Goal: Transaction & Acquisition: Purchase product/service

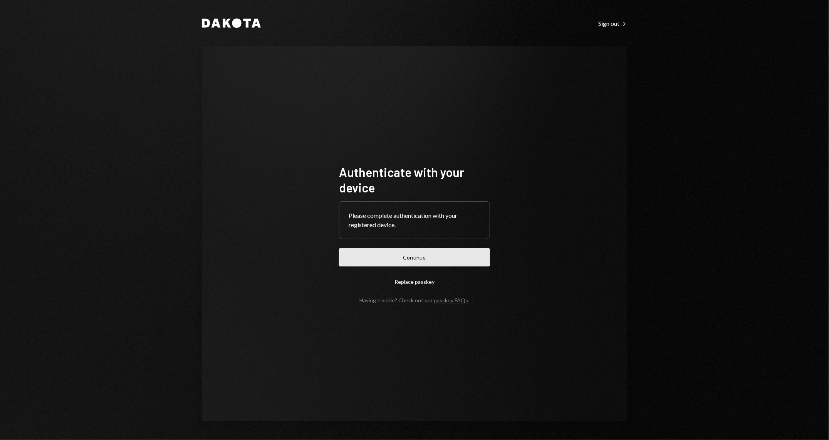
click at [411, 250] on button "Continue" at bounding box center [414, 257] width 151 height 18
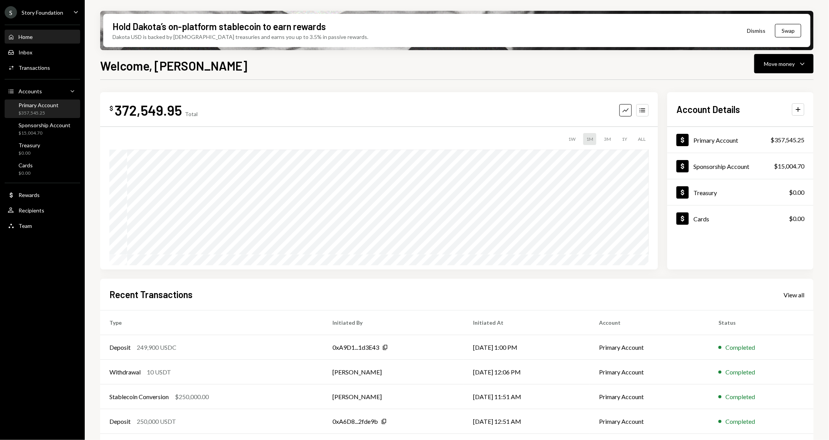
click at [40, 115] on div "$357,545.25" at bounding box center [38, 113] width 40 height 7
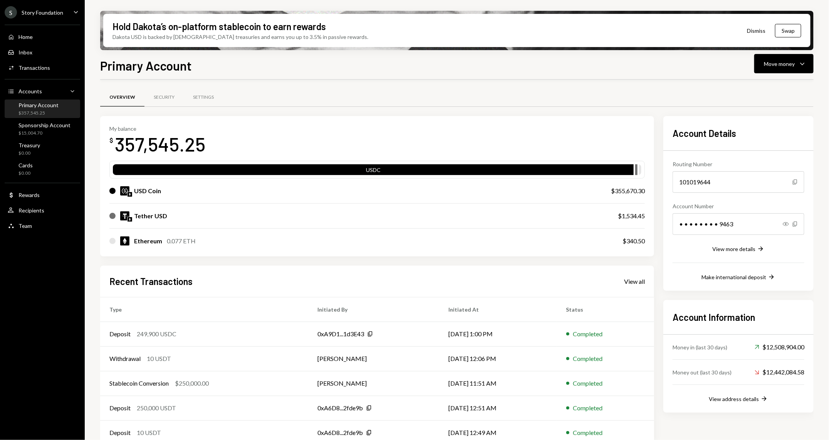
scroll to position [10, 0]
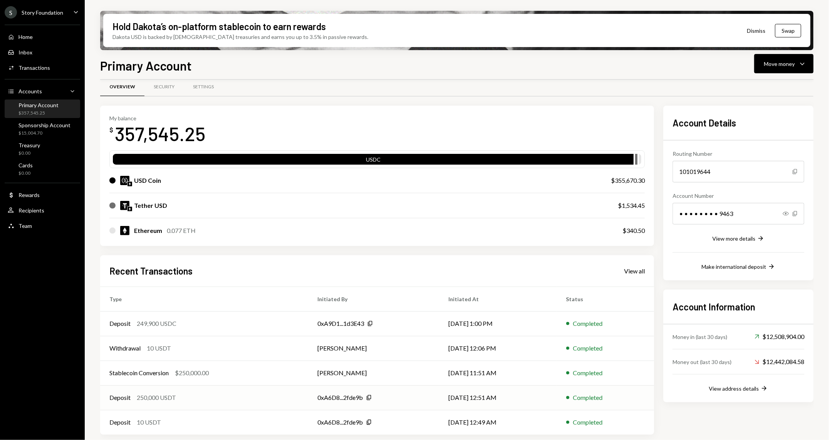
click at [219, 397] on div "Deposit 250,000 USDT" at bounding box center [204, 397] width 190 height 9
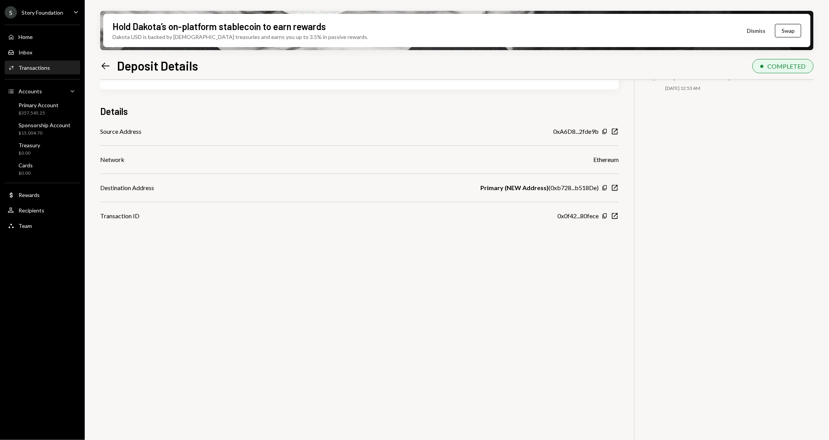
scroll to position [61, 0]
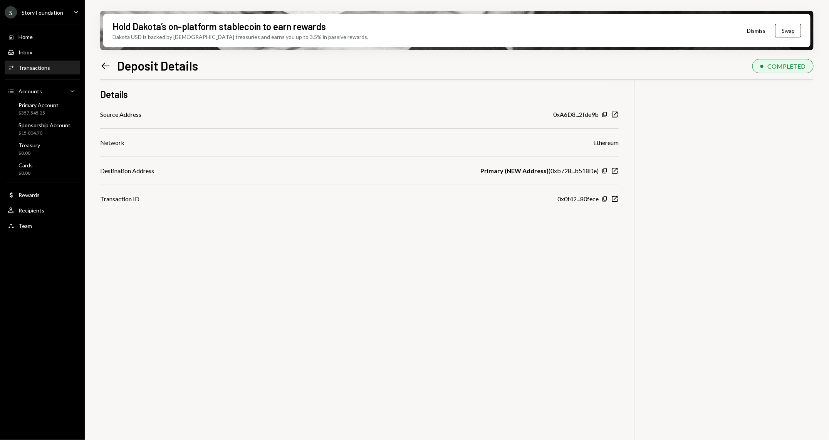
click at [104, 67] on icon "Left Arrow" at bounding box center [105, 65] width 11 height 11
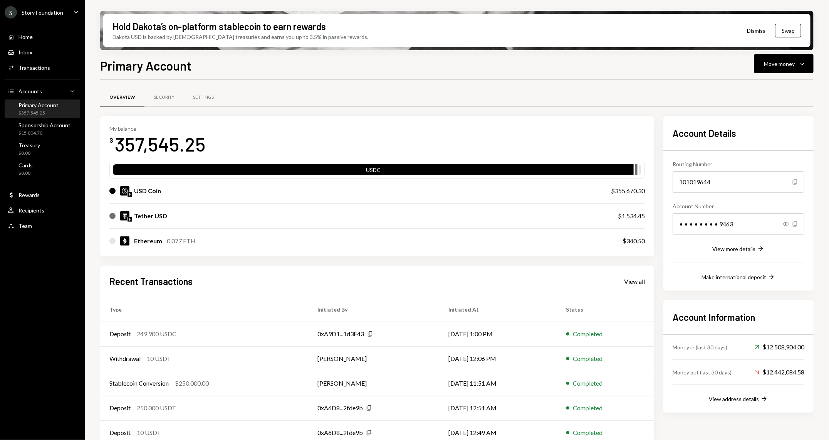
scroll to position [10, 0]
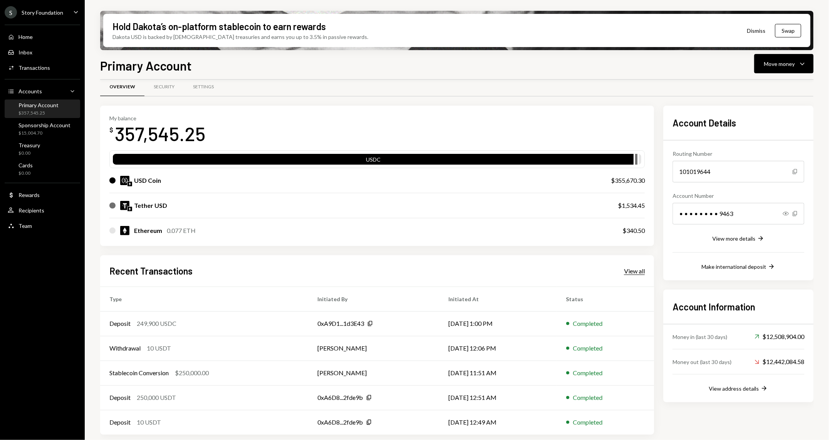
click at [631, 269] on div "View all" at bounding box center [634, 271] width 21 height 8
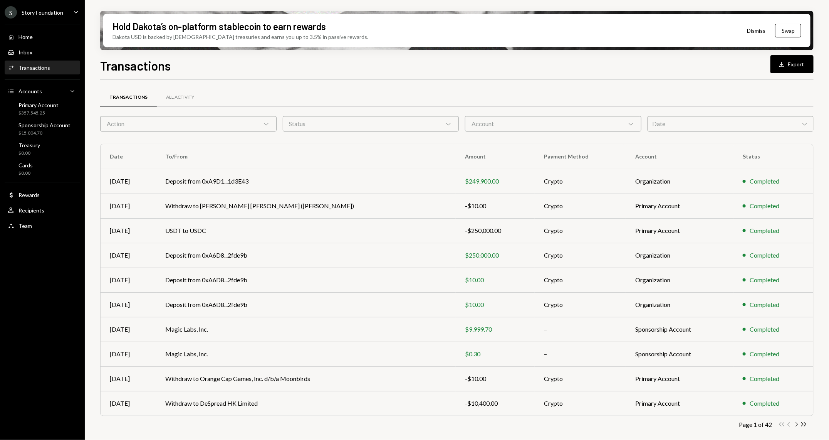
click at [796, 426] on icon "Chevron Right" at bounding box center [796, 423] width 7 height 7
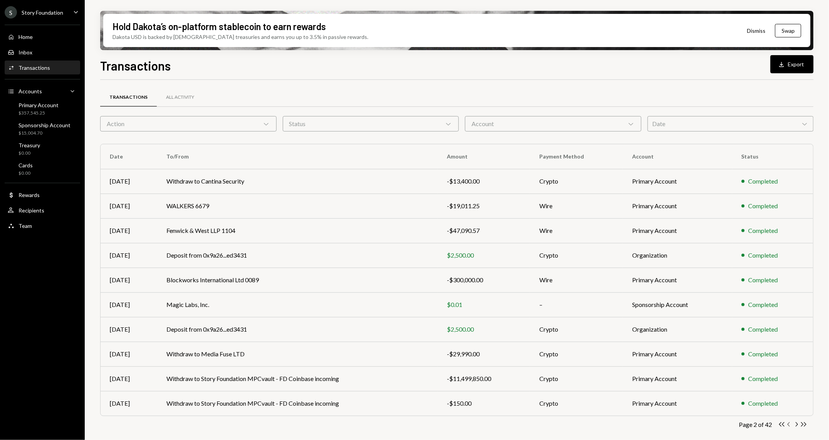
click at [787, 423] on icon "Chevron Left" at bounding box center [789, 423] width 7 height 7
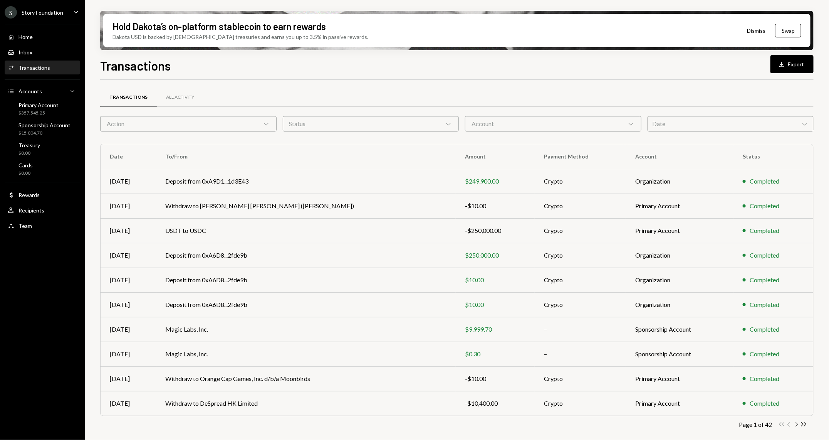
click at [796, 425] on icon "Chevron Right" at bounding box center [796, 423] width 7 height 7
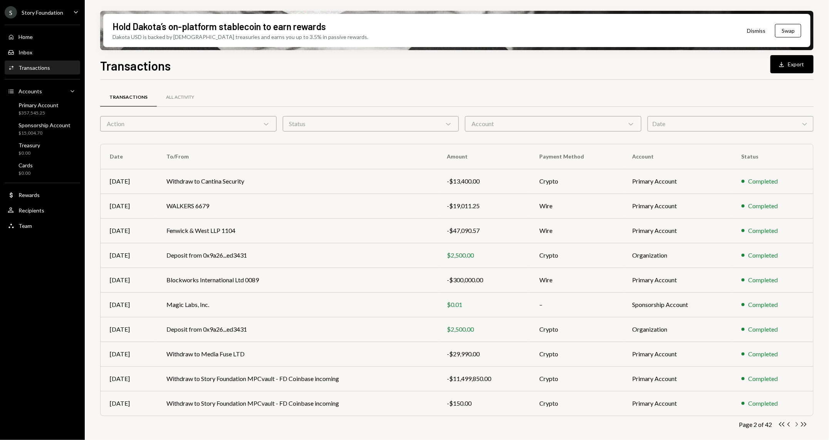
click at [796, 425] on icon "Chevron Right" at bounding box center [796, 423] width 7 height 7
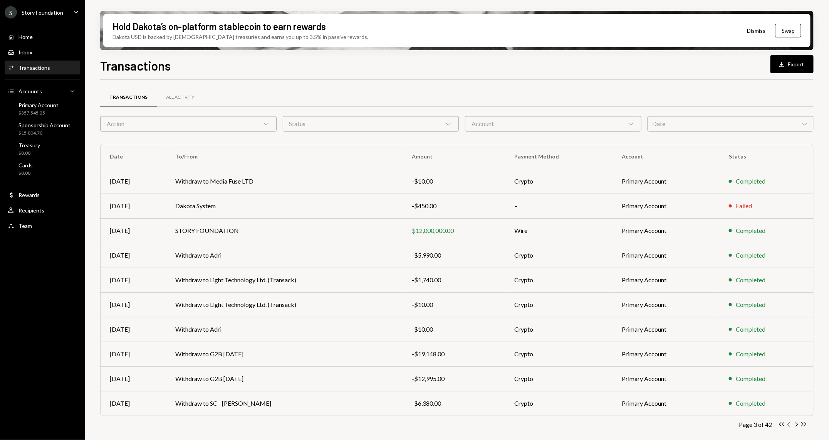
click at [787, 425] on icon "Chevron Left" at bounding box center [789, 423] width 7 height 7
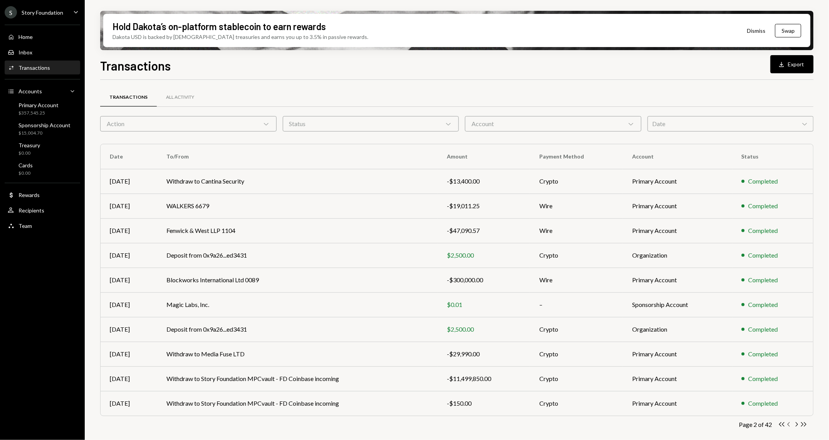
click at [792, 423] on icon "Chevron Left" at bounding box center [789, 423] width 7 height 7
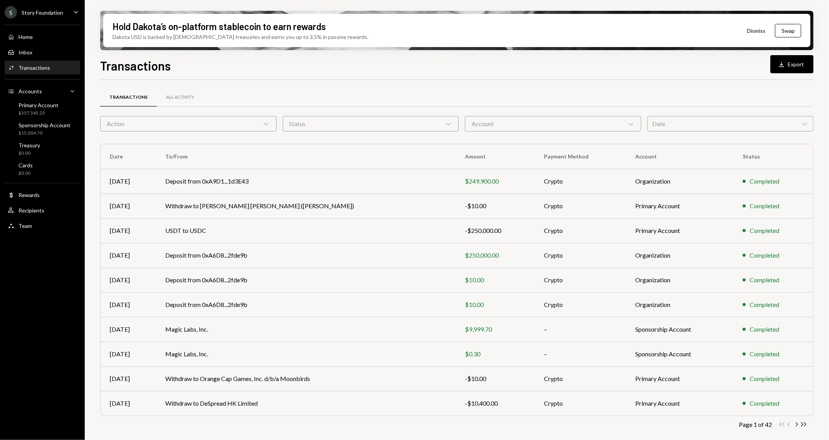
click at [788, 75] on div "Transactions Download Export Transactions All Activity Action Chevron Down Stat…" at bounding box center [457, 270] width 714 height 429
click at [787, 66] on div "Download" at bounding box center [783, 64] width 10 height 8
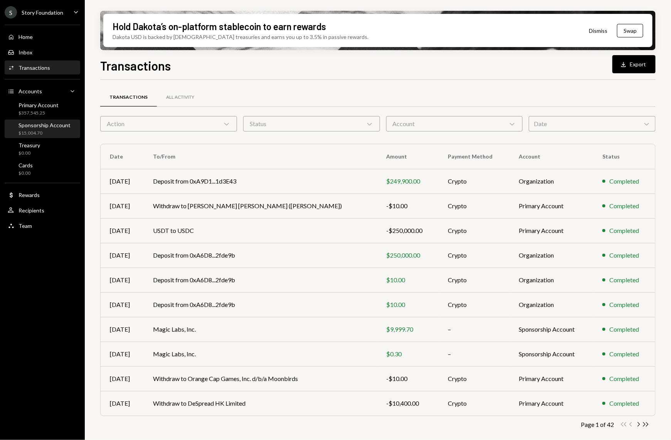
click at [39, 136] on div "Sponsorship Account $15,004.70" at bounding box center [42, 129] width 69 height 18
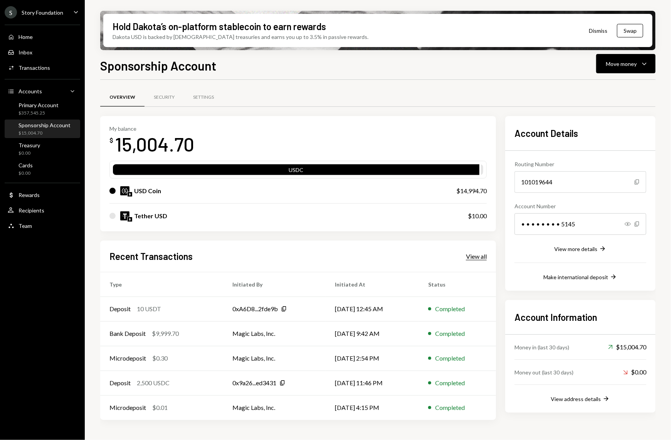
click at [480, 252] on div "View all" at bounding box center [476, 256] width 21 height 8
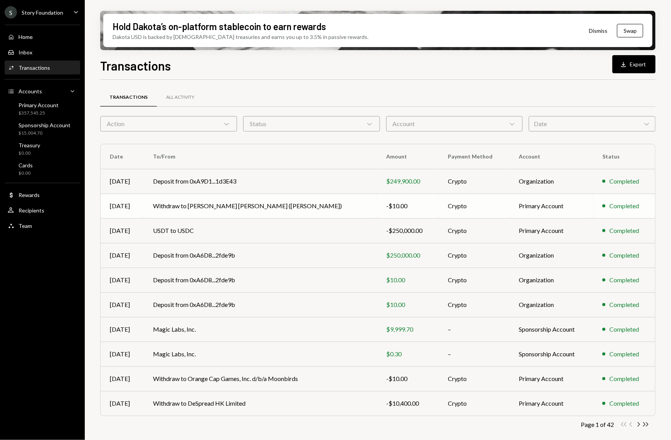
click at [249, 205] on td "Withdraw to [PERSON_NAME] [PERSON_NAME] ([PERSON_NAME])" at bounding box center [260, 205] width 233 height 25
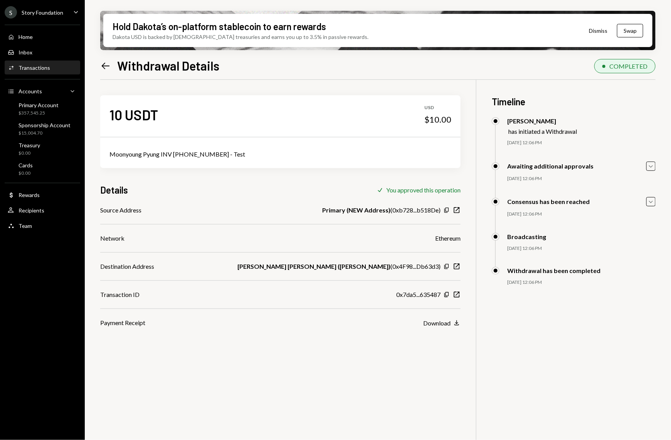
click at [107, 63] on icon "Left Arrow" at bounding box center [105, 65] width 11 height 11
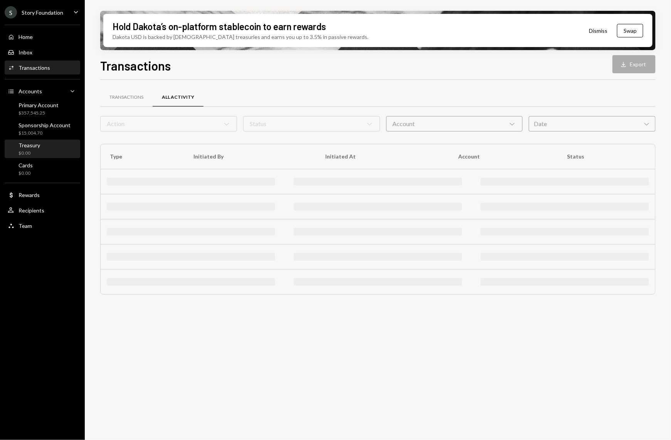
click at [40, 140] on div "Treasury $0.00" at bounding box center [42, 149] width 69 height 18
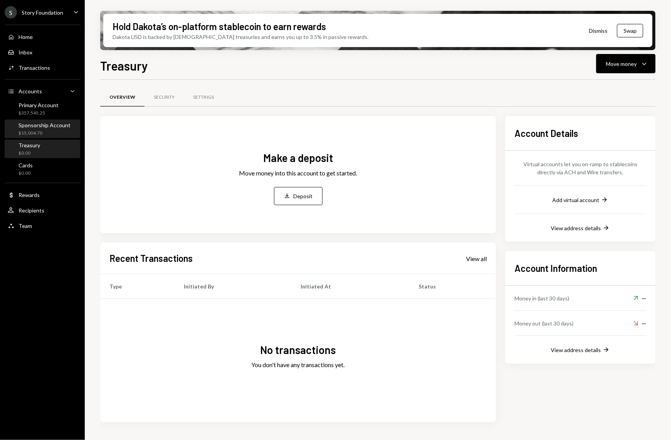
click at [44, 121] on div "Sponsorship Account $15,004.70" at bounding box center [42, 129] width 69 height 18
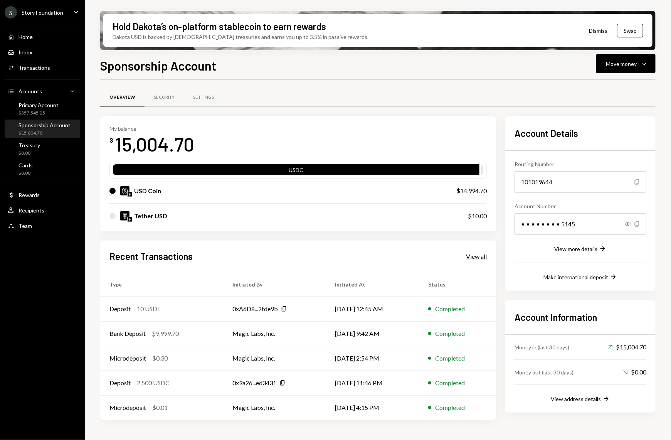
click at [476, 257] on div "View all" at bounding box center [476, 256] width 21 height 8
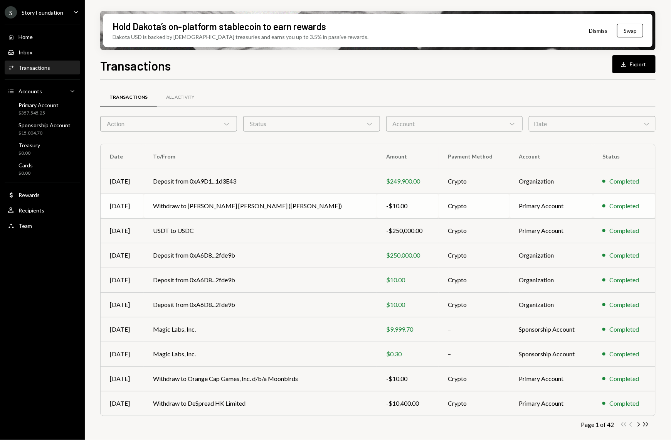
click at [225, 206] on td "Withdraw to [PERSON_NAME] [PERSON_NAME] ([PERSON_NAME])" at bounding box center [260, 205] width 233 height 25
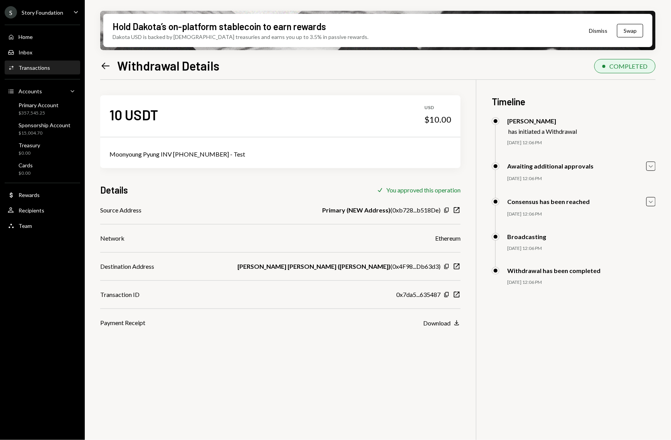
click at [167, 152] on div "Moonyoung Pyung INV 2025-09-001 - Test" at bounding box center [280, 153] width 342 height 9
copy div "Moonyoung Pyung INV 2025-09-001 - Test"
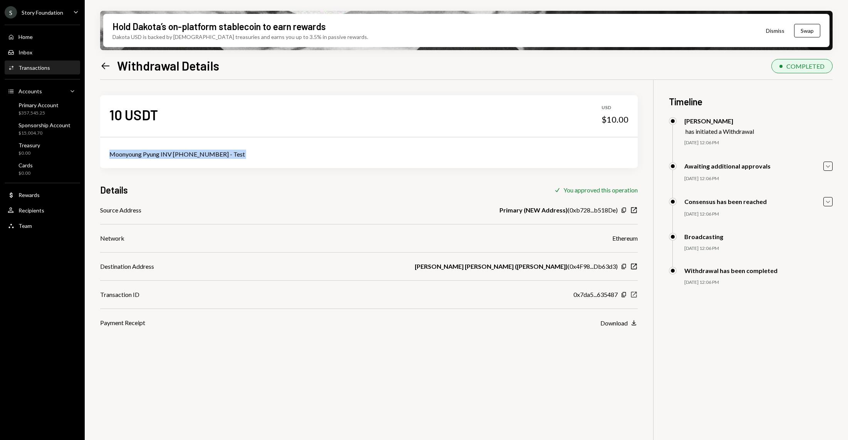
click at [634, 293] on icon "New Window" at bounding box center [634, 294] width 8 height 8
click at [27, 39] on div "Home" at bounding box center [25, 37] width 14 height 7
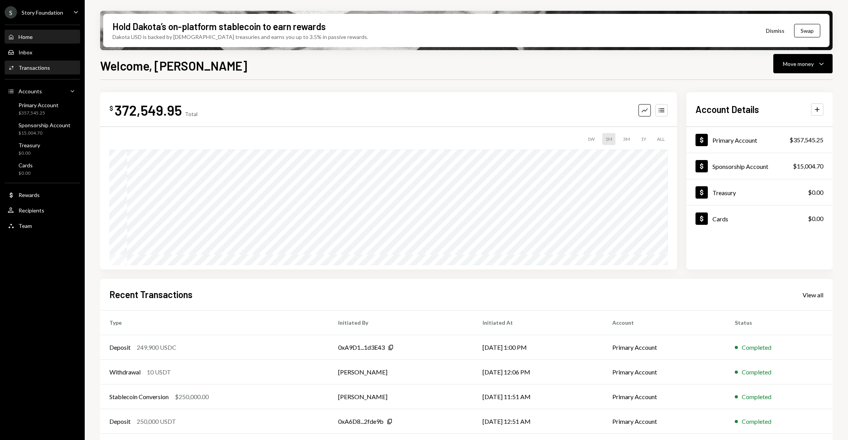
click at [35, 64] on div "Transactions" at bounding box center [34, 67] width 32 height 7
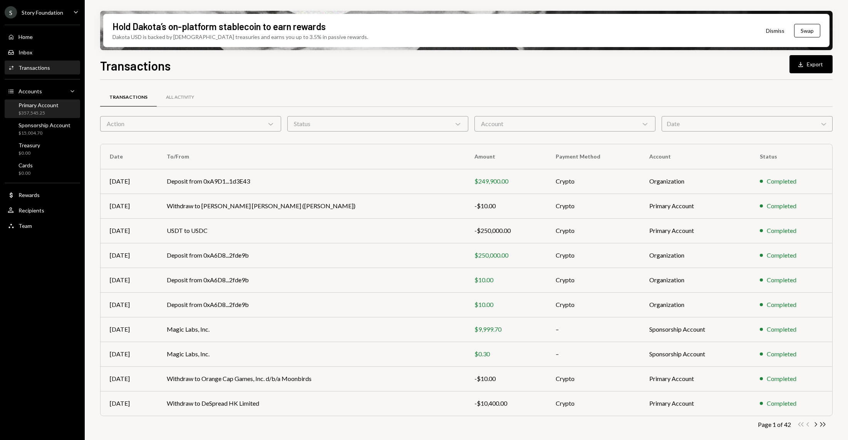
click at [35, 102] on div "Primary Account" at bounding box center [38, 105] width 40 height 7
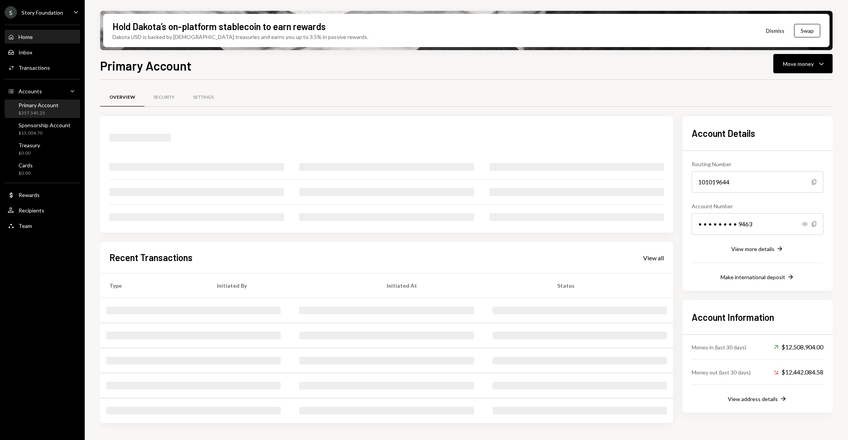
click at [46, 40] on div "Home Home" at bounding box center [42, 37] width 69 height 7
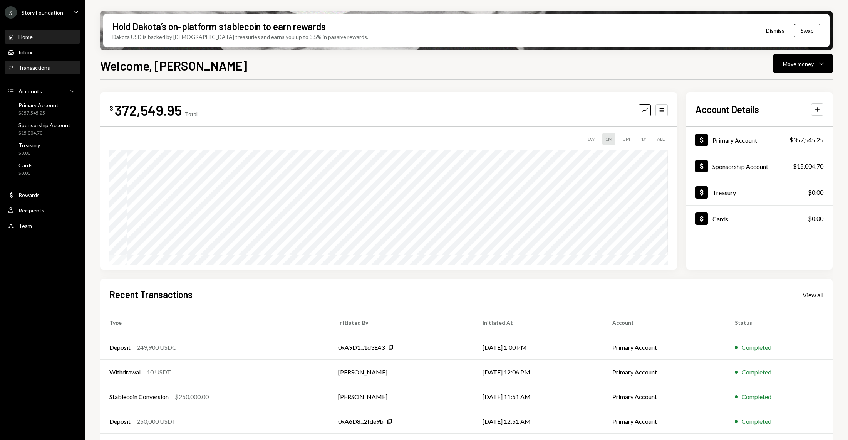
click at [47, 64] on div "Activities Transactions" at bounding box center [42, 67] width 69 height 13
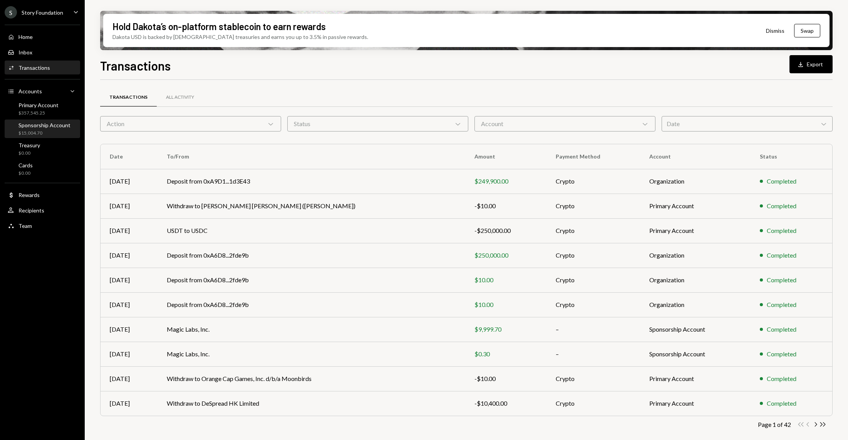
click at [34, 126] on div "Sponsorship Account" at bounding box center [44, 125] width 52 height 7
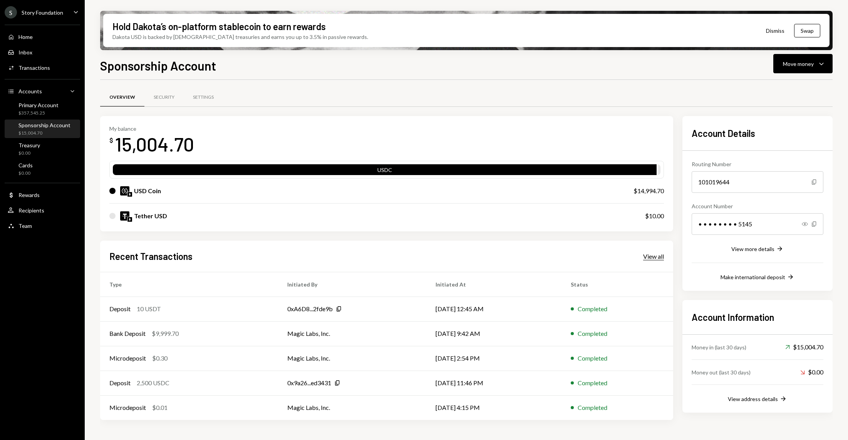
click at [651, 252] on div "View all" at bounding box center [653, 256] width 21 height 8
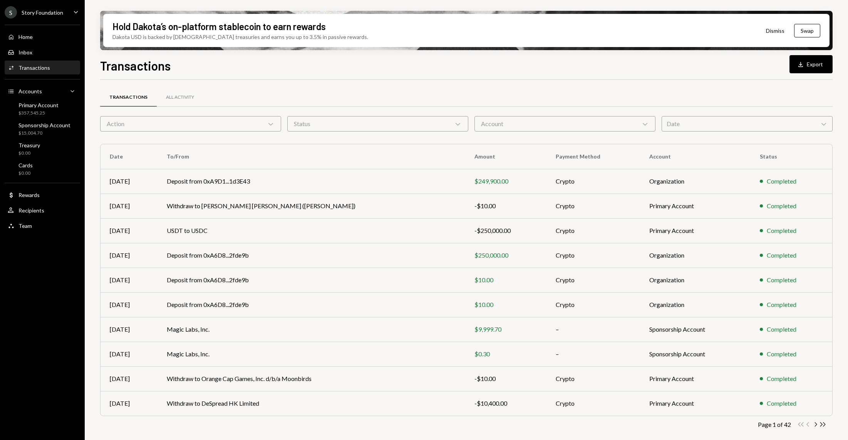
click at [188, 119] on div "Action Chevron Down" at bounding box center [190, 123] width 181 height 15
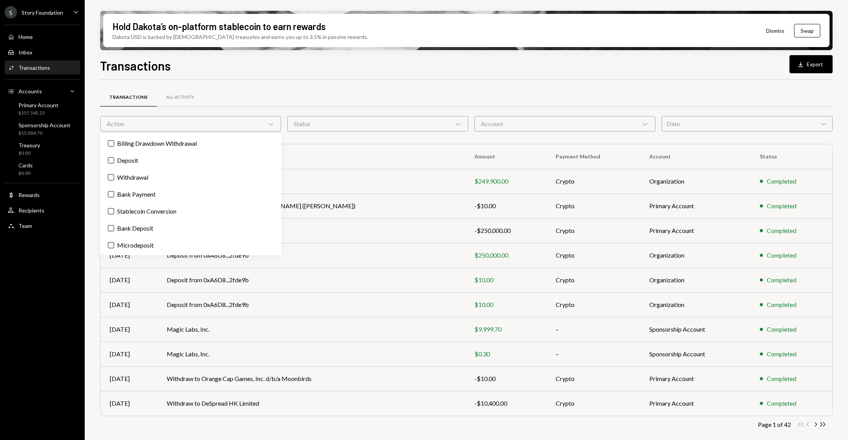
click at [188, 119] on div "Action Chevron Down" at bounding box center [190, 123] width 181 height 15
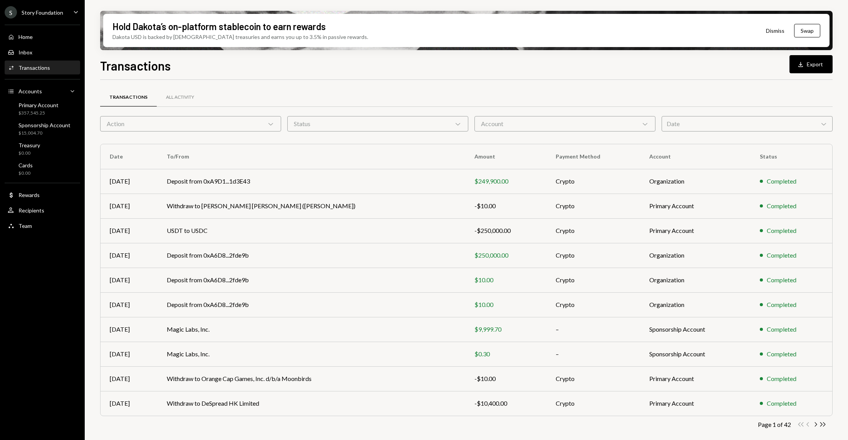
click at [234, 97] on div "Transactions All Activity" at bounding box center [466, 97] width 733 height 20
click at [37, 113] on div "$357,545.25" at bounding box center [38, 113] width 40 height 7
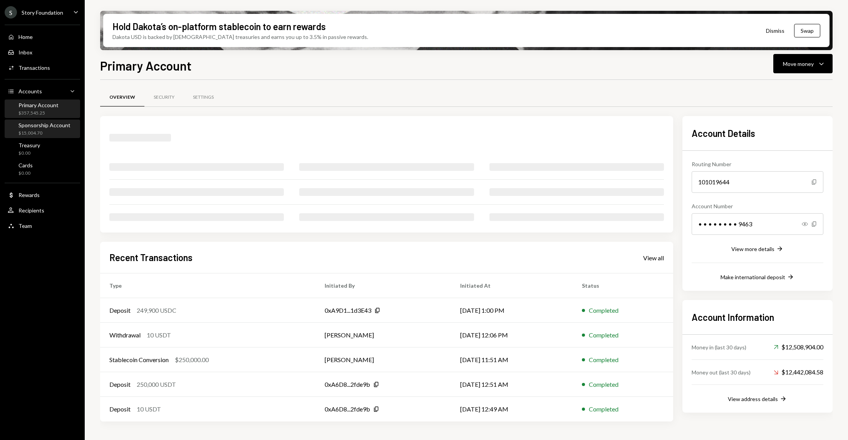
click at [57, 128] on div "Sponsorship Account $15,004.70" at bounding box center [44, 129] width 52 height 15
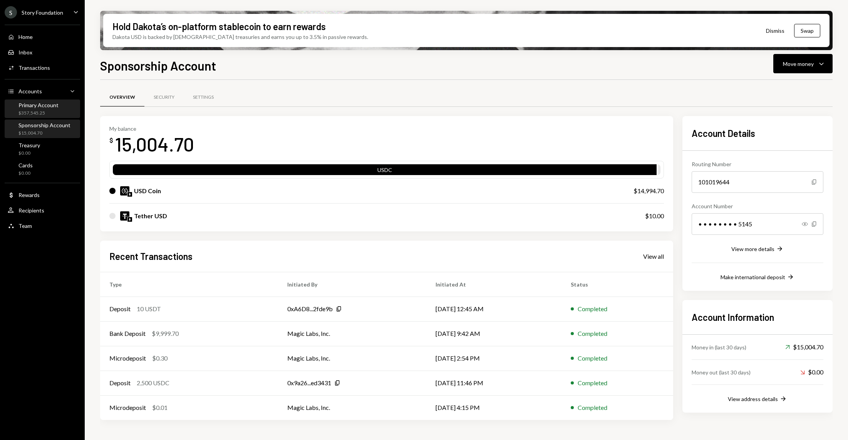
click at [24, 102] on div "Primary Account" at bounding box center [38, 105] width 40 height 7
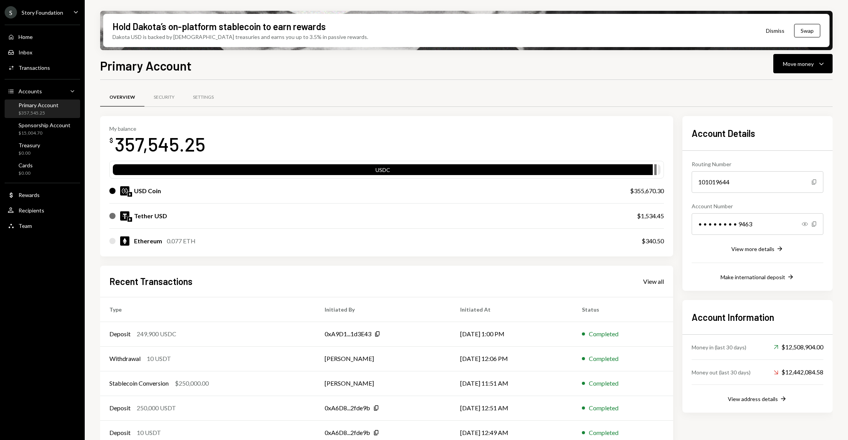
scroll to position [10, 0]
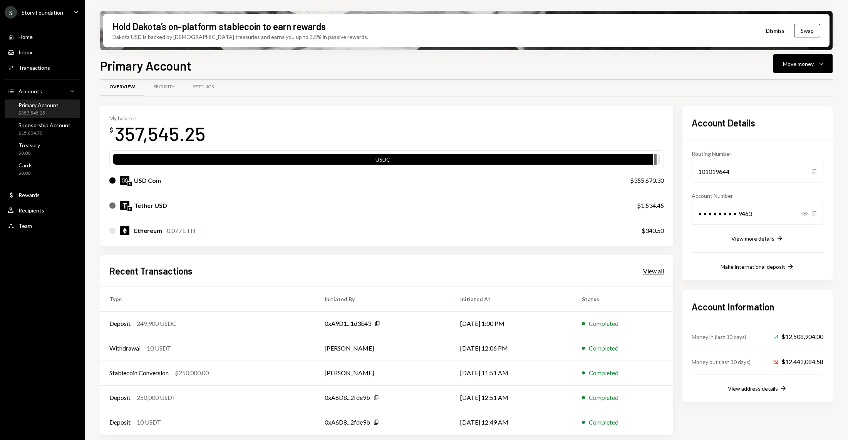
click at [655, 272] on div "View all" at bounding box center [653, 271] width 21 height 8
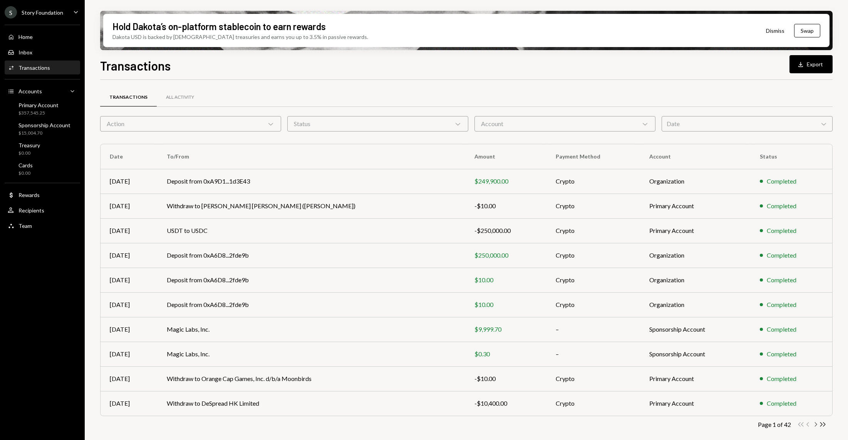
click at [816, 424] on icon "Chevron Right" at bounding box center [815, 423] width 7 height 7
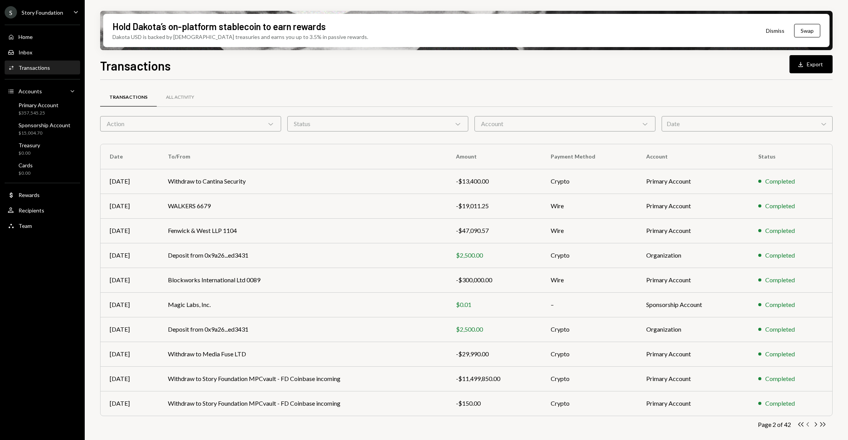
click at [806, 425] on icon "Chevron Left" at bounding box center [808, 423] width 7 height 7
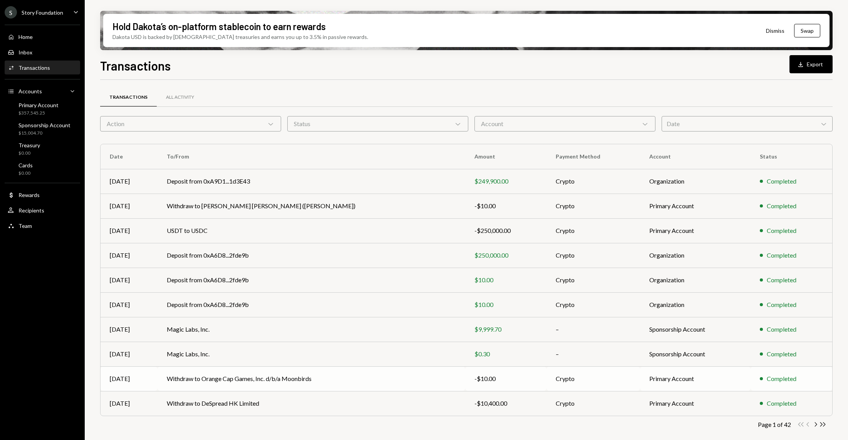
click at [366, 366] on td "Withdraw to Orange Cap Games, Inc. d/b/a Moonbirds" at bounding box center [312, 378] width 308 height 25
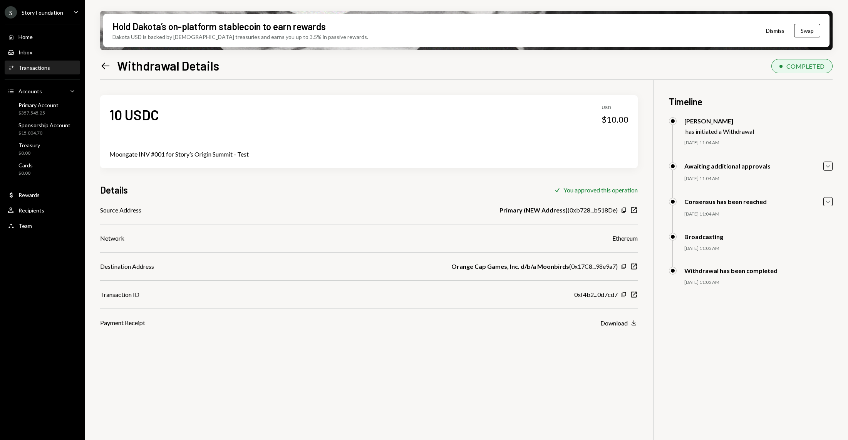
click at [160, 155] on div "Moongate INV #001 for Story’s Origin Summit - Test" at bounding box center [368, 153] width 519 height 9
copy div "Moongate INV #001 for Story’s Origin Summit - Test"
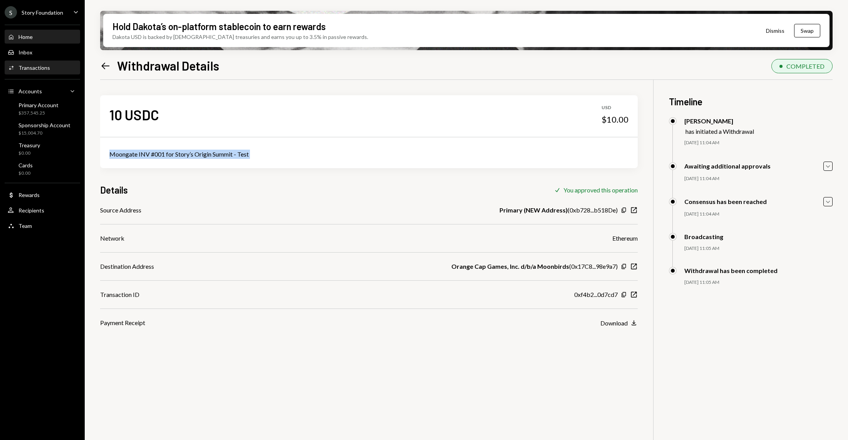
click at [33, 34] on div "Home Home" at bounding box center [42, 37] width 69 height 7
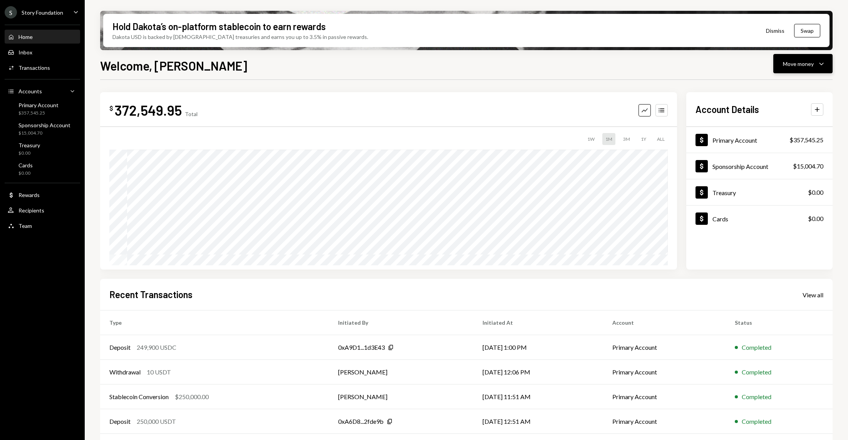
click at [827, 60] on button "Move money Caret Down" at bounding box center [803, 63] width 59 height 19
click at [794, 87] on div "Send" at bounding box center [797, 87] width 56 height 8
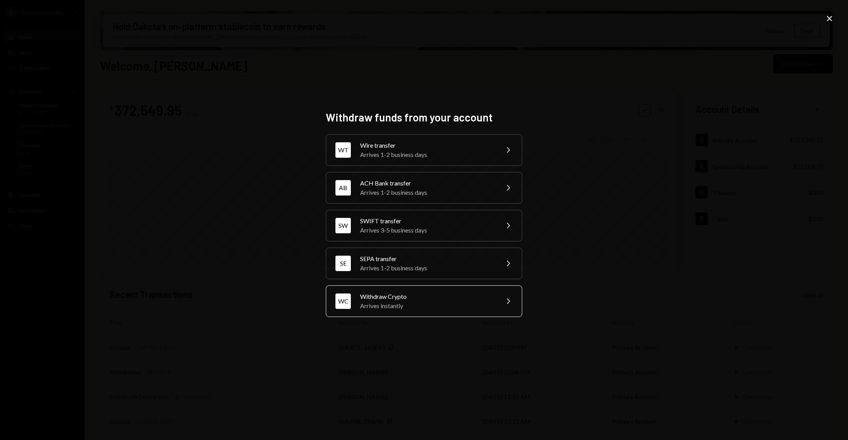
click at [422, 306] on div "Arrives instantly" at bounding box center [427, 305] width 134 height 9
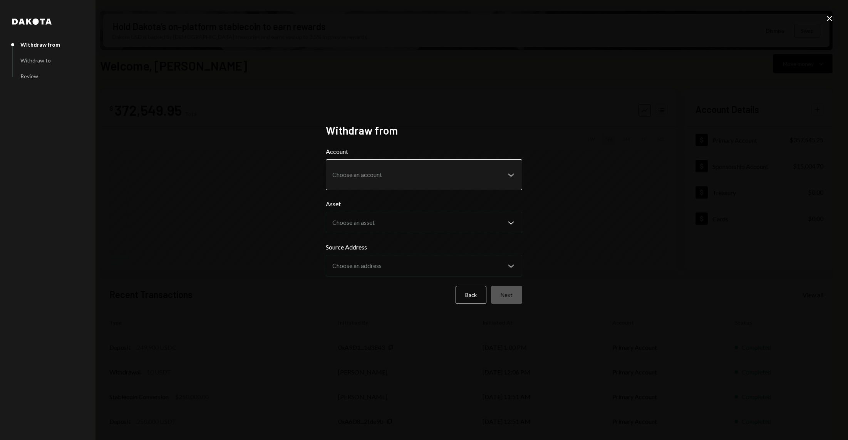
click at [376, 176] on body "S Story Foundation Caret Down Home Home Inbox Inbox Activities Transactions Acc…" at bounding box center [424, 220] width 848 height 440
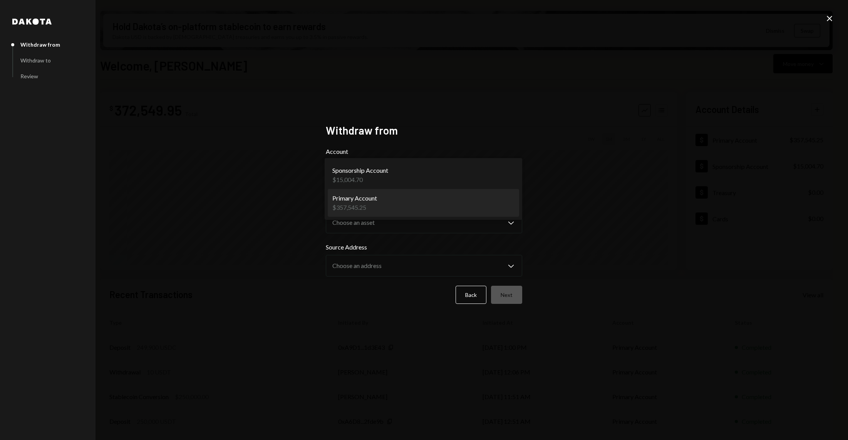
select select "**********"
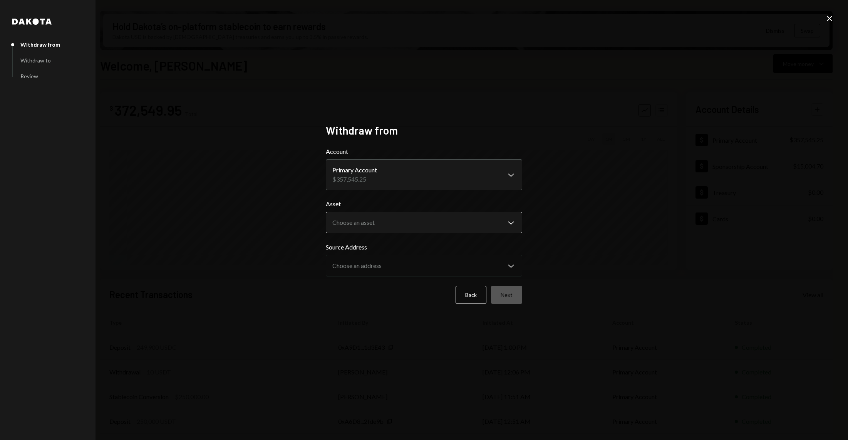
click at [383, 226] on body "S Story Foundation Caret Down Home Home Inbox Inbox Activities Transactions Acc…" at bounding box center [424, 220] width 848 height 440
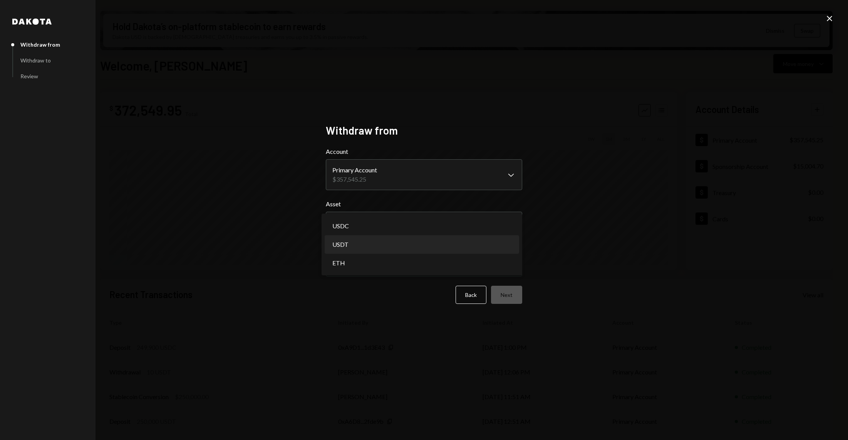
select select "****"
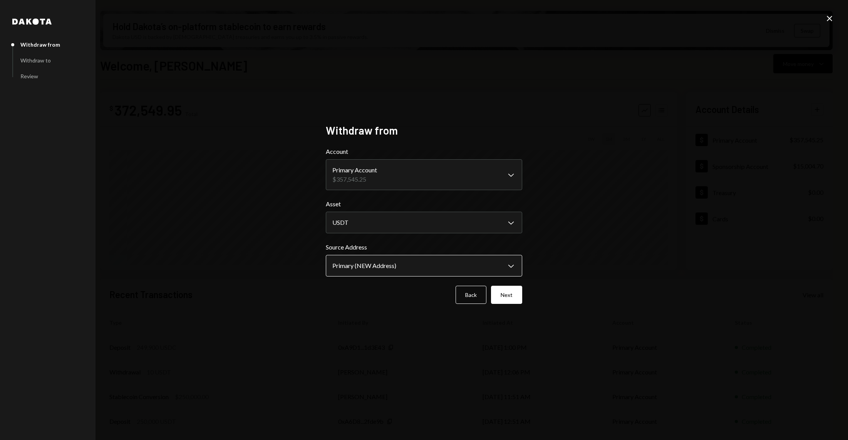
click at [394, 270] on body "S Story Foundation Caret Down Home Home Inbox Inbox Activities Transactions Acc…" at bounding box center [424, 220] width 848 height 440
click at [494, 292] on button "Next" at bounding box center [506, 294] width 31 height 18
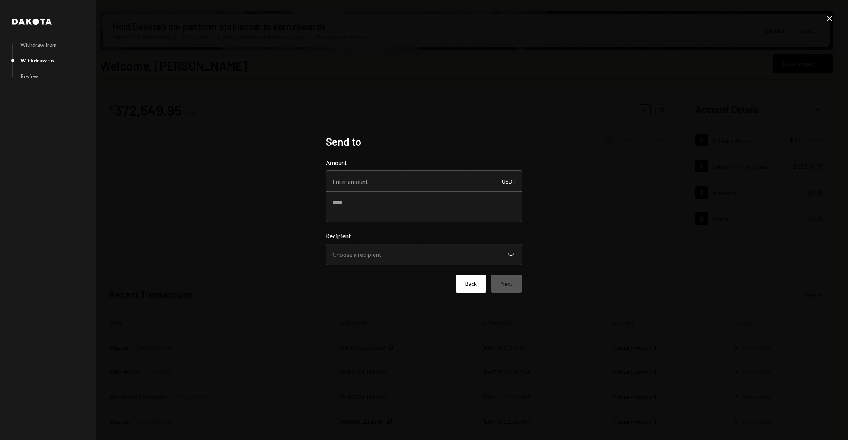
click at [477, 286] on button "Back" at bounding box center [471, 283] width 31 height 18
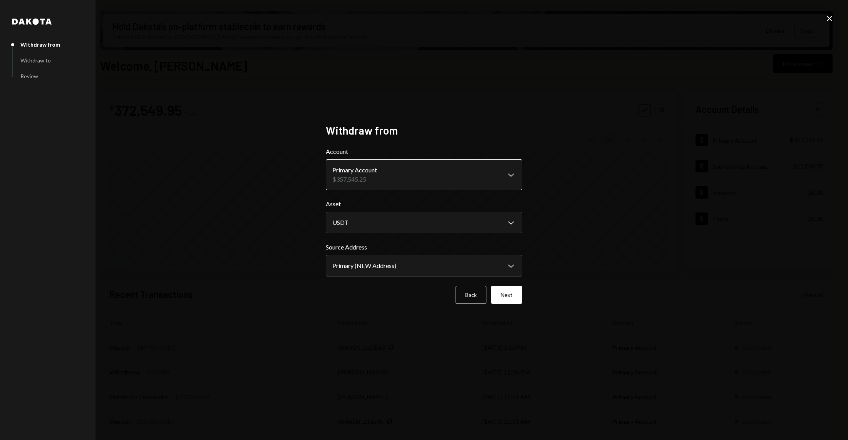
click at [452, 168] on body "S Story Foundation Caret Down Home Home Inbox Inbox Activities Transactions Acc…" at bounding box center [424, 220] width 848 height 440
drag, startPoint x: 444, startPoint y: 236, endPoint x: 444, endPoint y: 226, distance: 9.6
click at [444, 231] on form "**********" at bounding box center [424, 225] width 196 height 157
click at [444, 226] on body "S Story Foundation Caret Down Home Home Inbox Inbox Activities Transactions Acc…" at bounding box center [424, 220] width 848 height 440
click at [442, 263] on body "S Story Foundation Caret Down Home Home Inbox Inbox Activities Transactions Acc…" at bounding box center [424, 220] width 848 height 440
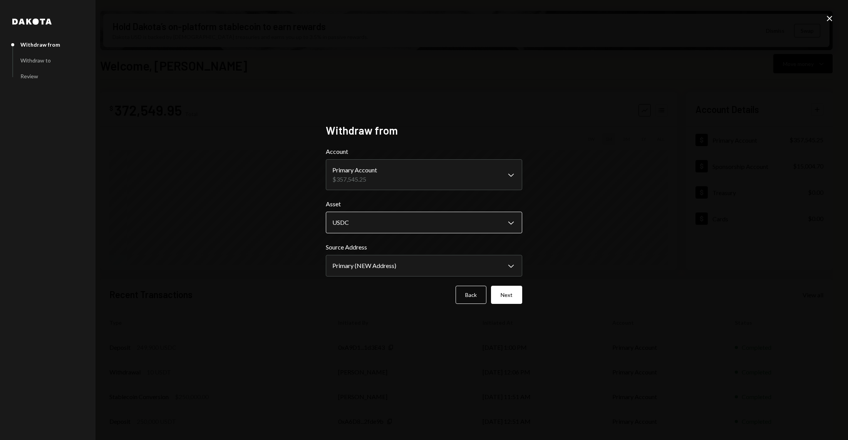
click at [473, 224] on body "S Story Foundation Caret Down Home Home Inbox Inbox Activities Transactions Acc…" at bounding box center [424, 220] width 848 height 440
click at [451, 269] on body "S Story Foundation Caret Down Home Home Inbox Inbox Activities Transactions Acc…" at bounding box center [424, 220] width 848 height 440
click at [469, 220] on body "S Story Foundation Caret Down Home Home Inbox Inbox Activities Transactions Acc…" at bounding box center [424, 220] width 848 height 440
click at [456, 216] on div "USDC USDT ETH" at bounding box center [422, 244] width 201 height 62
select select "****"
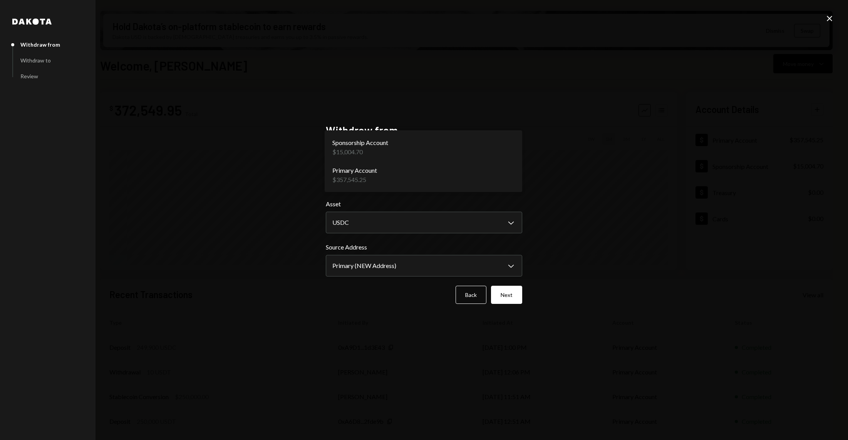
click at [435, 171] on body "S Story Foundation Caret Down Home Home Inbox Inbox Activities Transactions Acc…" at bounding box center [424, 220] width 848 height 440
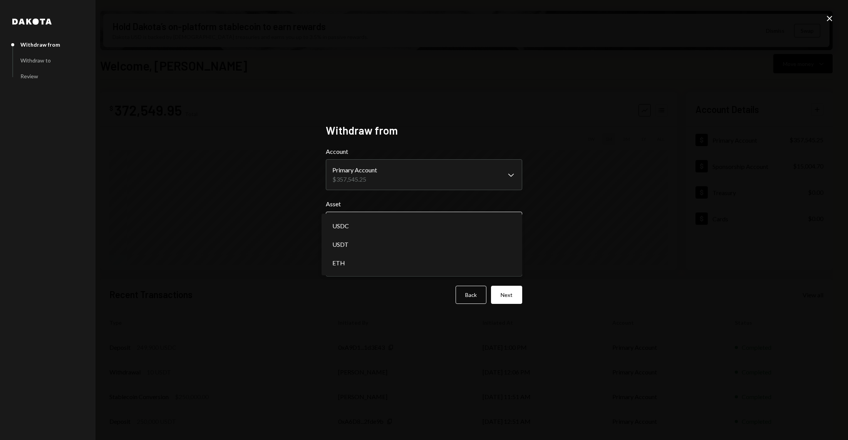
click at [420, 223] on body "S Story Foundation Caret Down Home Home Inbox Inbox Activities Transactions Acc…" at bounding box center [424, 220] width 848 height 440
click at [416, 268] on body "S Story Foundation Caret Down Home Home Inbox Inbox Activities Transactions Acc…" at bounding box center [424, 220] width 848 height 440
click at [510, 292] on button "Next" at bounding box center [506, 294] width 31 height 18
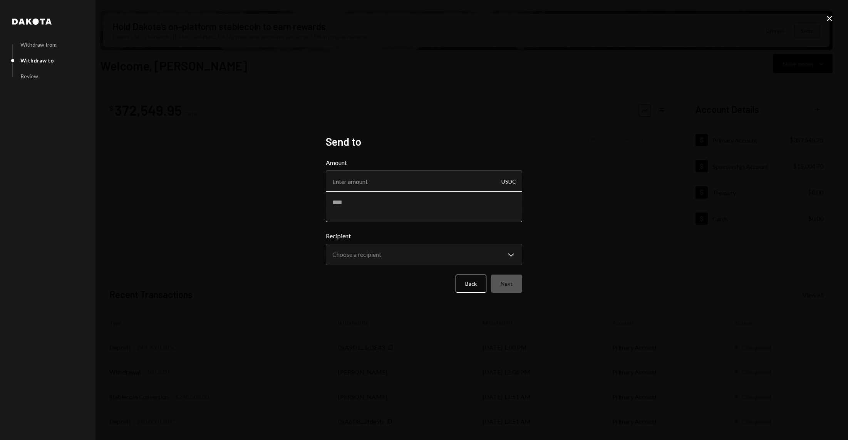
click at [388, 205] on textarea at bounding box center [424, 206] width 196 height 31
paste textarea "**********"
type textarea "**********"
click at [378, 174] on input "Amount" at bounding box center [424, 181] width 196 height 22
type input "124990"
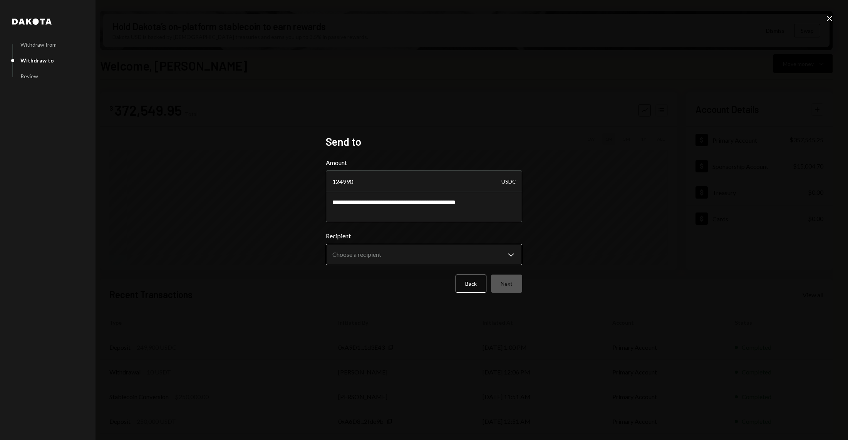
click at [409, 252] on body "S Story Foundation Caret Down Home Home Inbox Inbox Activities Transactions Acc…" at bounding box center [424, 220] width 848 height 440
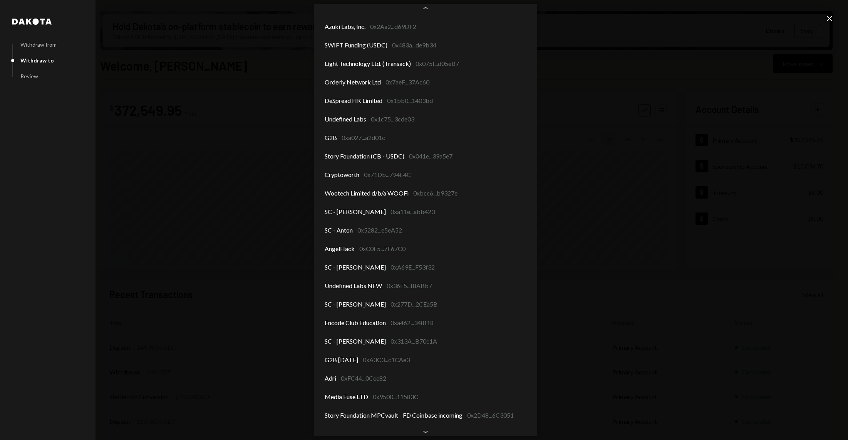
scroll to position [1081, 0]
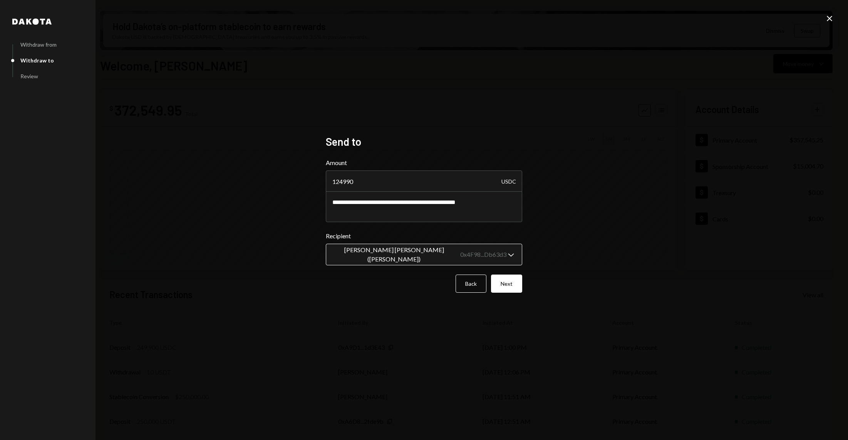
click at [473, 253] on body "S Story Foundation Caret Down Home Home Inbox Inbox Activities Transactions Acc…" at bounding box center [424, 220] width 848 height 440
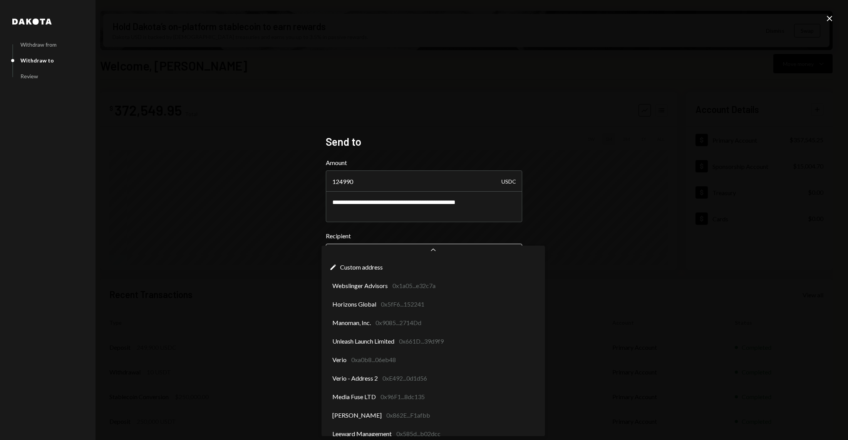
scroll to position [1323, 0]
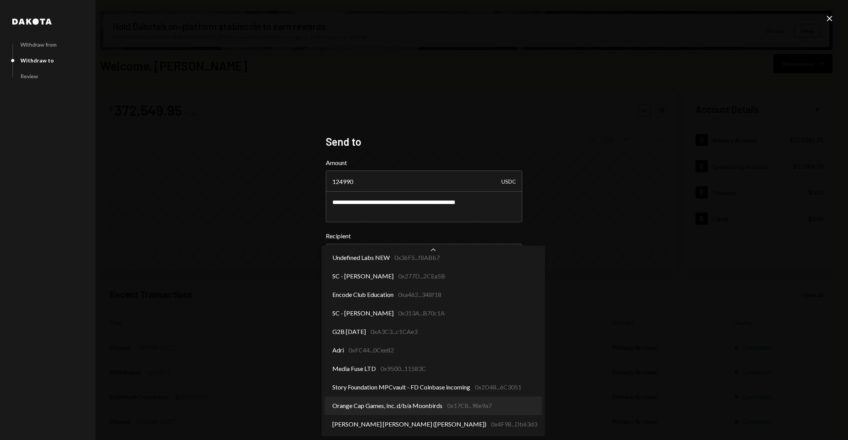
select select "**********"
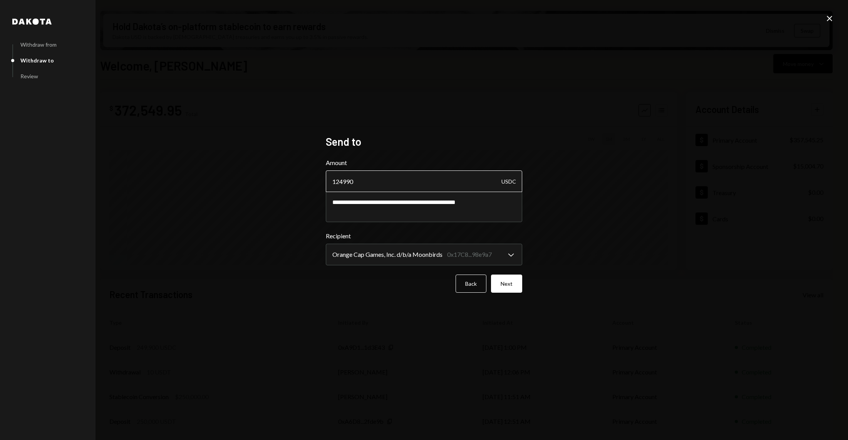
click at [378, 186] on input "124990" at bounding box center [424, 181] width 196 height 22
click at [506, 280] on button "Next" at bounding box center [506, 283] width 31 height 18
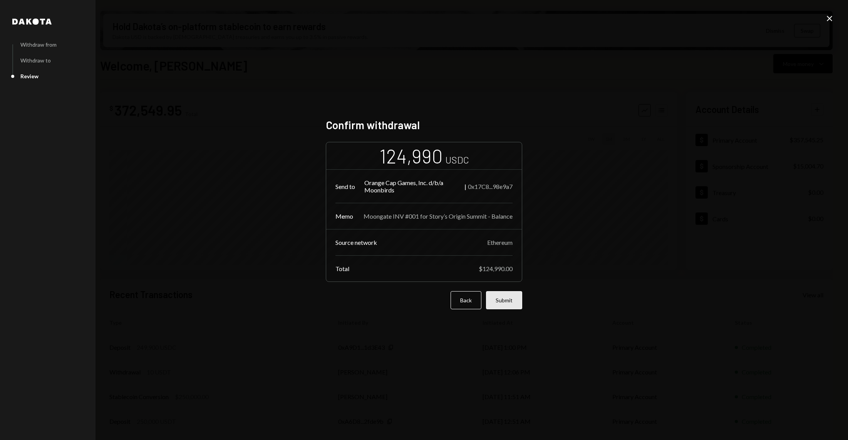
click at [514, 295] on button "Submit" at bounding box center [504, 300] width 36 height 18
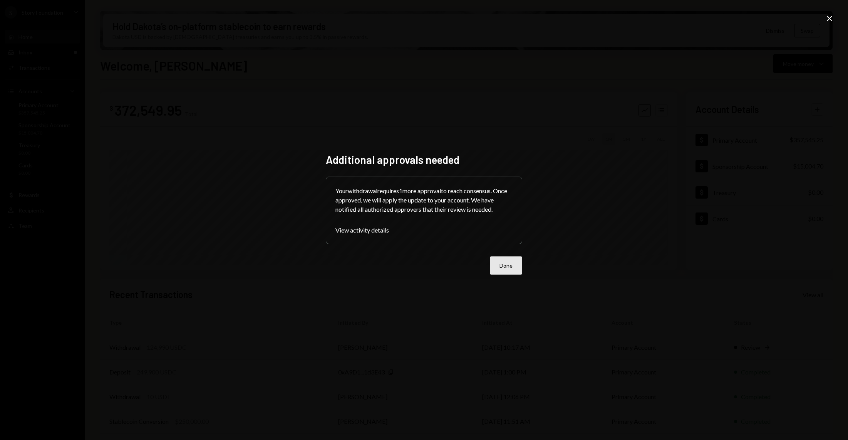
click at [507, 272] on button "Done" at bounding box center [506, 265] width 32 height 18
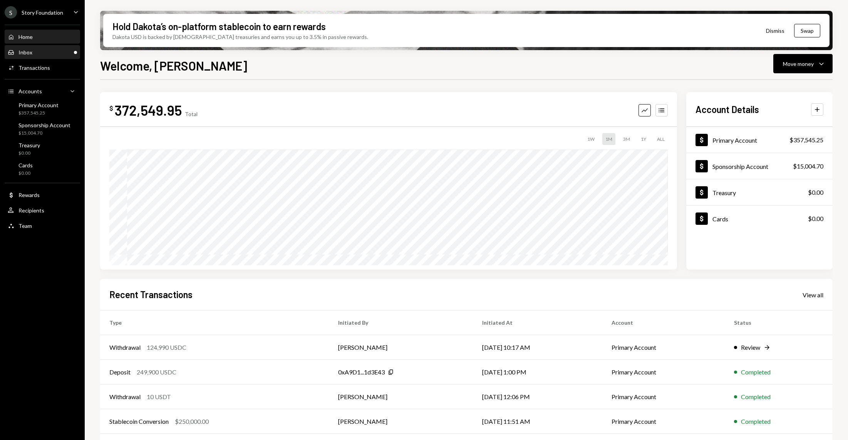
click at [42, 46] on div "Inbox Inbox" at bounding box center [42, 52] width 69 height 13
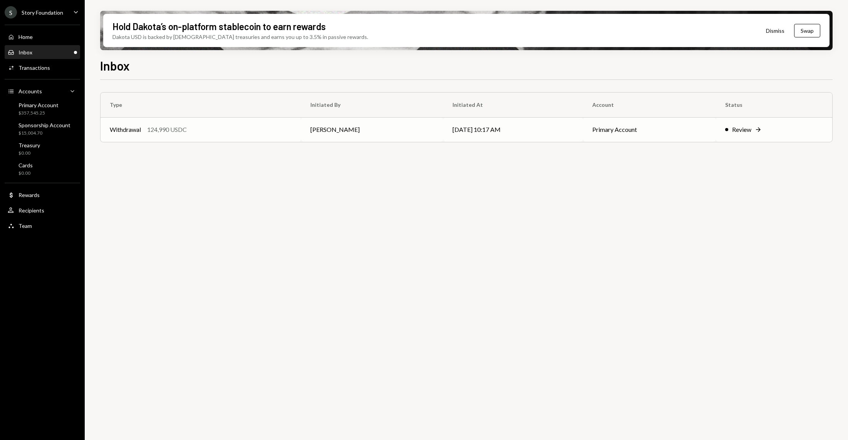
click at [230, 130] on div "Withdrawal 124,990 USDC" at bounding box center [201, 129] width 182 height 9
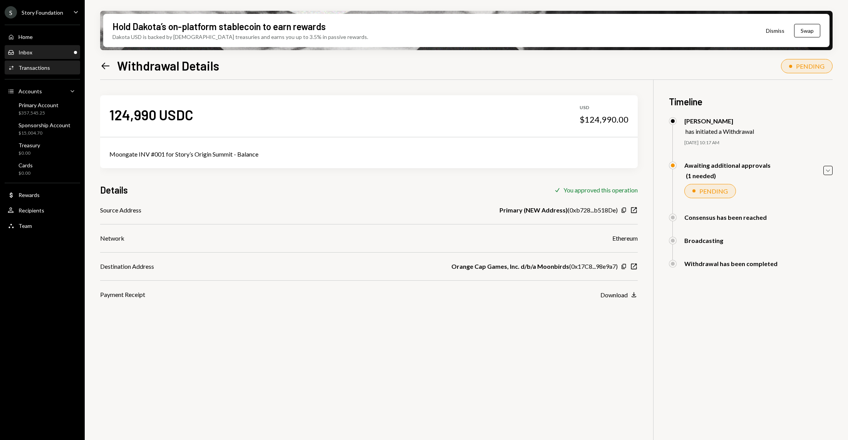
click at [69, 52] on div "Inbox Inbox" at bounding box center [42, 52] width 69 height 7
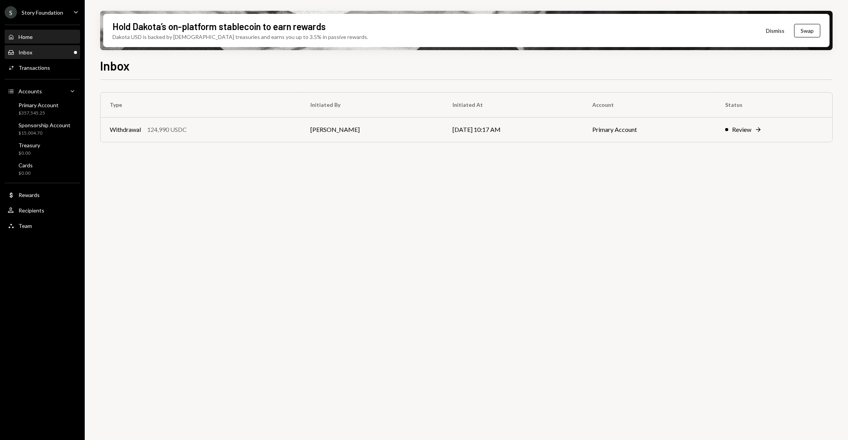
click at [31, 39] on div "Home" at bounding box center [25, 37] width 14 height 7
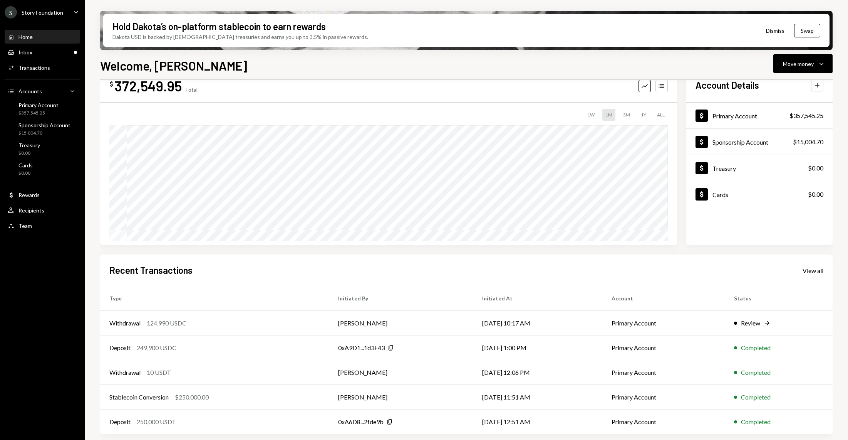
scroll to position [18, 0]
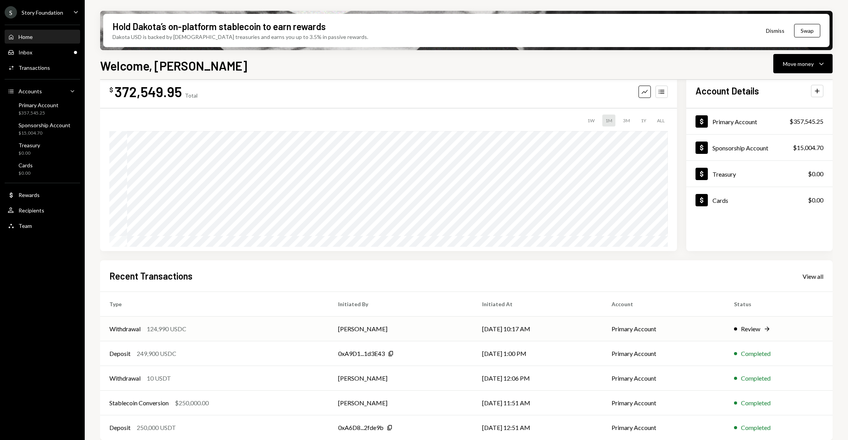
click at [236, 331] on div "Withdrawal 124,990 USDC" at bounding box center [214, 328] width 210 height 9
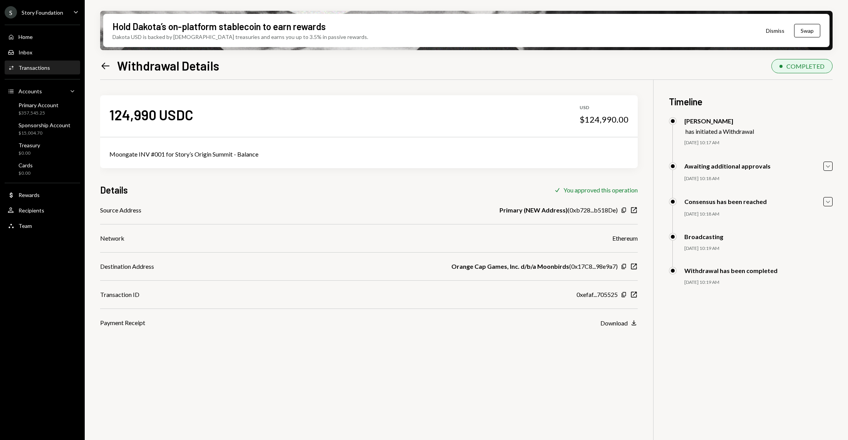
click at [717, 279] on div "Withdrawal has been completed 09/22/25 10:19 AM Stephanie Vergara Approved Tyle…" at bounding box center [751, 284] width 164 height 34
click at [714, 280] on div "09/22/25 10:19 AM" at bounding box center [759, 282] width 148 height 7
click at [635, 291] on icon "New Window" at bounding box center [634, 294] width 8 height 8
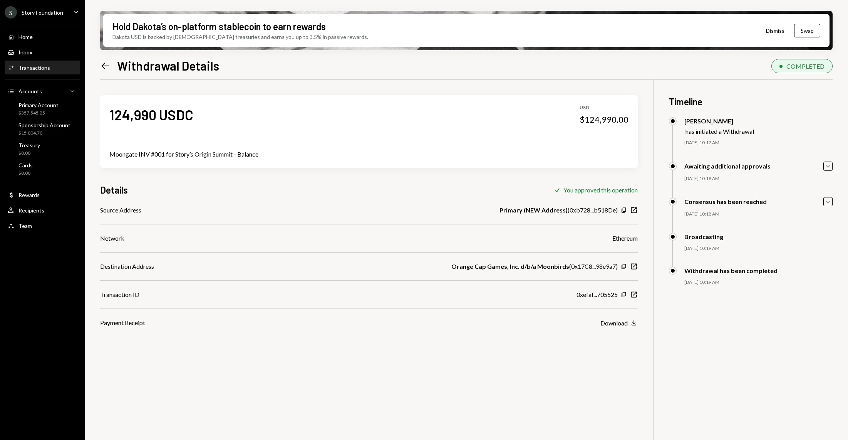
click at [164, 162] on div "Moongate INV #001 for Story’s Origin Summit - Balance" at bounding box center [369, 154] width 538 height 28
click at [36, 42] on div "Home Home" at bounding box center [42, 36] width 69 height 13
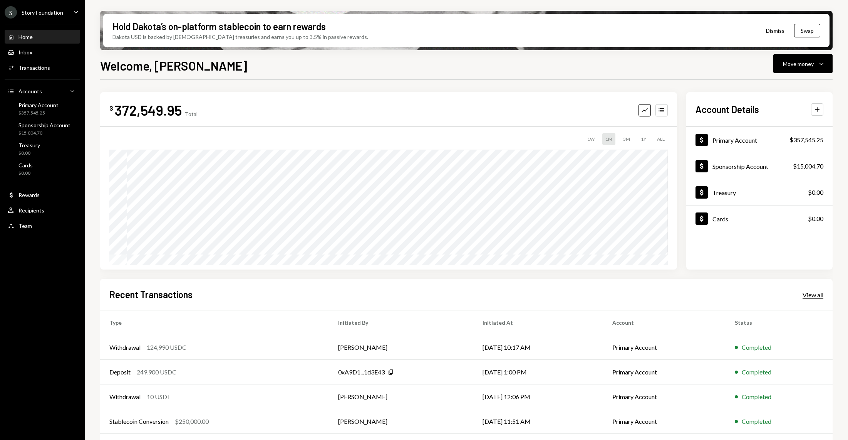
click at [817, 294] on div "View all" at bounding box center [813, 295] width 21 height 8
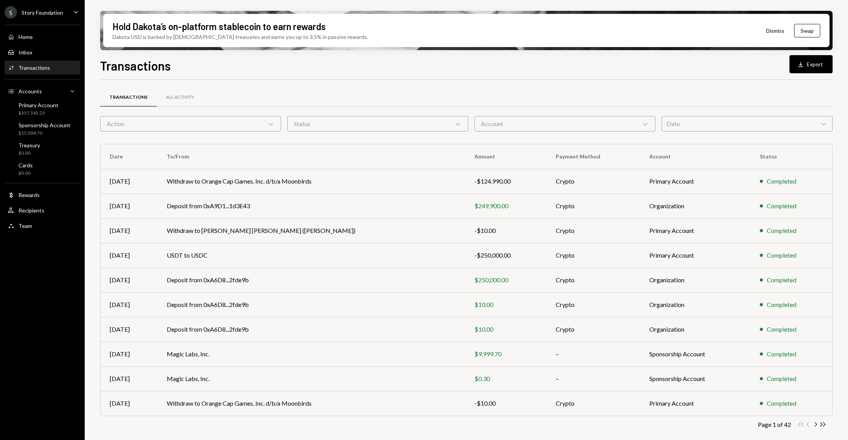
click at [253, 127] on div "Action Chevron Down" at bounding box center [190, 123] width 181 height 15
click at [382, 136] on div "Transactions All Activity Action Chevron Down Status Chevron Down Account Chevr…" at bounding box center [466, 270] width 733 height 356
click at [36, 38] on div "Home Home" at bounding box center [42, 37] width 69 height 7
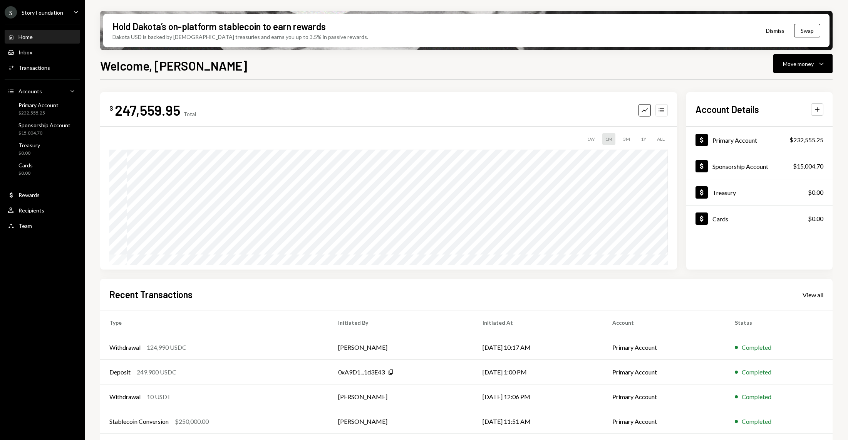
click at [666, 111] on button "Accounts" at bounding box center [662, 110] width 12 height 12
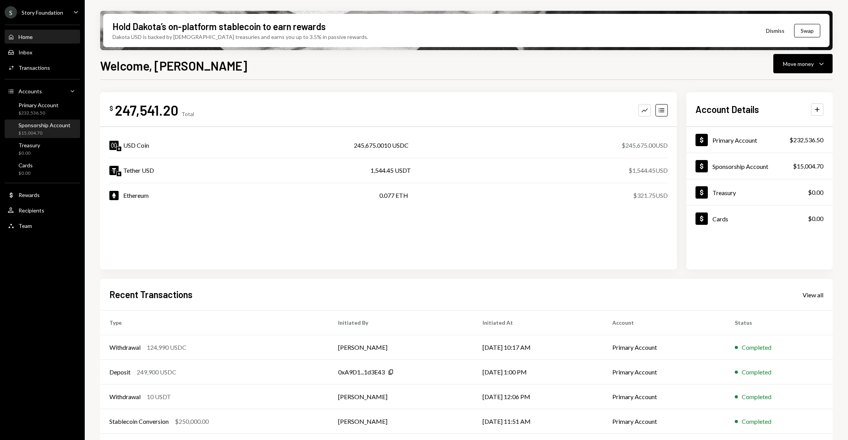
click at [45, 121] on div "Sponsorship Account $15,004.70" at bounding box center [42, 129] width 69 height 18
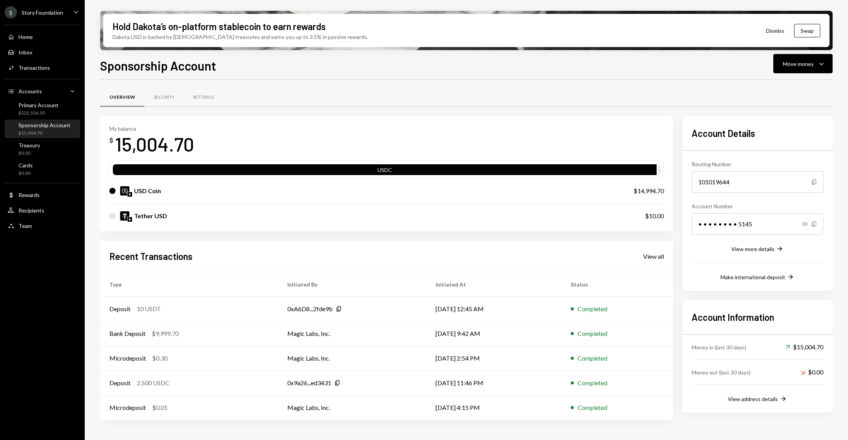
click at [50, 138] on div "Home Home Inbox Inbox Activities Transactions Accounts Accounts Caret Down Prim…" at bounding box center [42, 127] width 85 height 214
click at [53, 126] on div "Sponsorship Account" at bounding box center [44, 125] width 52 height 7
click at [649, 245] on div "Recent Transactions View all Type Initiated By Initiated At Status Deposit 10 U…" at bounding box center [386, 330] width 573 height 180
click at [649, 255] on div "View all" at bounding box center [653, 256] width 21 height 8
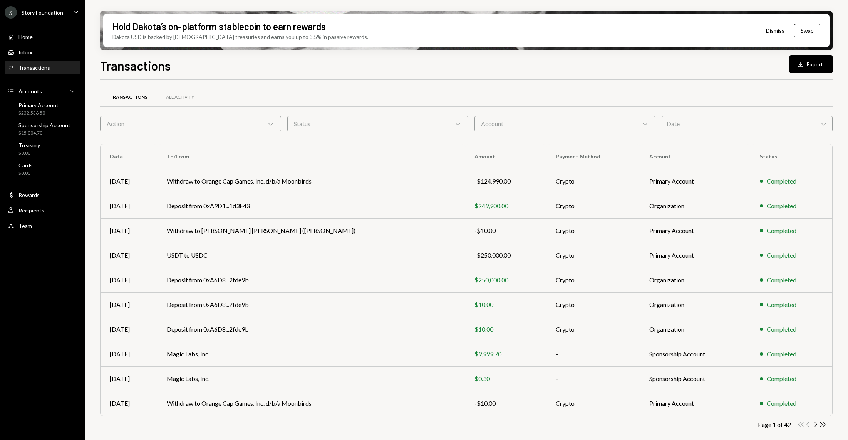
click at [495, 118] on div "Account Chevron Down" at bounding box center [565, 123] width 181 height 15
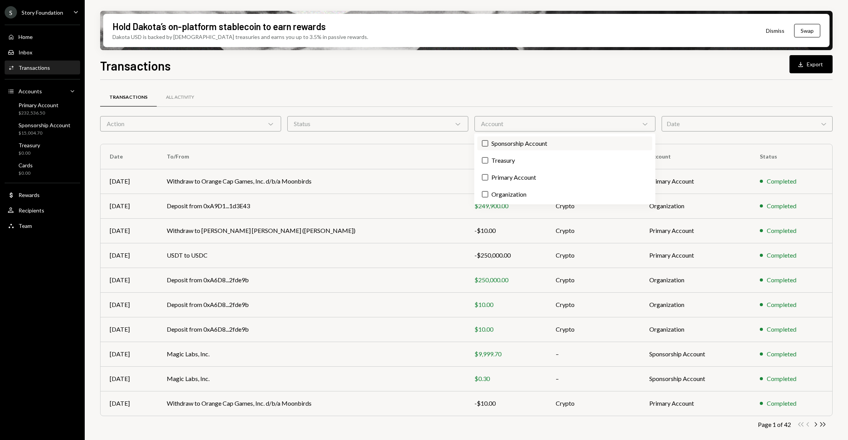
click at [489, 141] on label "Sponsorship Account" at bounding box center [565, 143] width 175 height 14
click at [489, 141] on button "Sponsorship Account" at bounding box center [485, 143] width 6 height 6
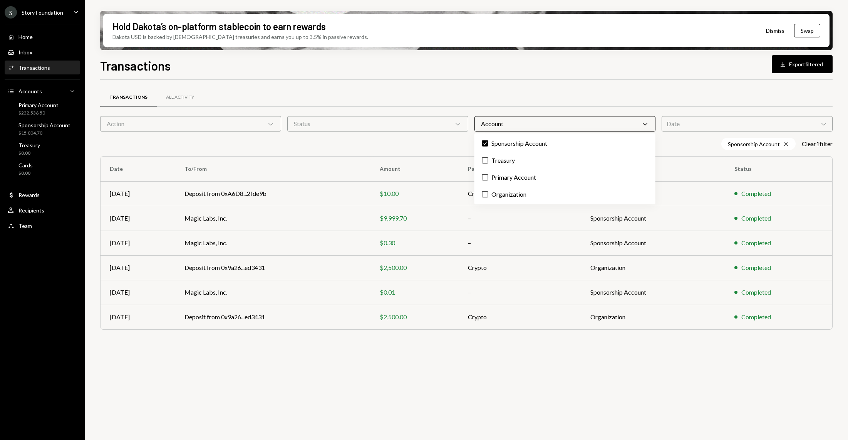
click at [347, 143] on div "Sponsorship Account Cross Clear 1 filter" at bounding box center [466, 144] width 733 height 12
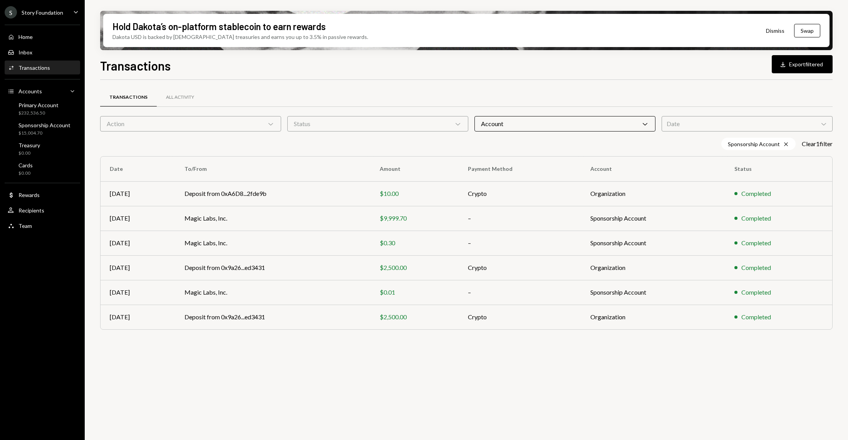
click at [52, 71] on div "Activities Transactions" at bounding box center [42, 67] width 69 height 13
click at [35, 37] on div "Home Home" at bounding box center [42, 37] width 69 height 7
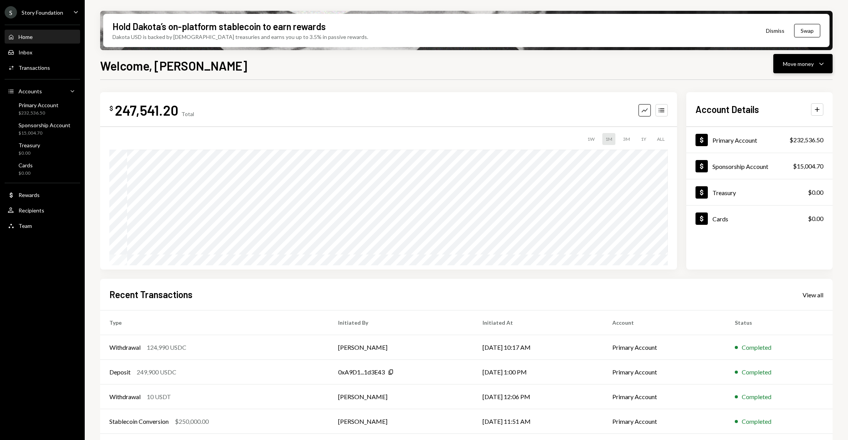
click at [821, 62] on icon "Caret Down" at bounding box center [821, 63] width 9 height 9
click at [46, 131] on div "$15,004.70" at bounding box center [44, 133] width 52 height 7
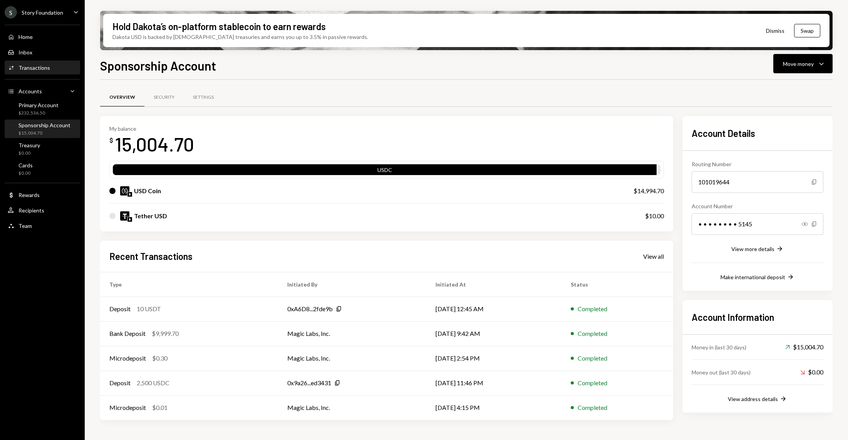
click at [39, 67] on div "Transactions" at bounding box center [34, 67] width 32 height 7
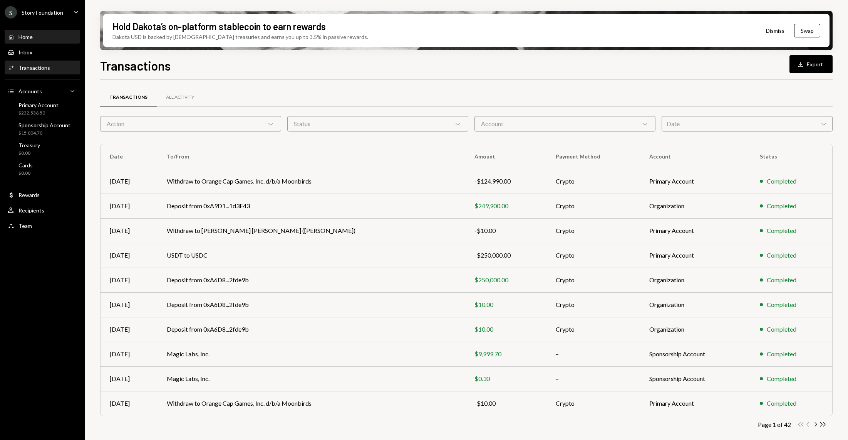
click at [42, 35] on div "Home Home" at bounding box center [42, 37] width 69 height 7
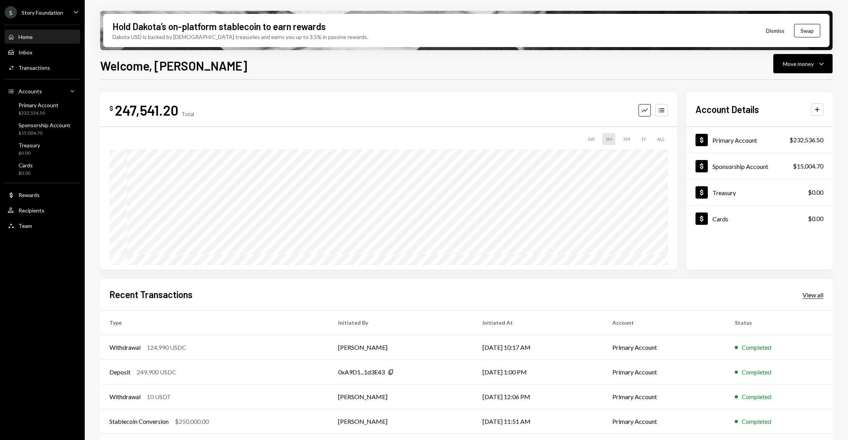
click at [818, 293] on div "View all" at bounding box center [813, 295] width 21 height 8
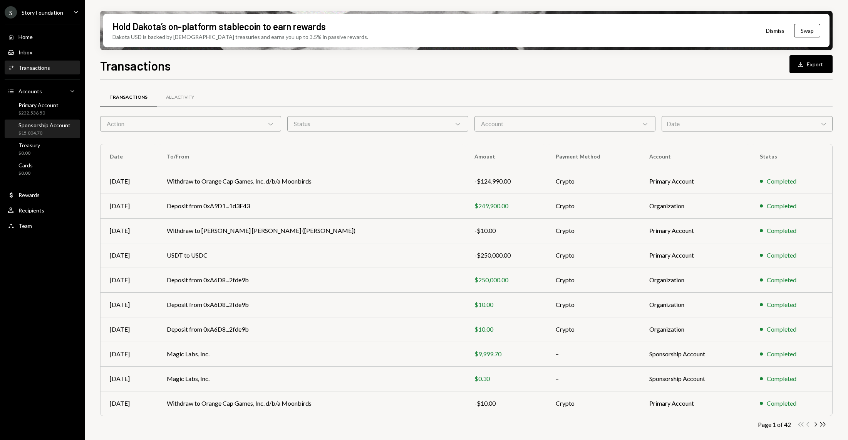
click at [43, 127] on div "Sponsorship Account" at bounding box center [44, 125] width 52 height 7
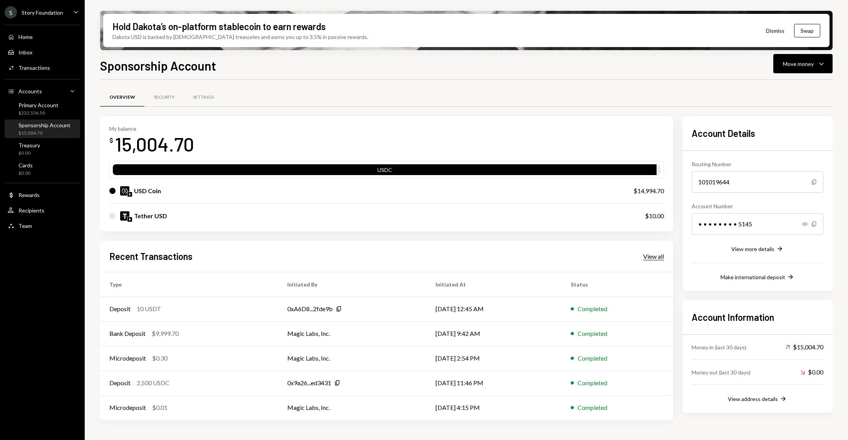
click at [652, 253] on div "View all" at bounding box center [653, 256] width 21 height 8
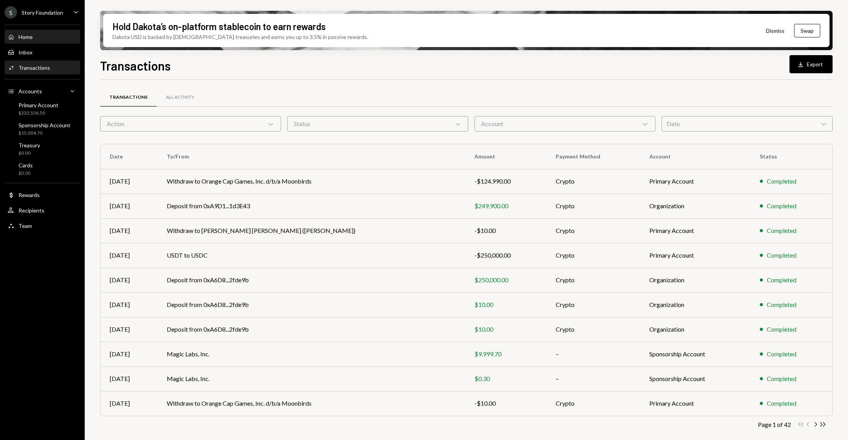
click at [43, 32] on div "Home Home" at bounding box center [42, 36] width 69 height 13
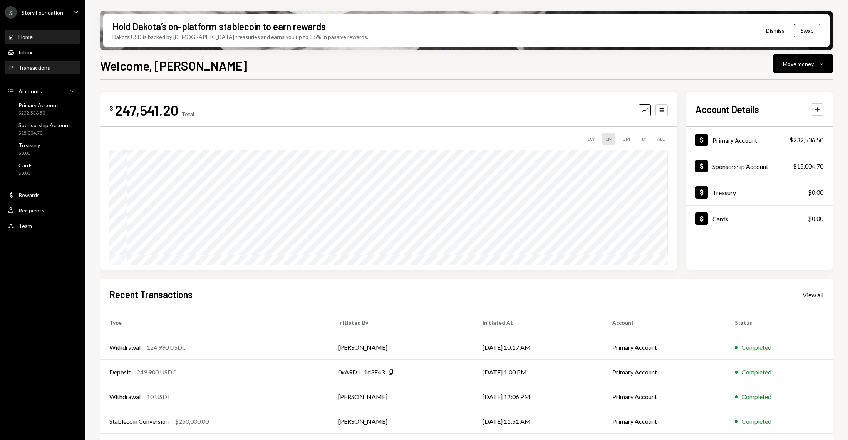
click at [17, 62] on div "Activities Transactions" at bounding box center [42, 67] width 69 height 13
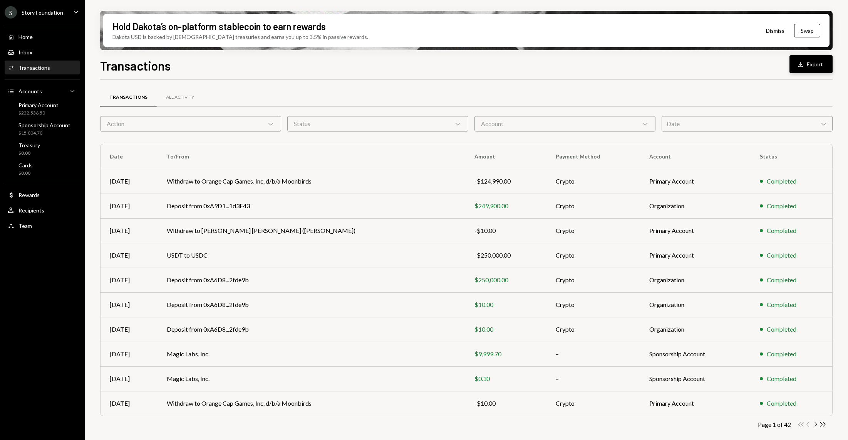
click at [811, 71] on button "Download Export" at bounding box center [811, 64] width 43 height 18
click at [56, 127] on div "Sponsorship Account" at bounding box center [44, 125] width 52 height 7
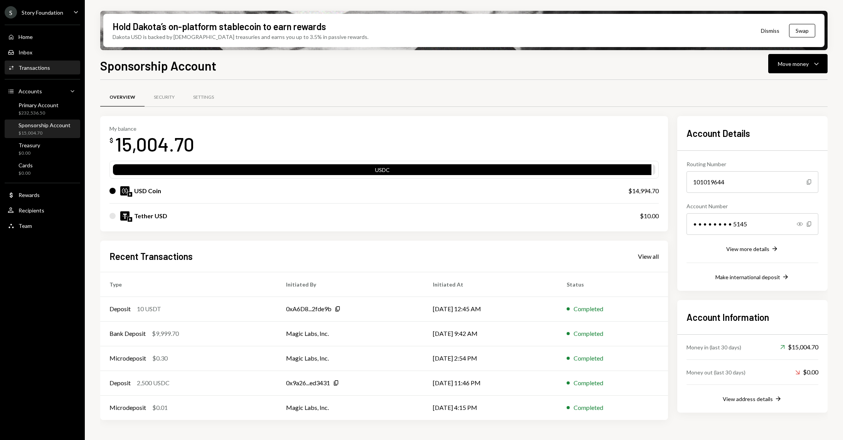
click at [28, 72] on div "Activities Transactions" at bounding box center [42, 67] width 69 height 13
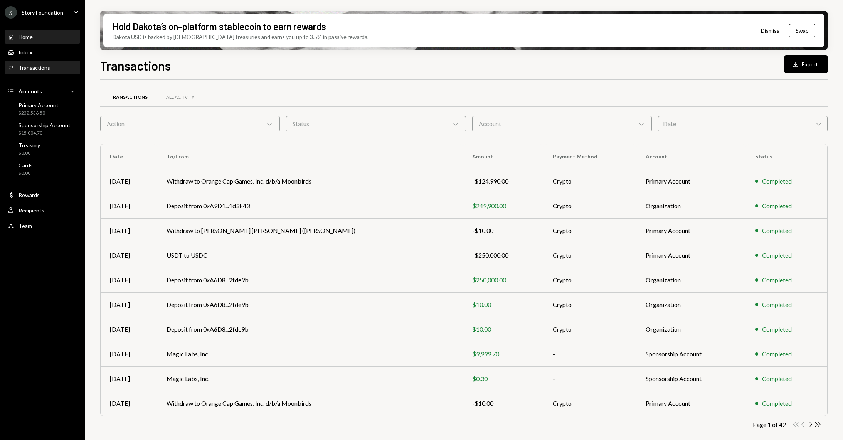
click at [65, 37] on div "Home Home" at bounding box center [42, 37] width 69 height 7
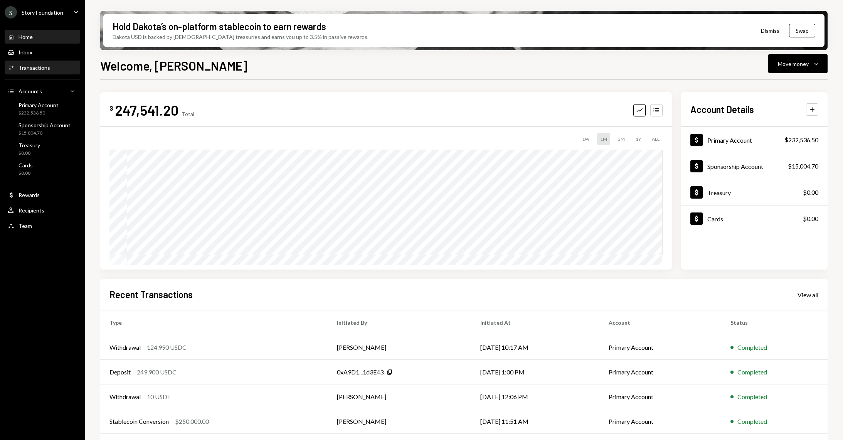
click at [19, 62] on div "Activities Transactions" at bounding box center [42, 67] width 69 height 13
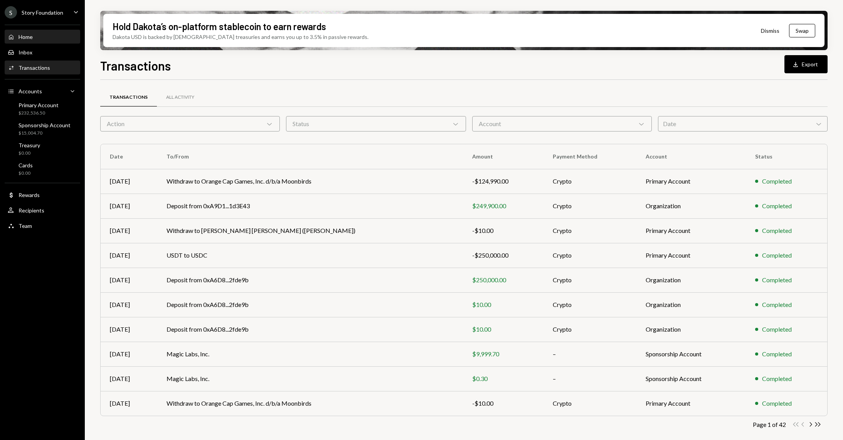
click at [28, 37] on div "Home" at bounding box center [25, 37] width 14 height 7
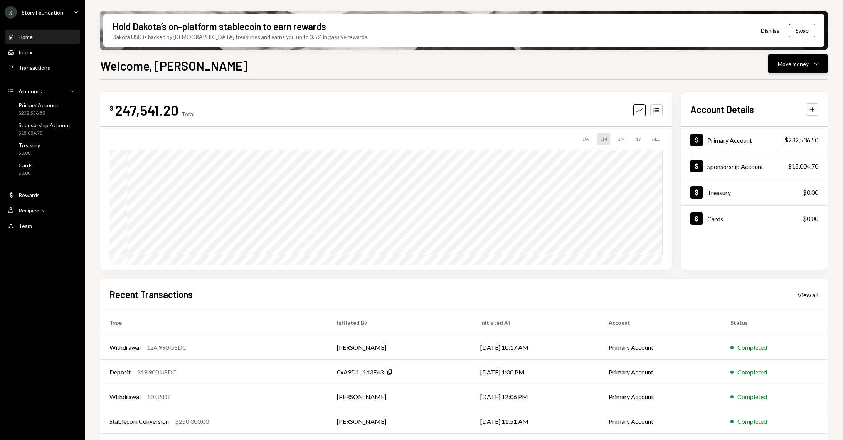
click at [819, 69] on button "Move money Caret Down" at bounding box center [797, 63] width 59 height 19
click at [777, 91] on div "Withdraw Send" at bounding box center [785, 86] width 77 height 17
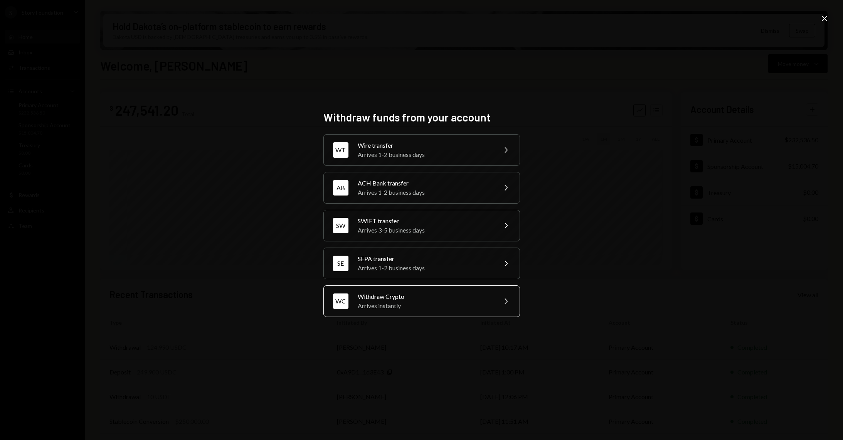
click at [386, 301] on div "Arrives instantly" at bounding box center [425, 305] width 134 height 9
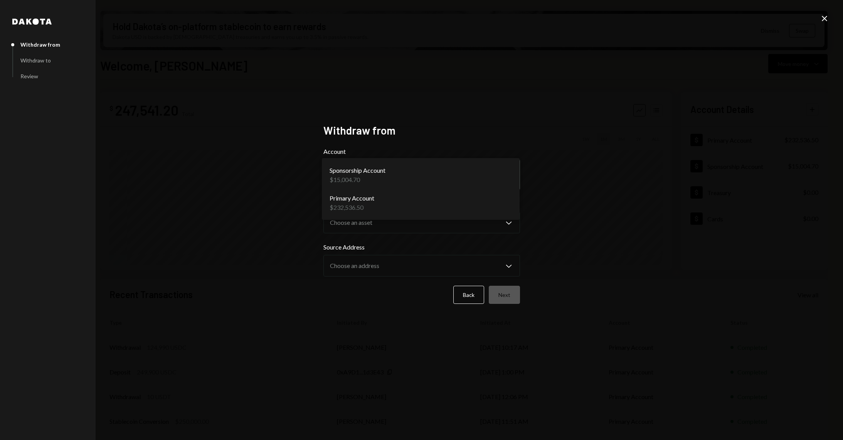
click at [365, 172] on body "S Story Foundation Caret Down Home Home Inbox Inbox Activities Transactions Acc…" at bounding box center [421, 220] width 843 height 440
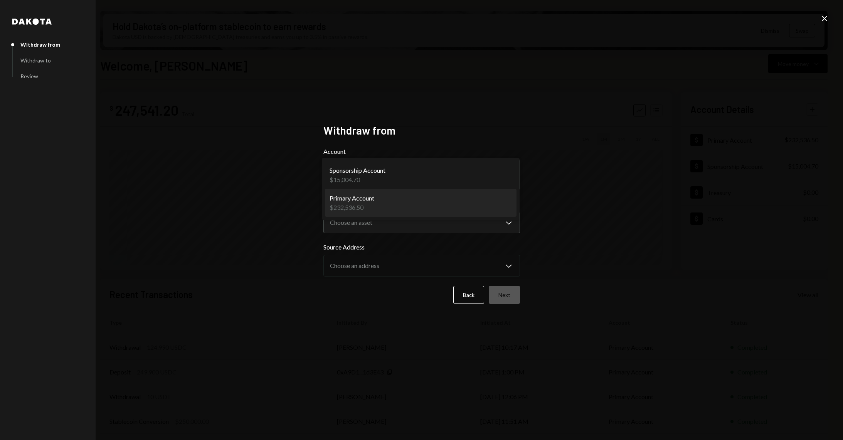
select select "**********"
click at [364, 221] on body "S Story Foundation Caret Down Home Home Inbox Inbox Activities Transactions Acc…" at bounding box center [421, 220] width 843 height 440
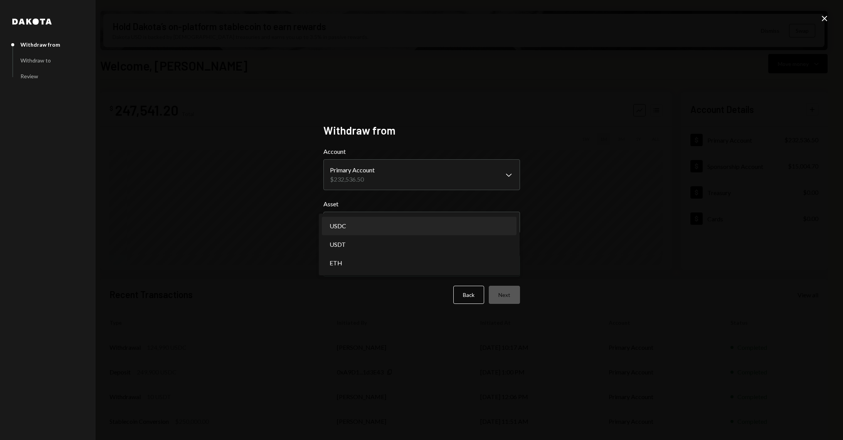
select select "****"
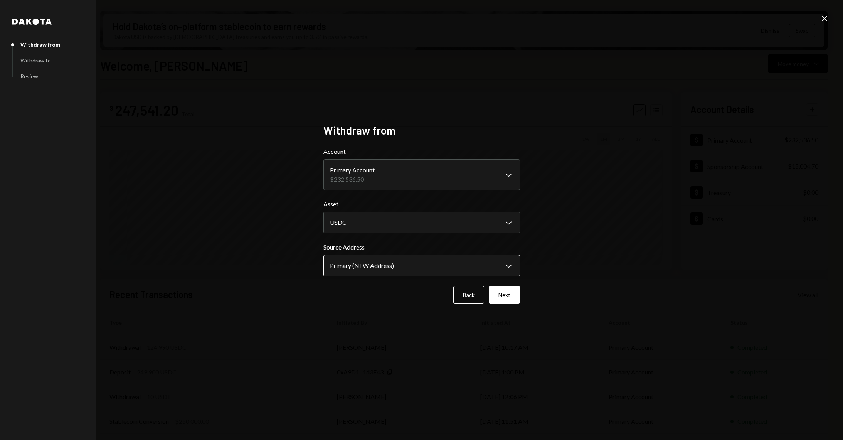
click at [362, 256] on body "S Story Foundation Caret Down Home Home Inbox Inbox Activities Transactions Acc…" at bounding box center [421, 220] width 843 height 440
click at [511, 294] on button "Next" at bounding box center [504, 294] width 31 height 18
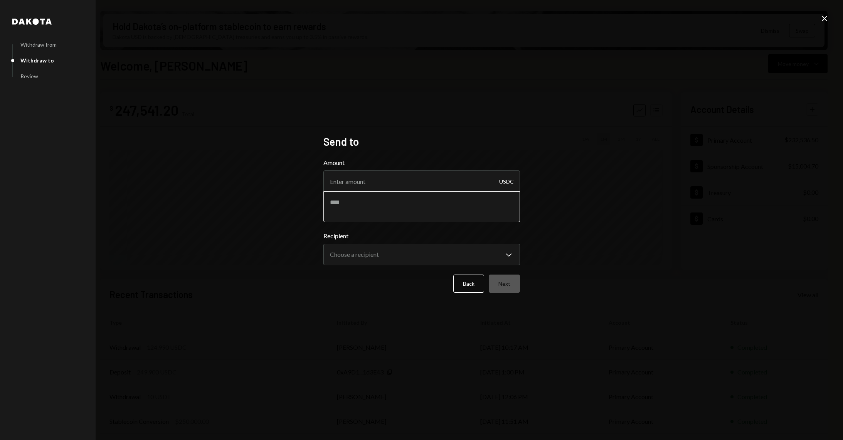
click at [359, 198] on textarea at bounding box center [421, 206] width 196 height 31
click at [348, 176] on input "Amount" at bounding box center [421, 181] width 196 height 22
type input "7"
type input "10"
click at [359, 198] on textarea at bounding box center [421, 206] width 196 height 31
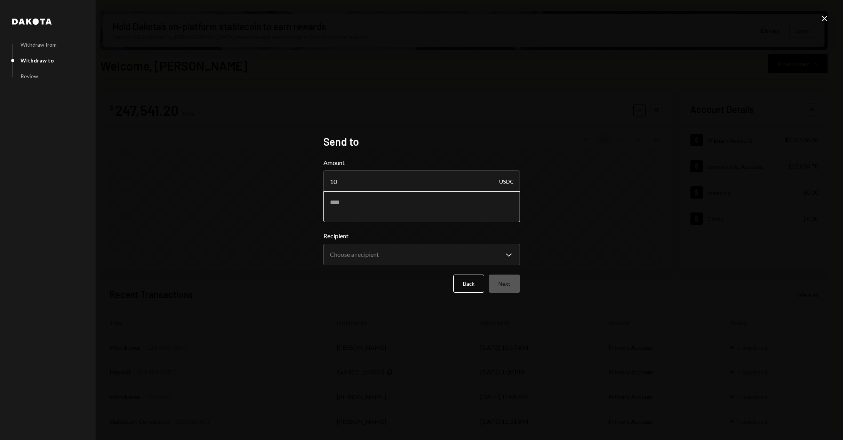
paste textarea "**********"
type textarea "**********"
click at [363, 255] on body "S Story Foundation Caret Down Home Home Inbox Inbox Activities Transactions Acc…" at bounding box center [421, 220] width 843 height 440
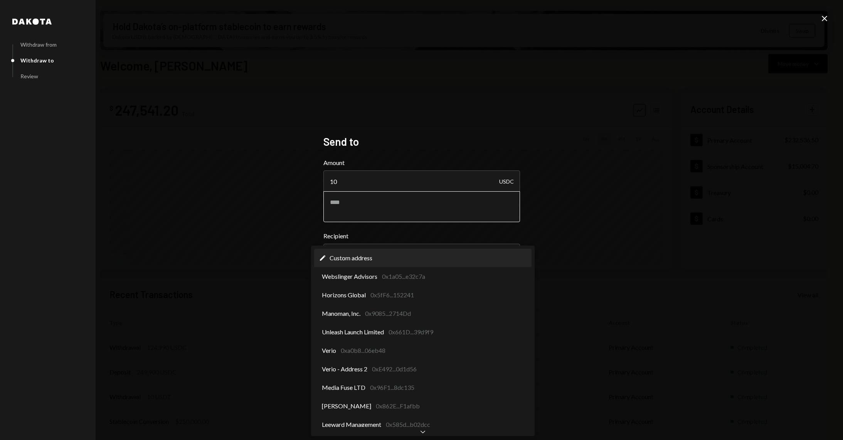
select select "**********"
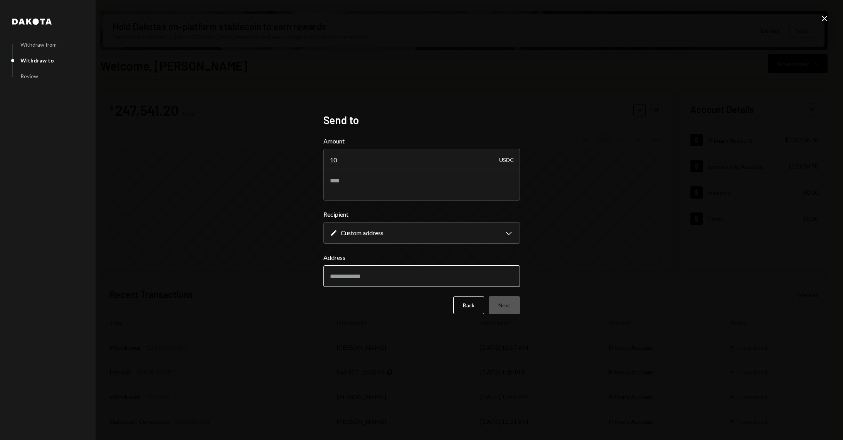
click at [359, 266] on input "Address" at bounding box center [421, 276] width 196 height 22
paste input "**********"
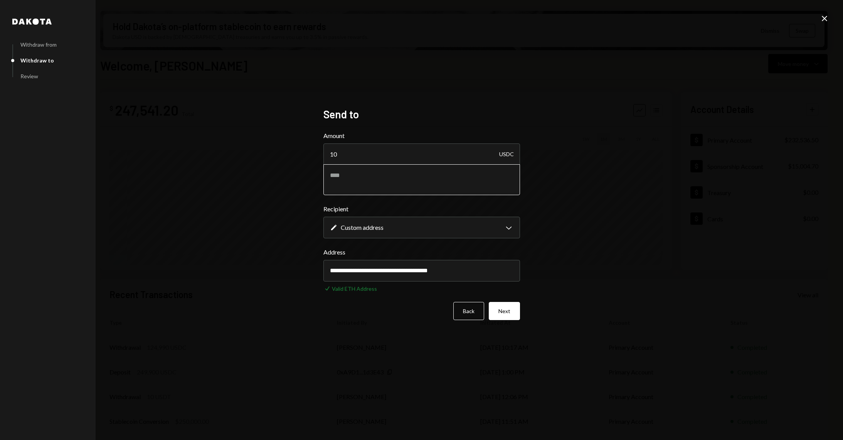
type input "**********"
click at [363, 170] on textarea at bounding box center [421, 179] width 196 height 31
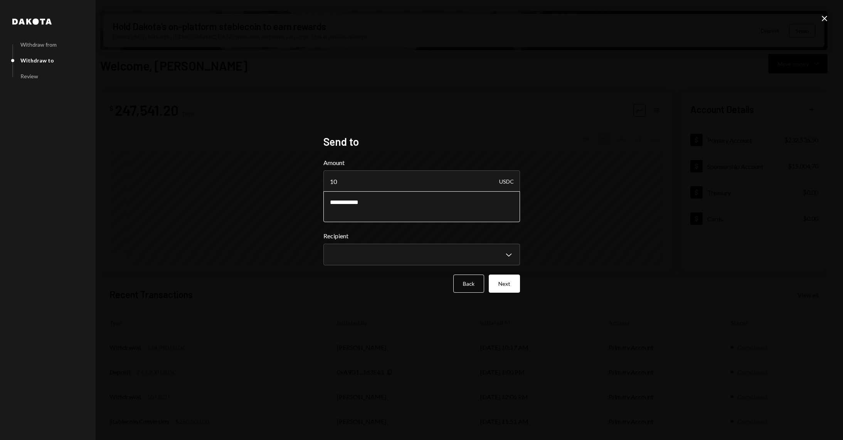
paste textarea "**********"
type textarea "**********"
click at [356, 176] on input "10" at bounding box center [421, 181] width 196 height 22
type input "1"
type input "5"
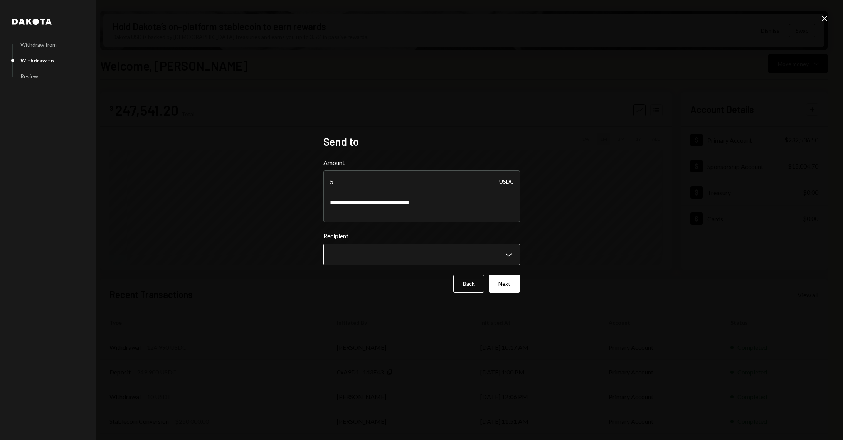
click at [393, 255] on body "S Story Foundation Caret Down Home Home Inbox Inbox Activities Transactions Acc…" at bounding box center [421, 220] width 843 height 440
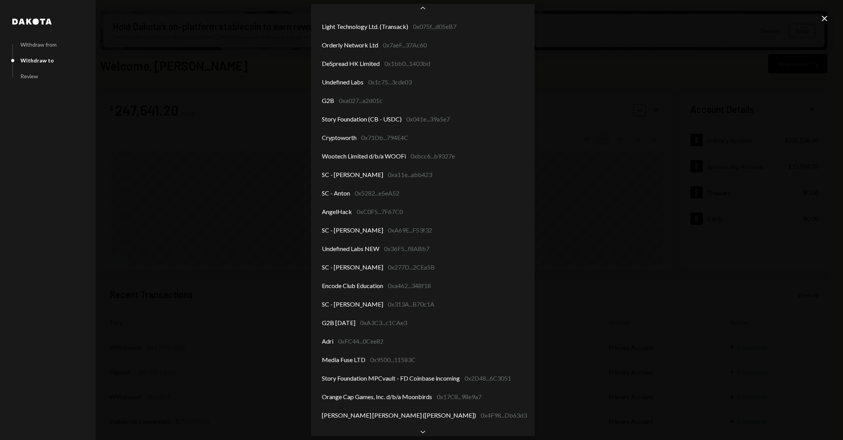
scroll to position [1100, 0]
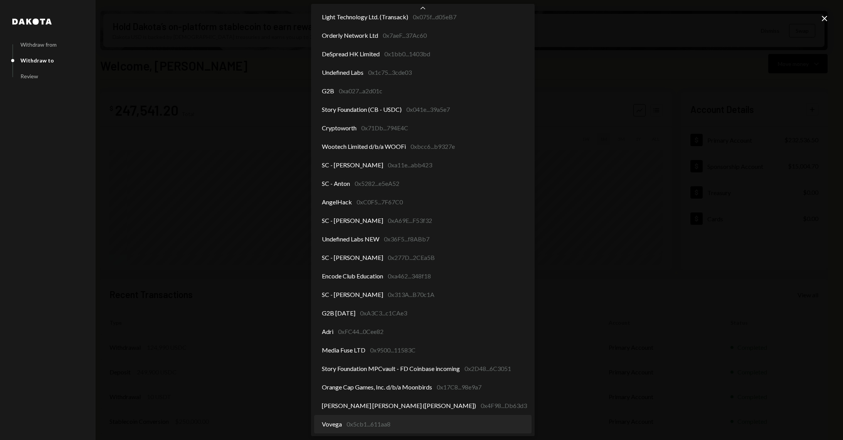
select select "**********"
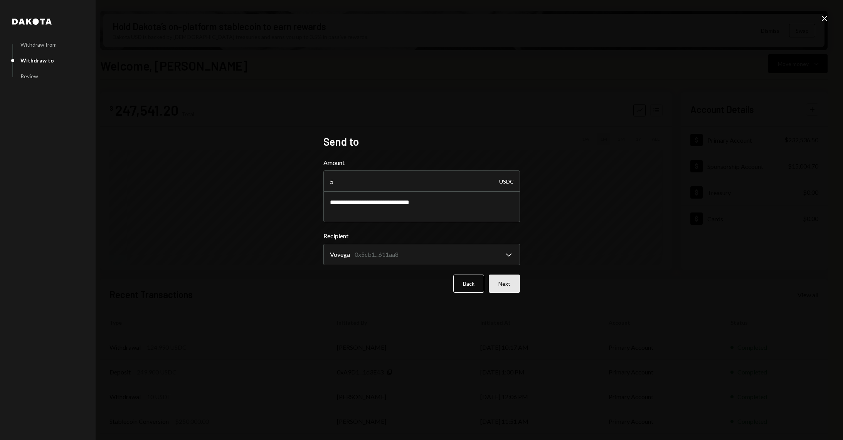
click at [506, 287] on button "Next" at bounding box center [504, 283] width 31 height 18
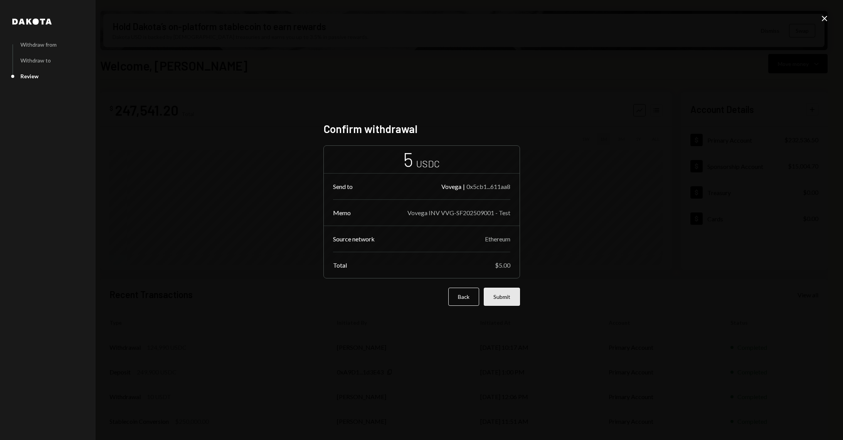
click at [504, 295] on button "Submit" at bounding box center [502, 296] width 36 height 18
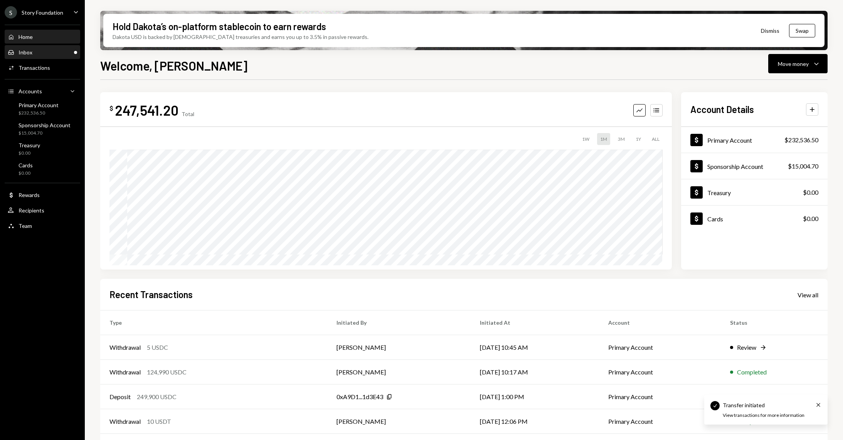
click at [40, 46] on div "Inbox Inbox" at bounding box center [42, 52] width 69 height 13
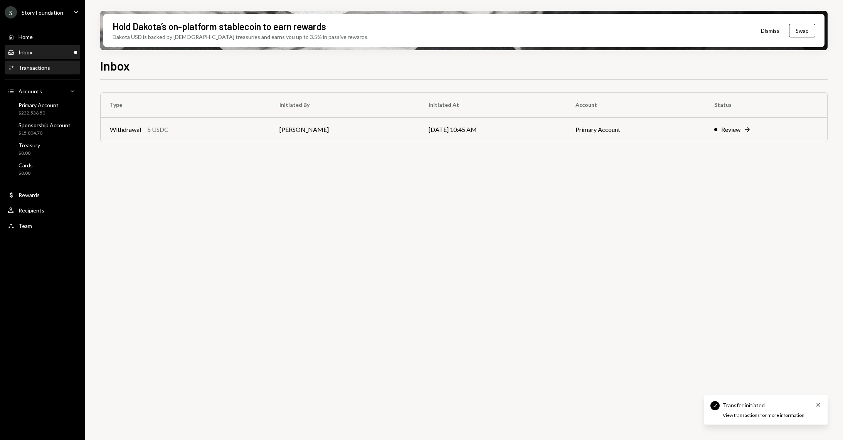
click at [49, 69] on div "Activities Transactions" at bounding box center [42, 67] width 69 height 7
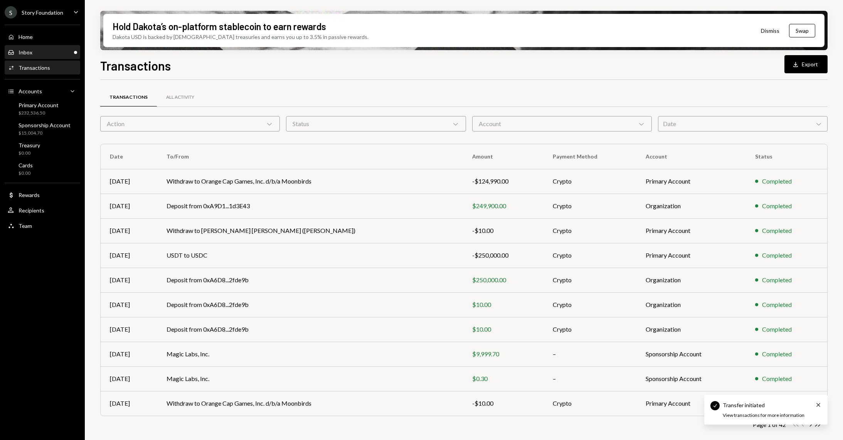
click at [49, 47] on div "Inbox Inbox" at bounding box center [42, 52] width 69 height 13
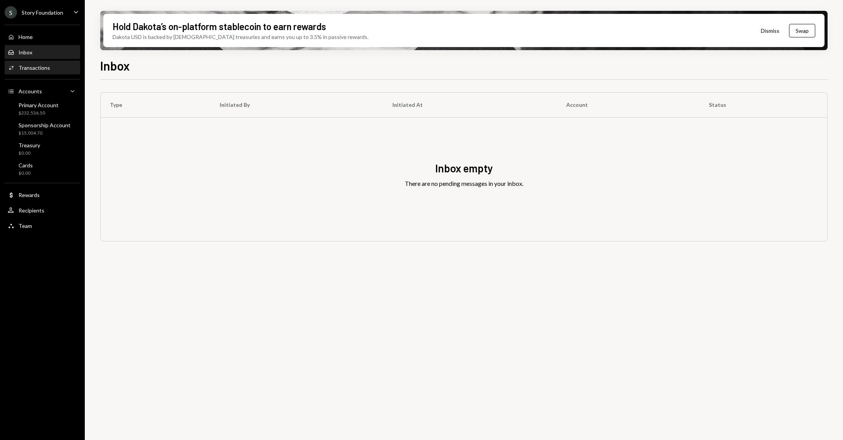
click at [42, 60] on link "Activities Transactions" at bounding box center [43, 67] width 76 height 14
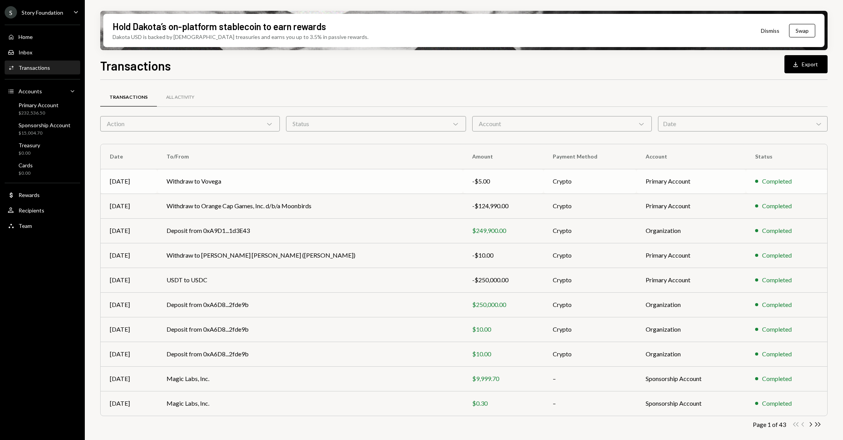
click at [218, 177] on td "Withdraw to Vovega" at bounding box center [309, 181] width 305 height 25
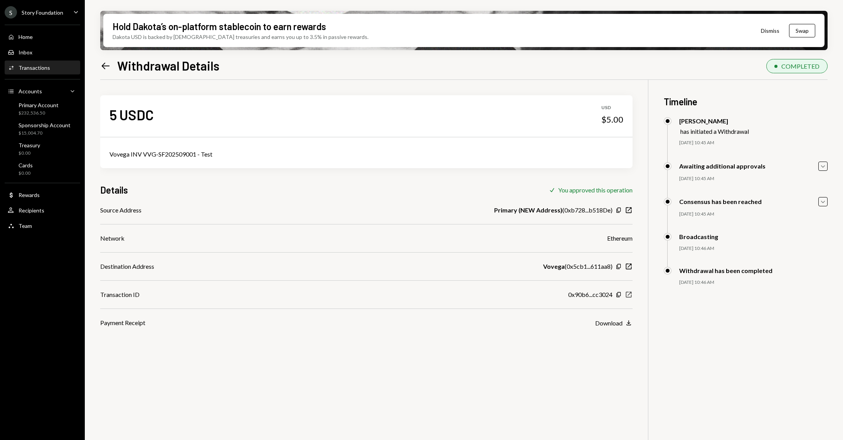
click at [625, 292] on icon "New Window" at bounding box center [629, 294] width 8 height 8
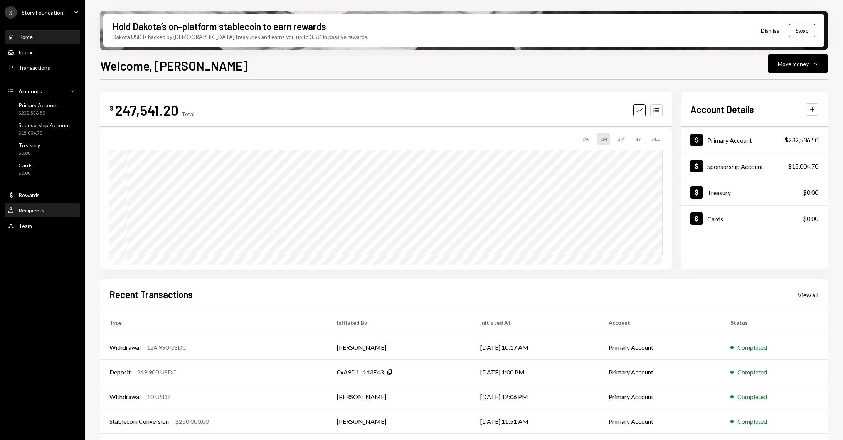
click at [56, 206] on div "User Recipients" at bounding box center [42, 210] width 69 height 13
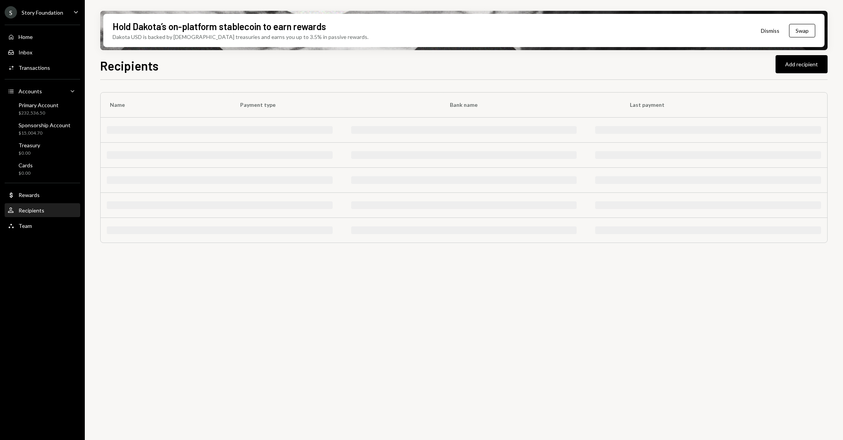
click at [36, 212] on div "Recipients" at bounding box center [31, 210] width 26 height 7
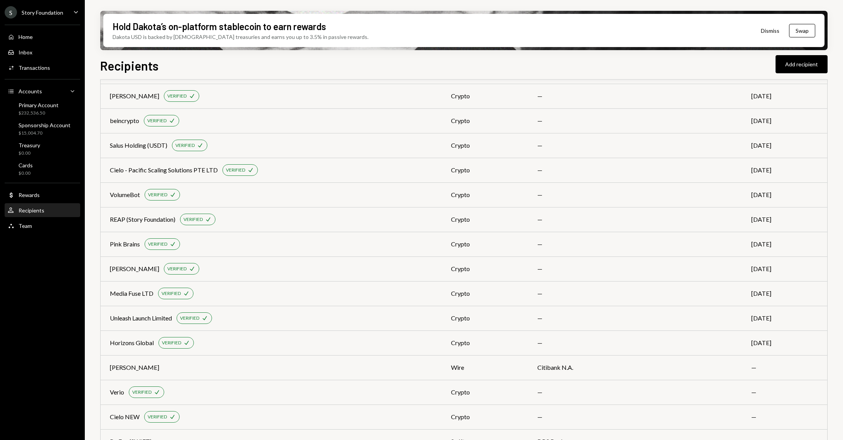
scroll to position [2075, 0]
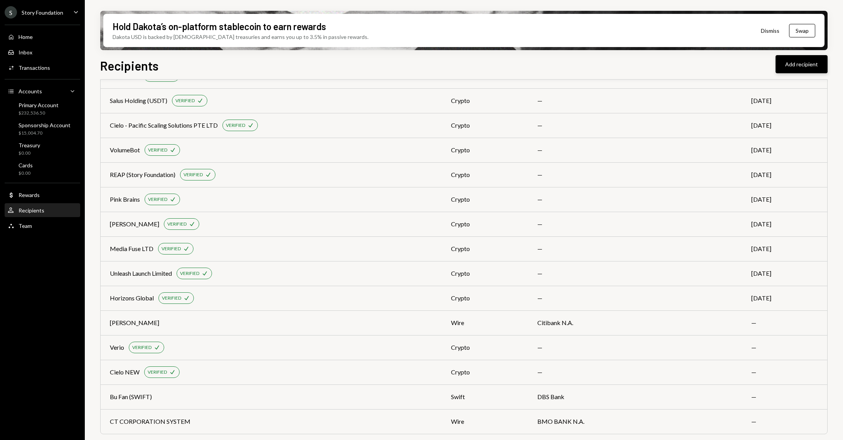
click at [799, 68] on button "Add recipient" at bounding box center [801, 64] width 52 height 18
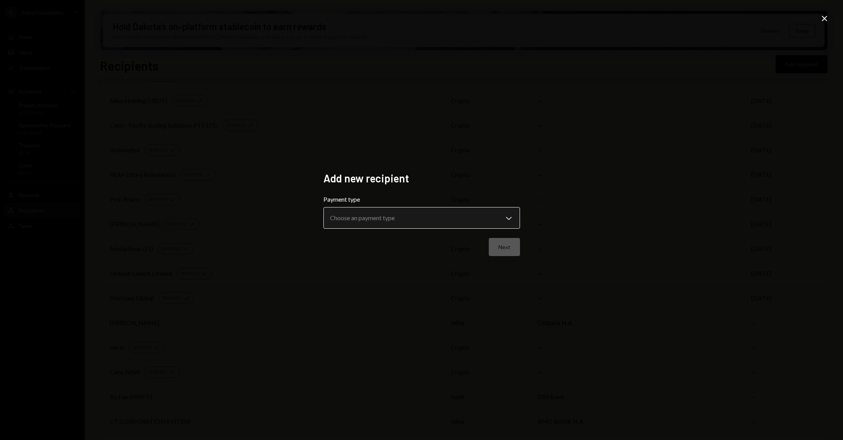
click at [389, 218] on body "S Story Foundation Caret Down Home Home Inbox Inbox Activities Transactions Acc…" at bounding box center [421, 220] width 843 height 440
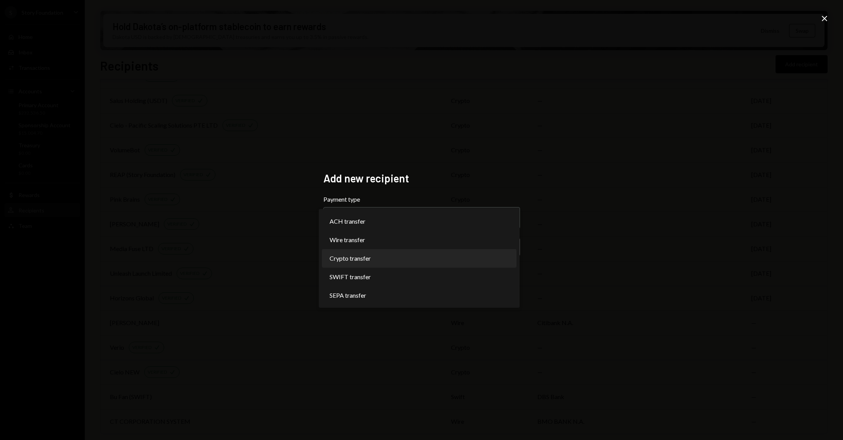
select select "******"
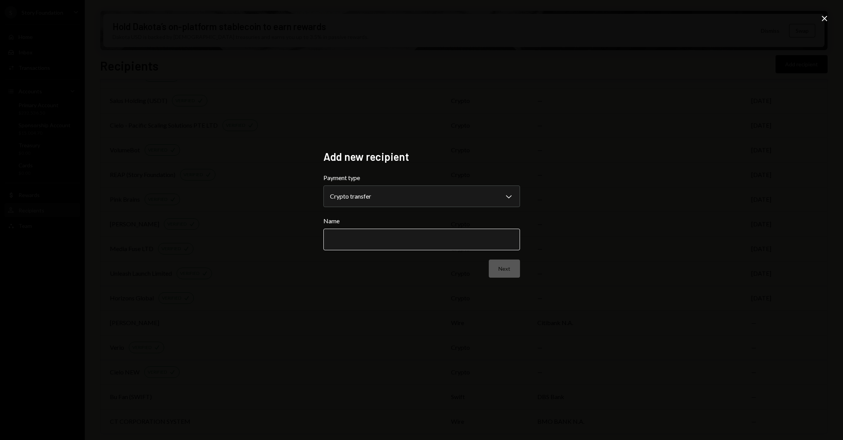
click at [374, 237] on input "Name" at bounding box center [421, 239] width 196 height 22
type input "******"
click at [509, 270] on button "Next" at bounding box center [504, 268] width 31 height 18
click at [377, 200] on body "S Story Foundation Caret Down Home Home Inbox Inbox Activities Transactions Acc…" at bounding box center [421, 220] width 843 height 440
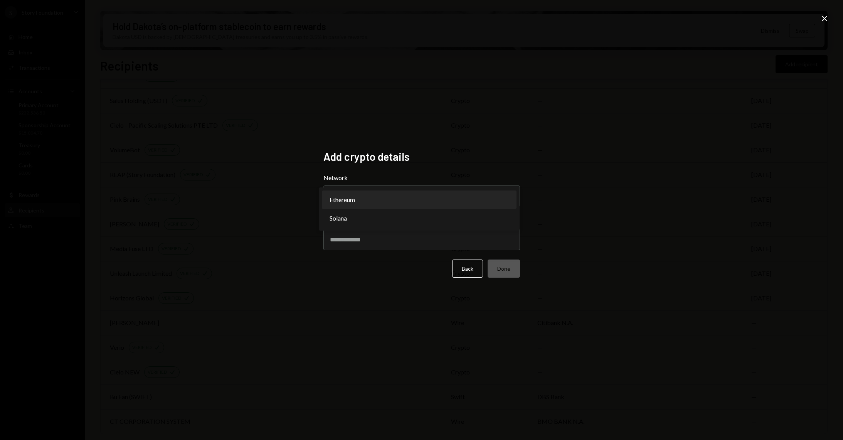
select select "**********"
click at [365, 243] on input "Address" at bounding box center [421, 239] width 196 height 22
paste input "**********"
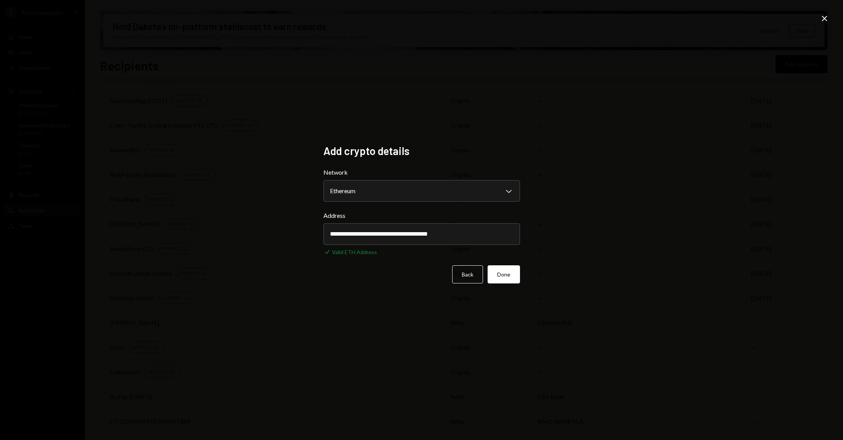
type input "**********"
click at [505, 270] on button "Done" at bounding box center [503, 274] width 32 height 18
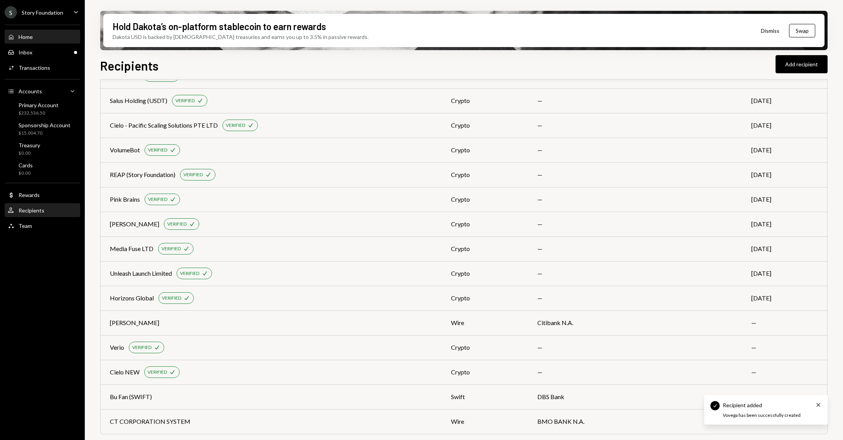
click at [35, 40] on div "Home Home" at bounding box center [42, 37] width 69 height 7
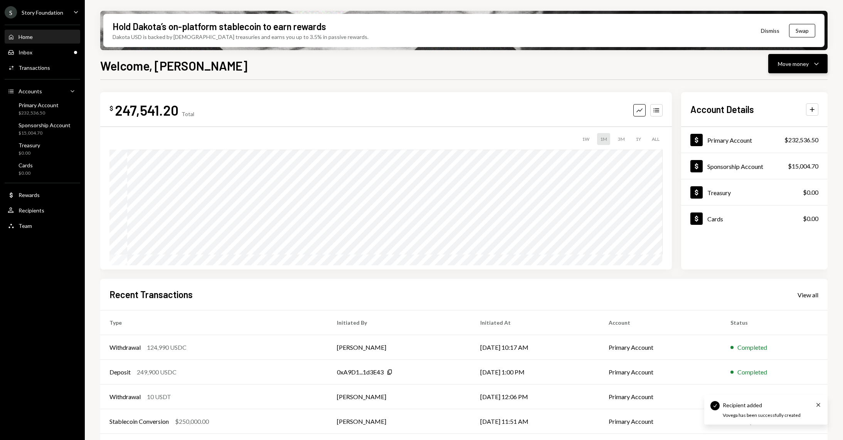
click at [820, 62] on icon "Caret Down" at bounding box center [815, 63] width 9 height 9
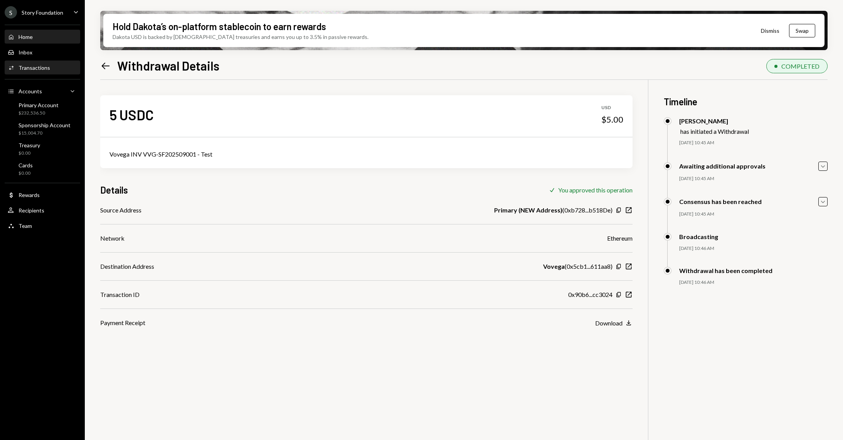
click at [51, 39] on div "Home Home" at bounding box center [42, 37] width 69 height 7
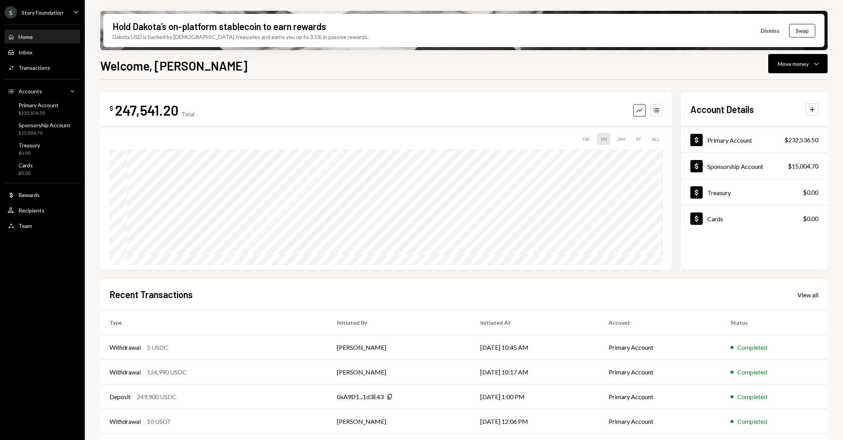
click at [655, 117] on div "$ 247,541.20 Total Graph Accounts" at bounding box center [385, 109] width 553 height 17
click at [655, 107] on icon "Accounts" at bounding box center [656, 110] width 8 height 8
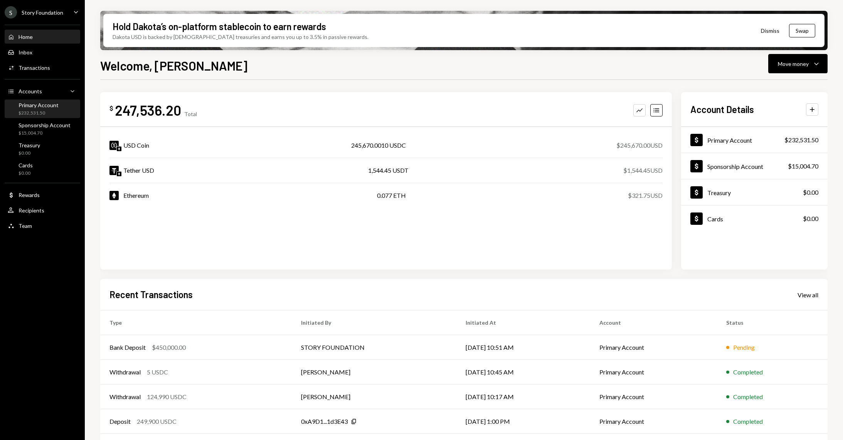
click at [47, 106] on div "Primary Account" at bounding box center [38, 105] width 40 height 7
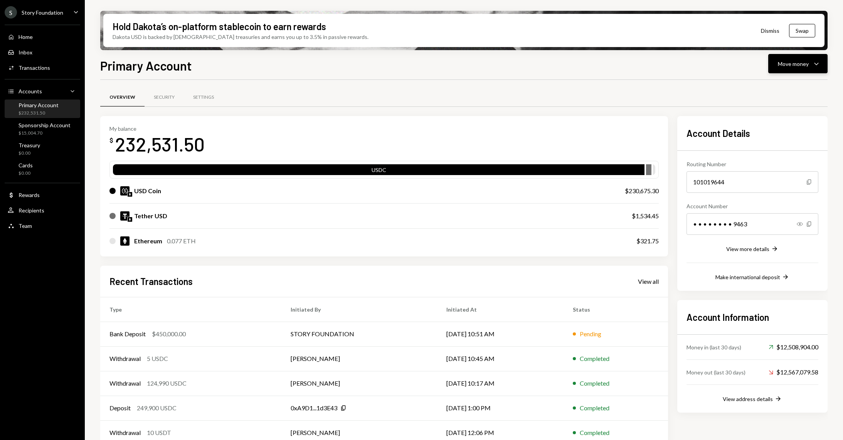
click at [817, 69] on button "Move money Caret Down" at bounding box center [797, 63] width 59 height 19
click at [774, 90] on div "Send" at bounding box center [791, 87] width 56 height 8
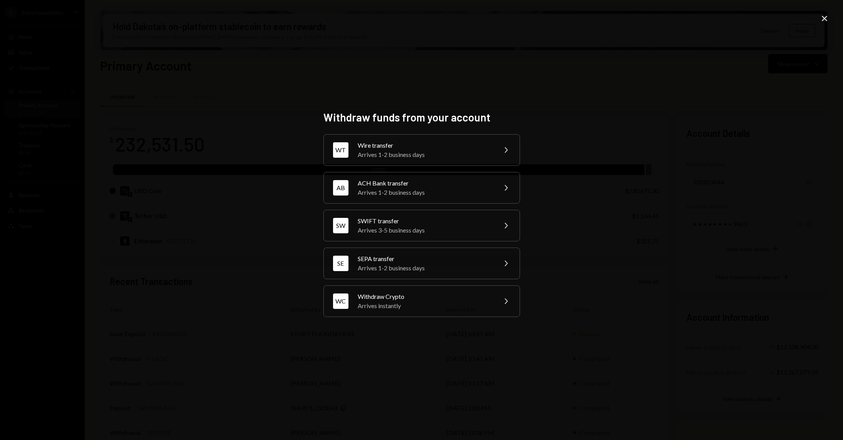
click at [418, 134] on div "Withdraw funds from your account WT Wire transfer Arrives 1-2 business days Che…" at bounding box center [421, 220] width 196 height 218
click at [408, 145] on div "Wire transfer" at bounding box center [425, 145] width 134 height 9
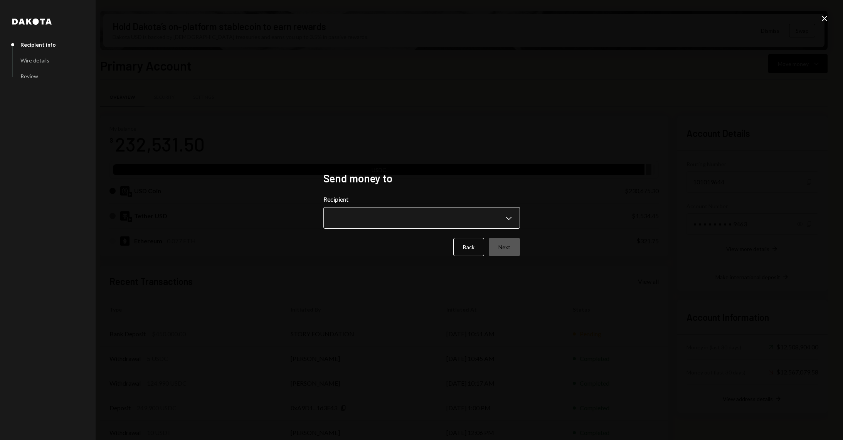
click at [378, 218] on body "S Story Foundation Caret Down Home Home Inbox Inbox Activities Transactions Acc…" at bounding box center [421, 220] width 843 height 440
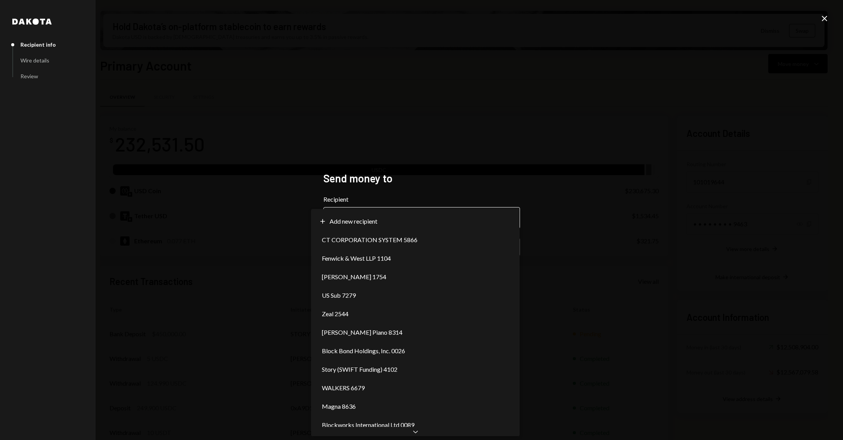
select select "**********"
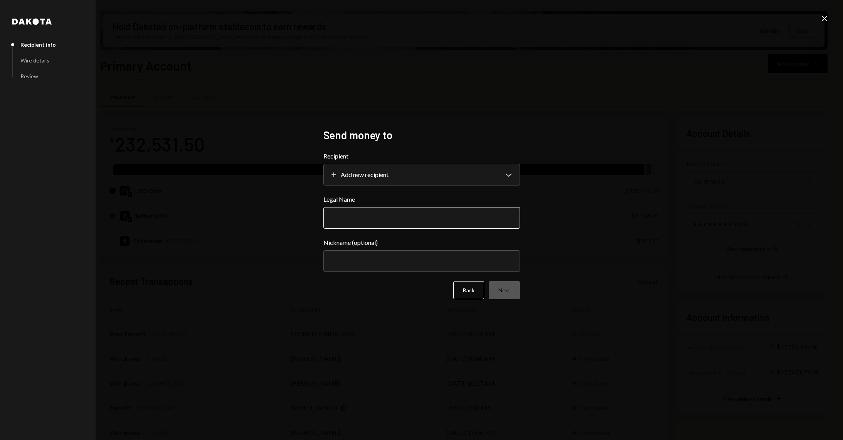
click at [353, 208] on input "Legal Name" at bounding box center [421, 218] width 196 height 22
paste input "**********"
type input "**********"
click at [504, 292] on button "Next" at bounding box center [504, 290] width 31 height 18
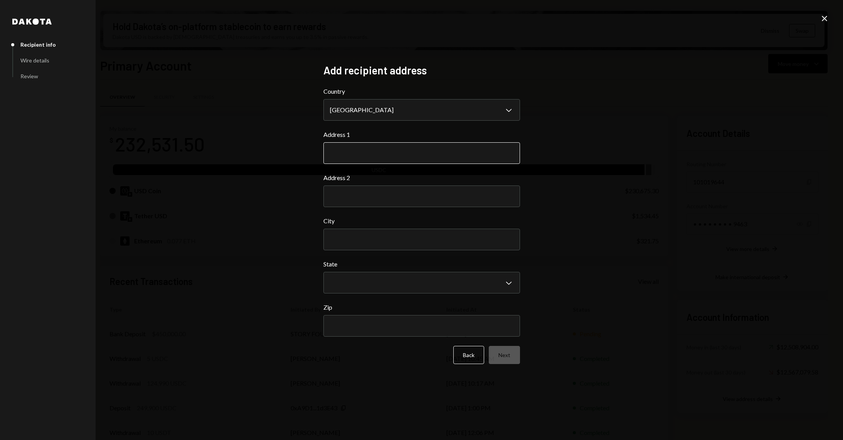
click at [373, 151] on input "Address 1" at bounding box center [421, 153] width 196 height 22
paste input "**********"
type input "**********"
click at [356, 237] on input "City" at bounding box center [421, 239] width 196 height 22
paste input "**********"
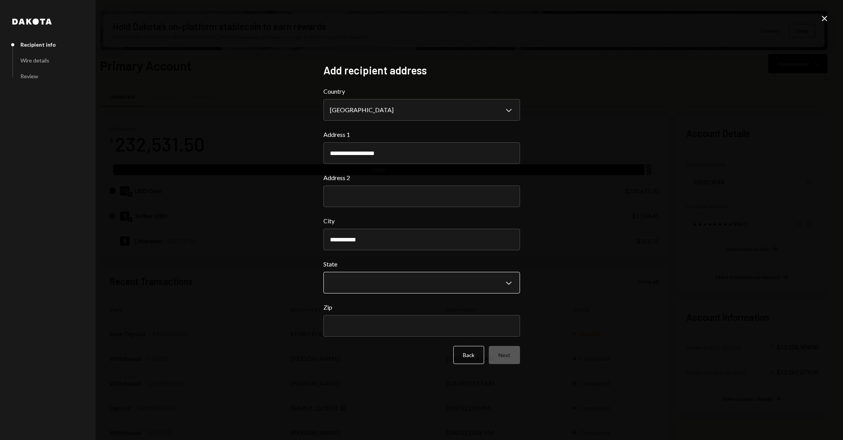
type input "**********"
click at [379, 286] on body "S Story Foundation Caret Down Home Home Inbox Inbox Activities Transactions Acc…" at bounding box center [421, 220] width 843 height 440
click at [416, 292] on body "S Story Foundation Caret Down Home Home Inbox Inbox Activities Transactions Acc…" at bounding box center [421, 220] width 843 height 440
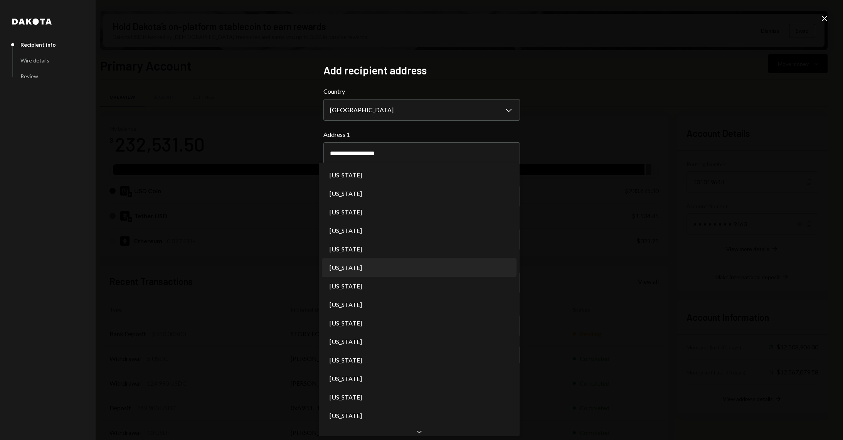
select select "**"
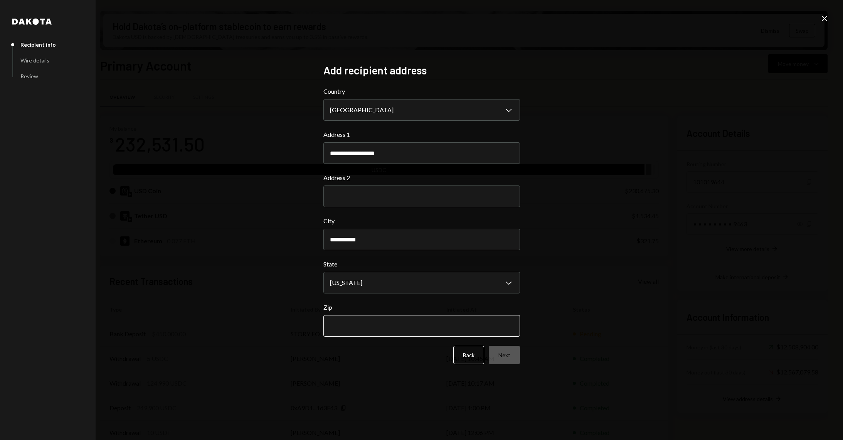
click at [395, 323] on input "Zip" at bounding box center [421, 326] width 196 height 22
paste input "*****"
type input "*****"
click at [515, 353] on button "Next" at bounding box center [504, 355] width 31 height 18
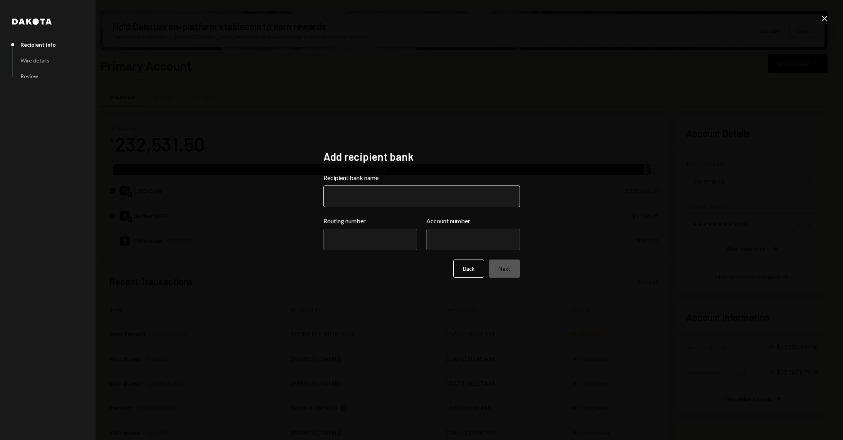
click at [377, 196] on input "Recipient bank name" at bounding box center [421, 196] width 196 height 22
paste input "**********"
type input "**********"
click at [343, 235] on input "Routing number" at bounding box center [370, 239] width 94 height 22
paste input "*********"
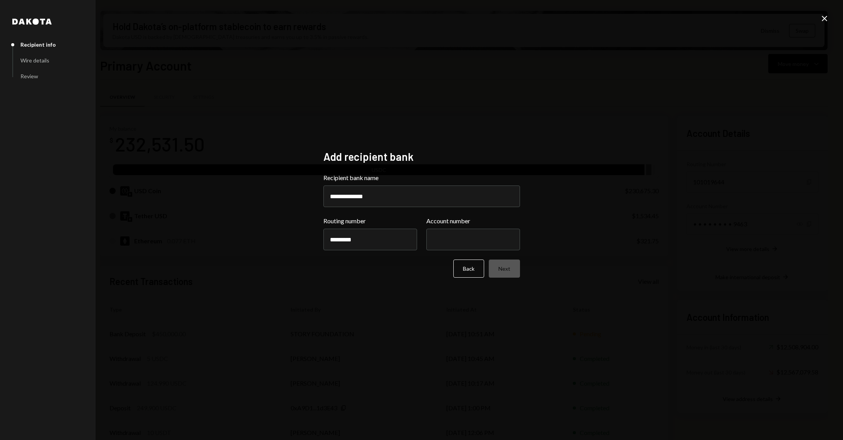
type input "*********"
click at [453, 240] on input "Account number" at bounding box center [473, 239] width 94 height 22
paste input "*********"
type input "*********"
click at [504, 276] on button "Next" at bounding box center [504, 268] width 31 height 18
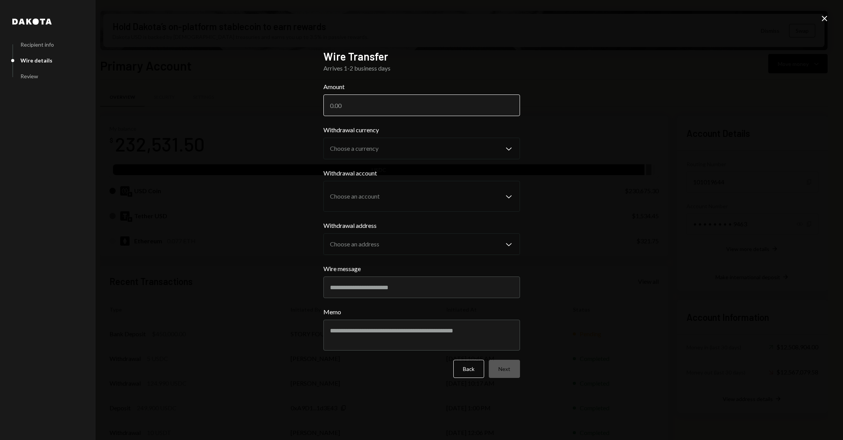
click at [357, 109] on input "Amount" at bounding box center [421, 105] width 196 height 22
paste input "150000"
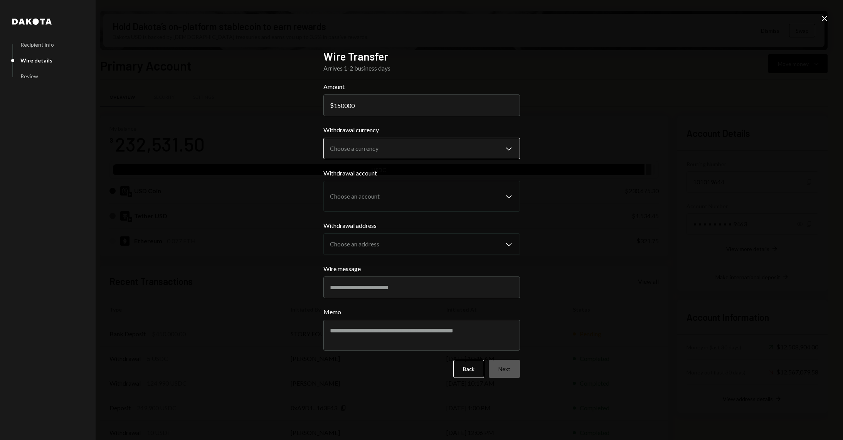
type input "150000"
click at [371, 156] on body "S Story Foundation Caret Down Home Home Inbox Inbox Activities Transactions Acc…" at bounding box center [421, 220] width 843 height 440
select select "****"
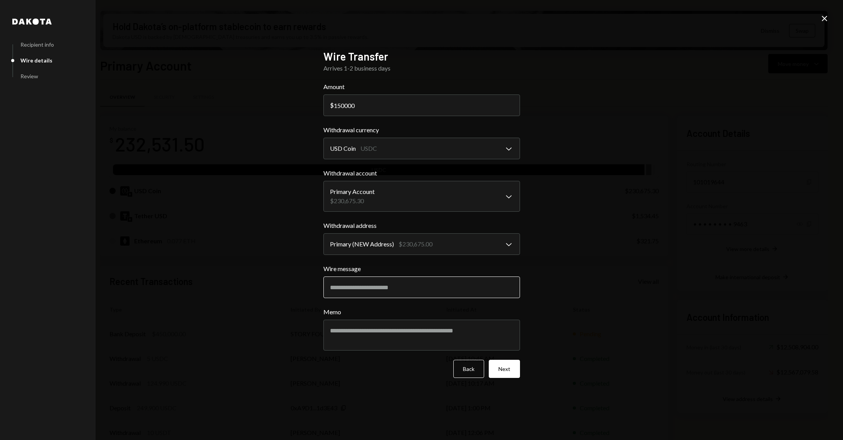
click at [396, 291] on input "Wire message" at bounding box center [421, 287] width 196 height 22
type input "**********"
click at [413, 342] on textarea "Memo" at bounding box center [421, 334] width 196 height 31
paste textarea "**********"
type textarea "**********"
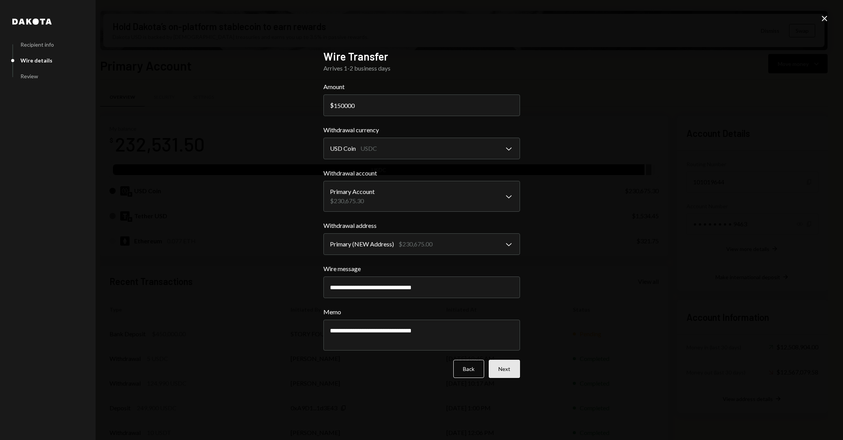
click at [509, 368] on button "Next" at bounding box center [504, 368] width 31 height 18
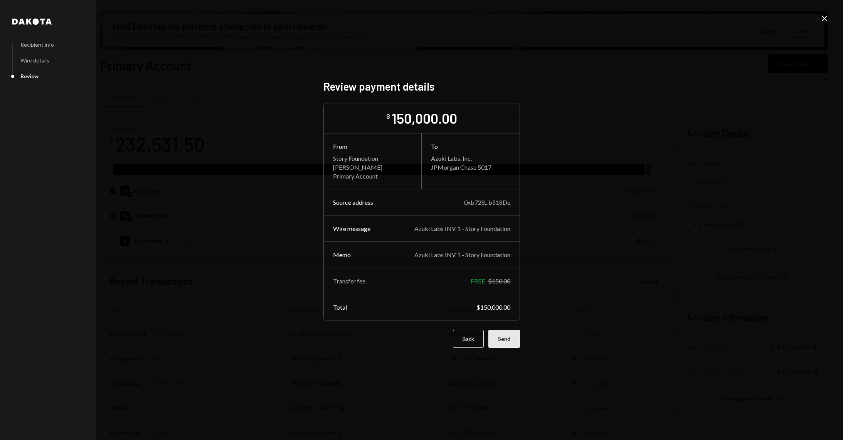
click at [509, 346] on button "Send" at bounding box center [504, 338] width 32 height 18
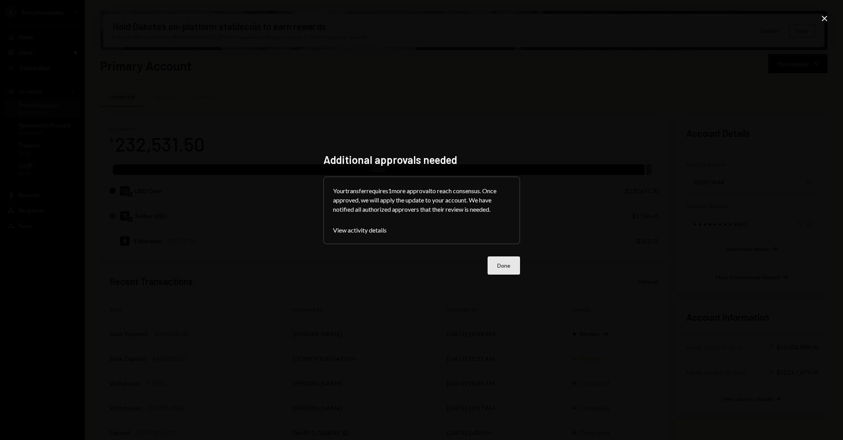
click at [512, 264] on button "Done" at bounding box center [503, 265] width 32 height 18
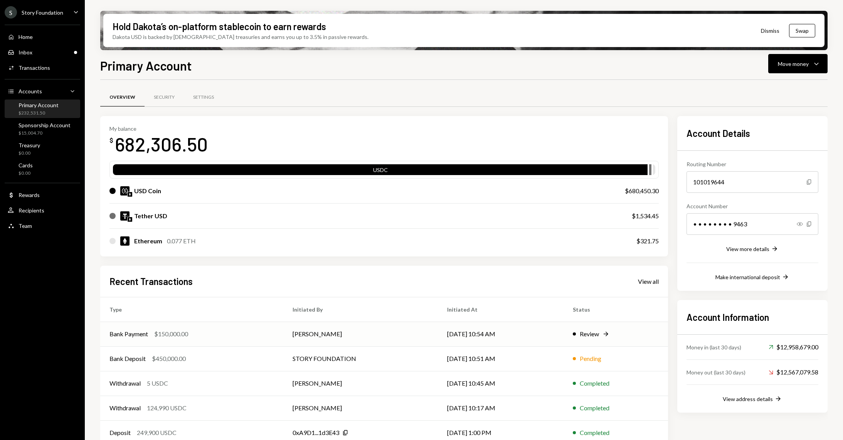
click at [209, 343] on td "Bank Payment $150,000.00" at bounding box center [191, 333] width 183 height 25
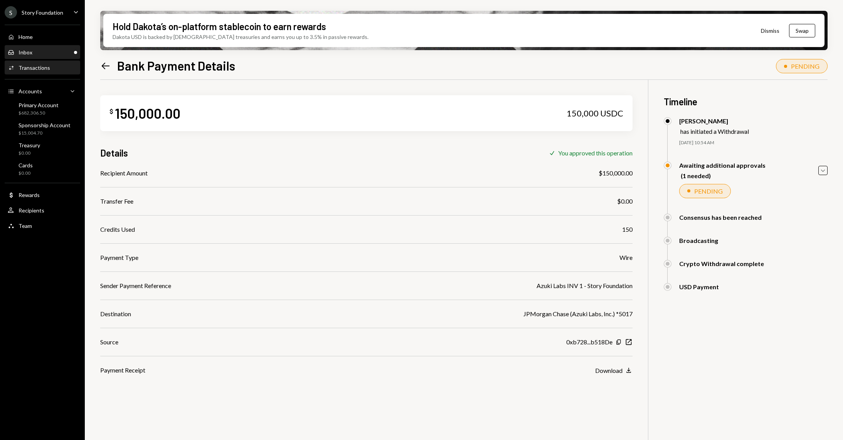
click at [37, 46] on div "Inbox Inbox" at bounding box center [42, 52] width 69 height 13
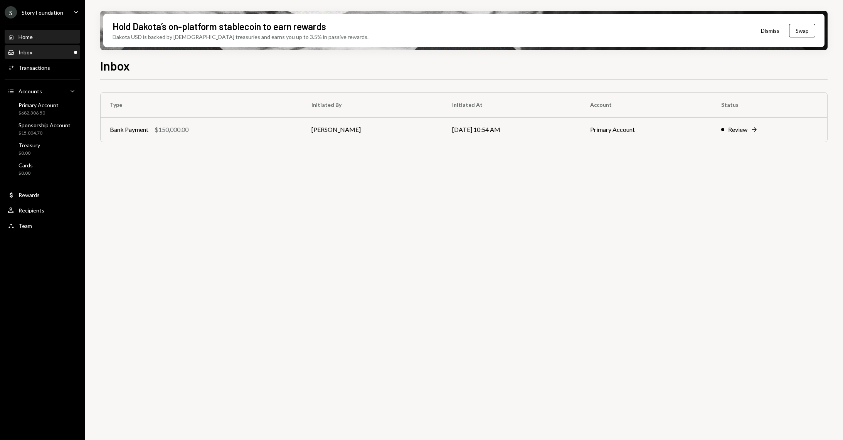
click at [39, 37] on div "Home Home" at bounding box center [42, 37] width 69 height 7
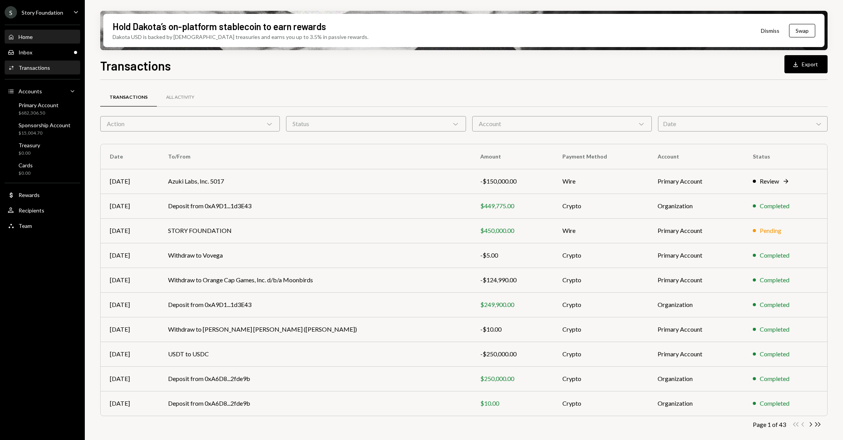
click at [49, 34] on div "Home Home" at bounding box center [42, 37] width 69 height 7
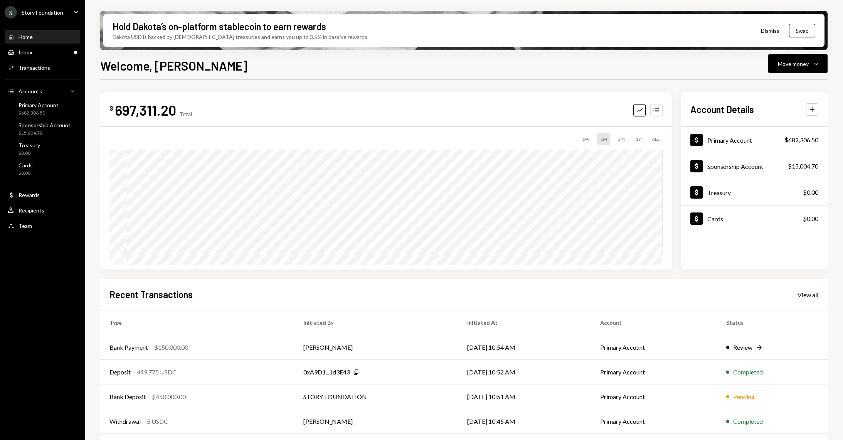
click at [655, 109] on icon "Accounts" at bounding box center [656, 110] width 8 height 8
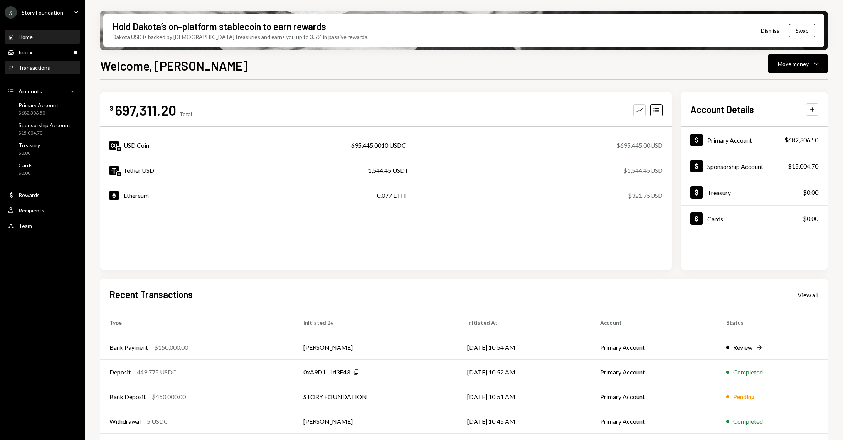
click at [48, 68] on div "Transactions" at bounding box center [34, 67] width 32 height 7
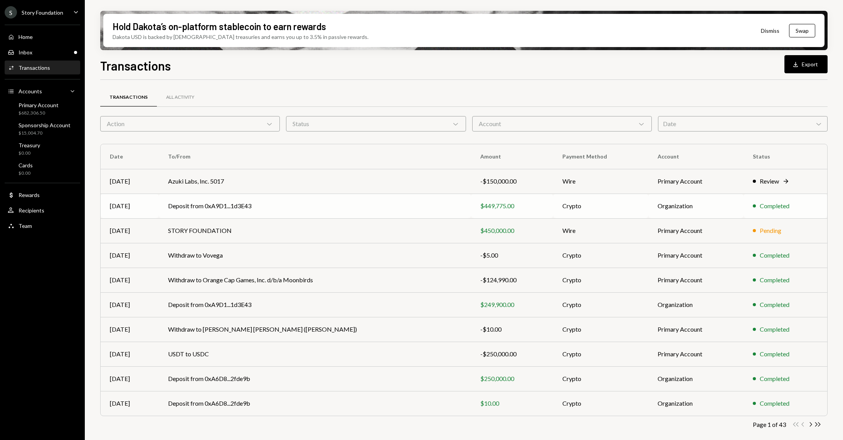
click at [480, 201] on div "$449,775.00" at bounding box center [512, 205] width 64 height 9
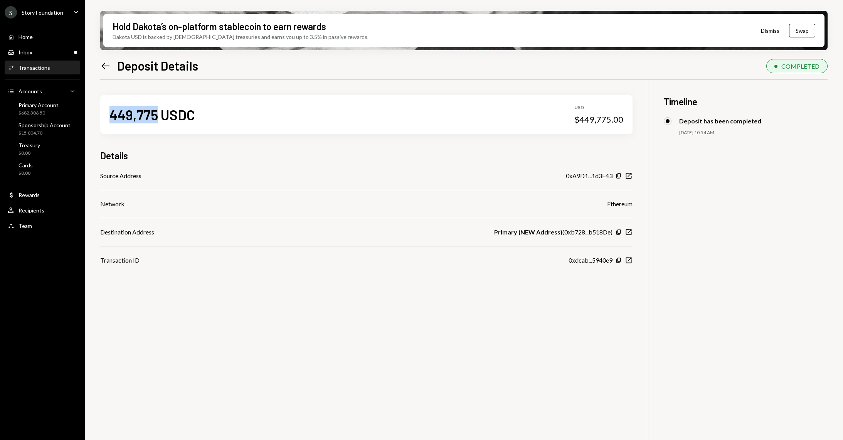
drag, startPoint x: 154, startPoint y: 115, endPoint x: 113, endPoint y: 113, distance: 41.3
click at [113, 113] on div "449,775 USDC" at bounding box center [152, 114] width 86 height 17
copy div "449,775"
click at [44, 32] on div "Home Home" at bounding box center [42, 36] width 69 height 13
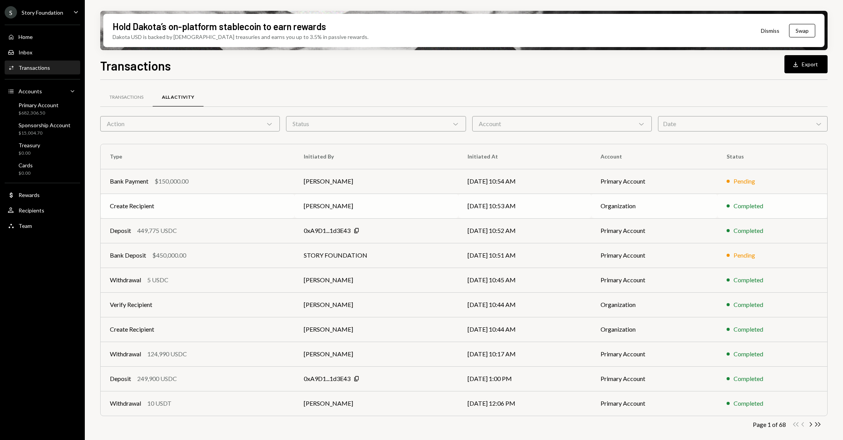
click at [170, 194] on td "Create Recipient" at bounding box center [198, 205] width 194 height 25
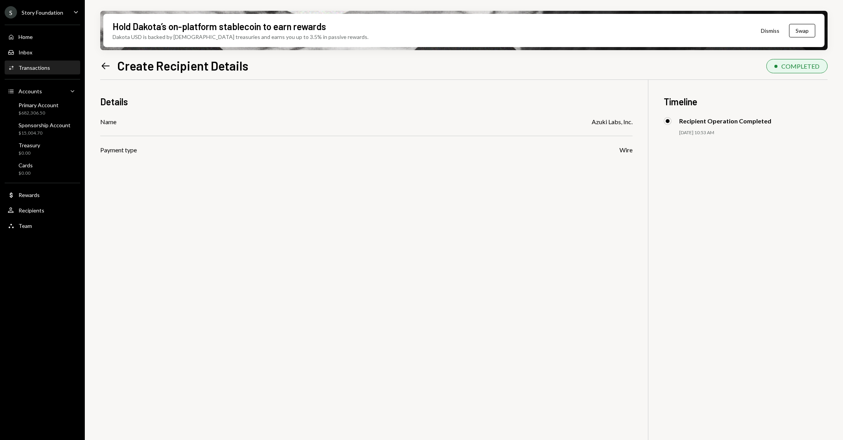
click at [107, 69] on icon "Left Arrow" at bounding box center [105, 65] width 11 height 11
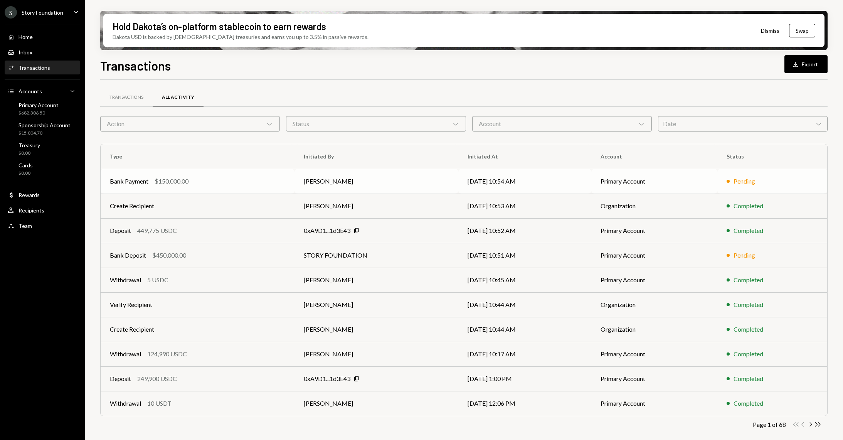
click at [151, 191] on td "Bank Payment $150,000.00" at bounding box center [198, 181] width 194 height 25
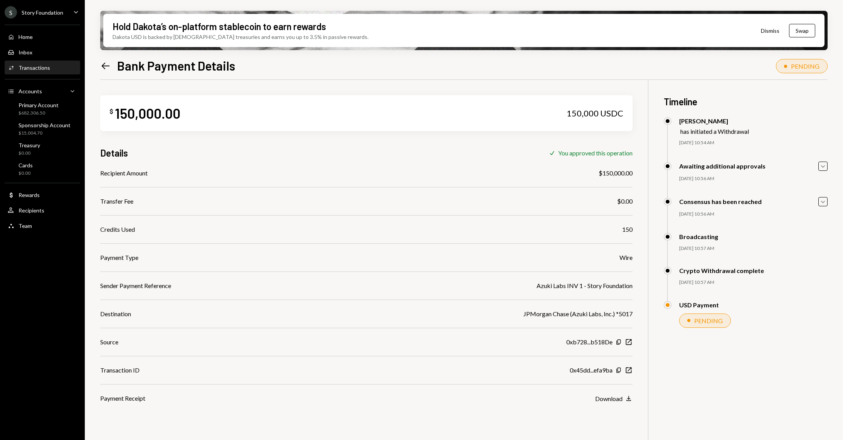
scroll to position [61, 0]
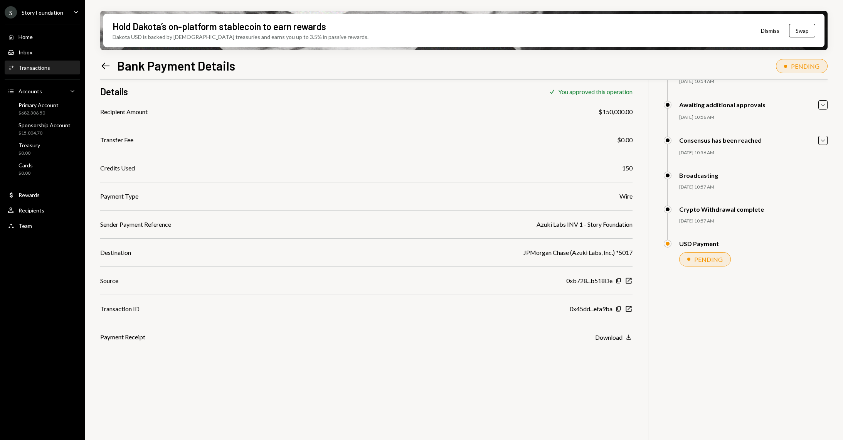
click at [705, 261] on div "PENDING" at bounding box center [708, 258] width 29 height 7
click at [823, 135] on div "Awaiting additional approvals Caret Down 09/22/25 10:56 AM Stephanie Vergara Ap…" at bounding box center [745, 118] width 164 height 36
click at [601, 338] on div "Download" at bounding box center [608, 336] width 27 height 7
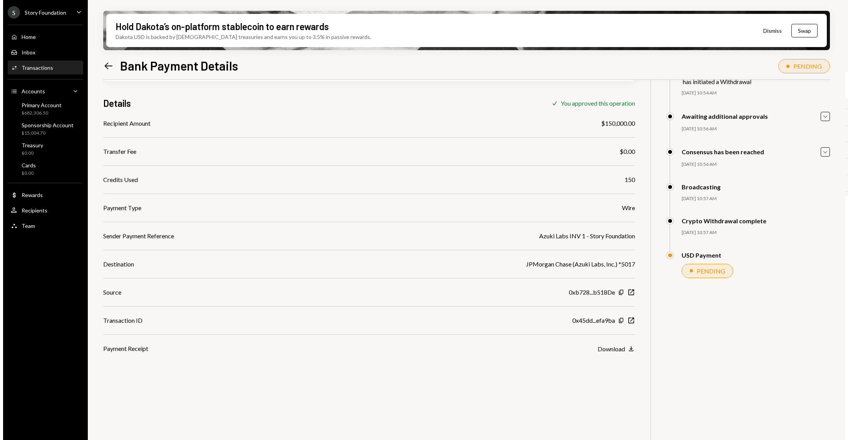
scroll to position [61, 0]
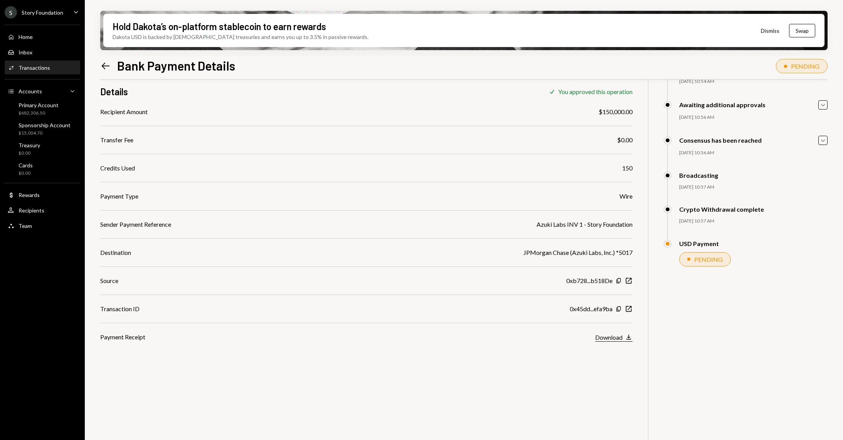
click at [607, 339] on div "Download" at bounding box center [608, 336] width 27 height 7
click at [376, 187] on div "Recipient Amount $150,000.00 Transfer Fee $0.00 Credits Used 150 Payment Type W…" at bounding box center [366, 224] width 532 height 234
click at [35, 41] on div "Home Home" at bounding box center [42, 36] width 69 height 13
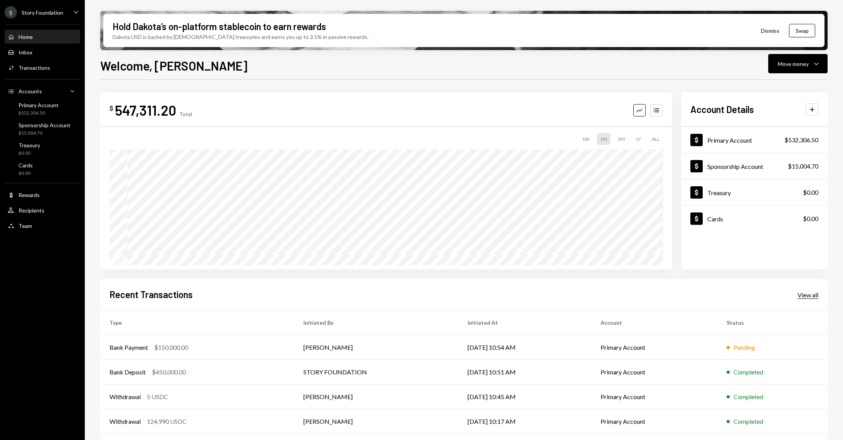
click at [804, 291] on div "View all" at bounding box center [807, 295] width 21 height 8
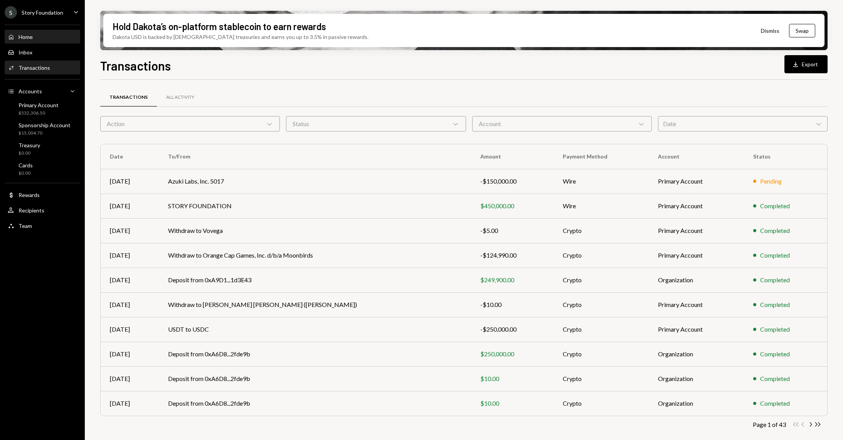
click at [42, 34] on div "Home Home" at bounding box center [42, 37] width 69 height 7
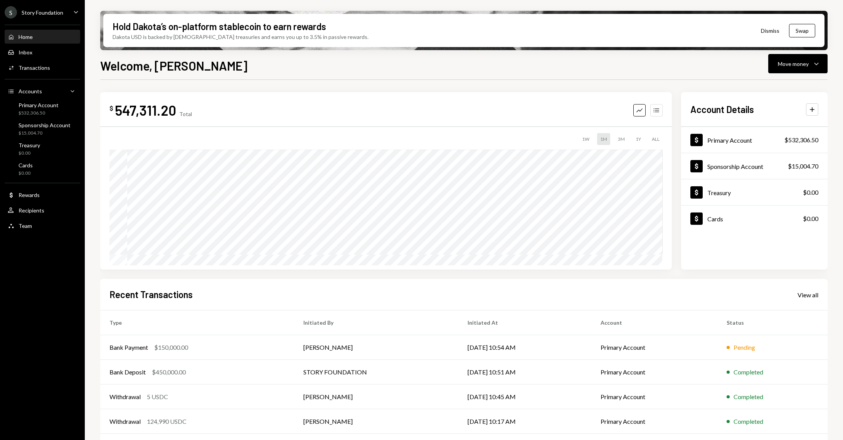
click at [653, 111] on icon "Accounts" at bounding box center [656, 110] width 8 height 8
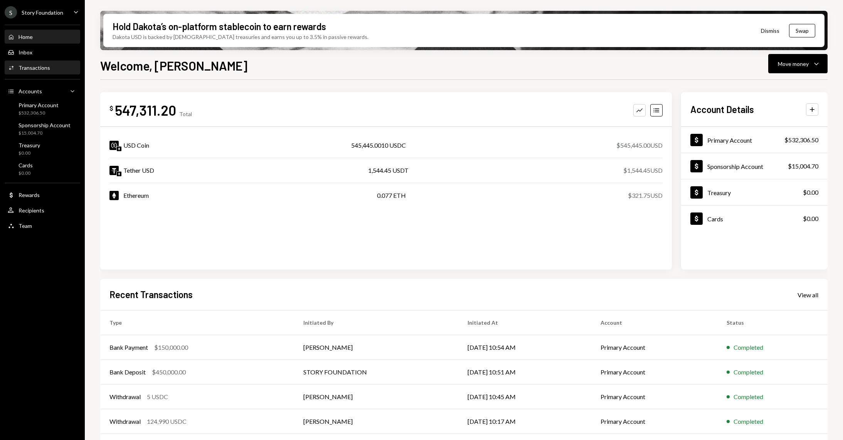
click at [46, 63] on div "Activities Transactions" at bounding box center [42, 67] width 69 height 13
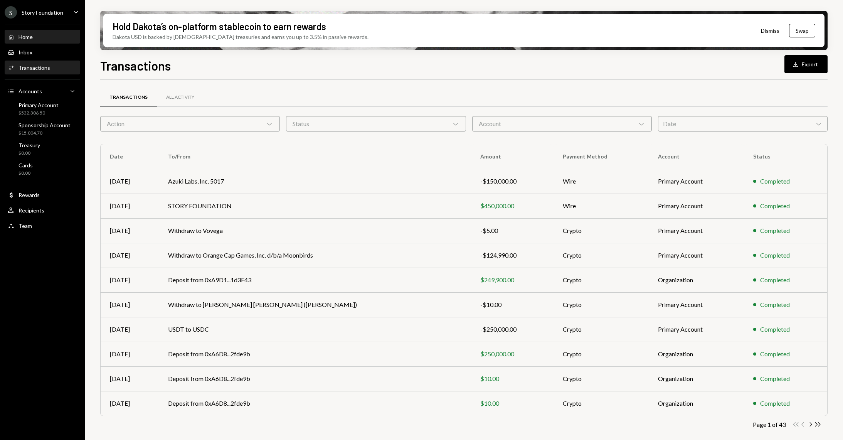
click at [41, 30] on link "Home Home" at bounding box center [43, 37] width 76 height 14
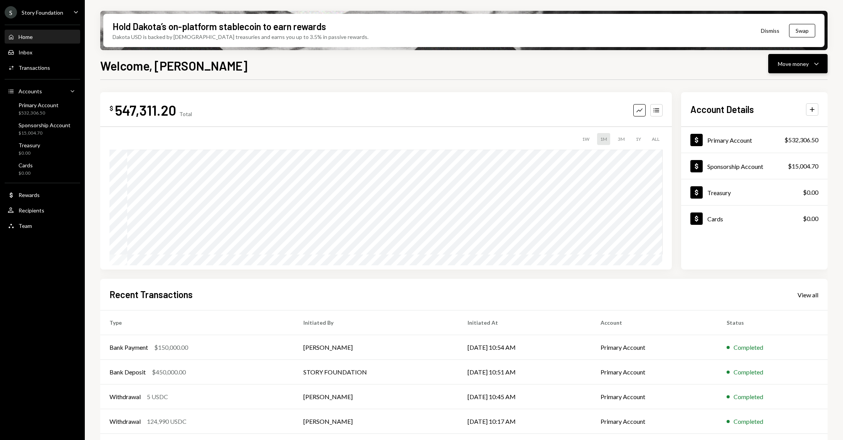
click at [816, 68] on icon "Caret Down" at bounding box center [815, 63] width 9 height 9
click at [642, 72] on div "Welcome, Stephanie Move money Caret Down" at bounding box center [463, 64] width 727 height 17
click at [48, 66] on div "Activities Transactions" at bounding box center [42, 67] width 69 height 7
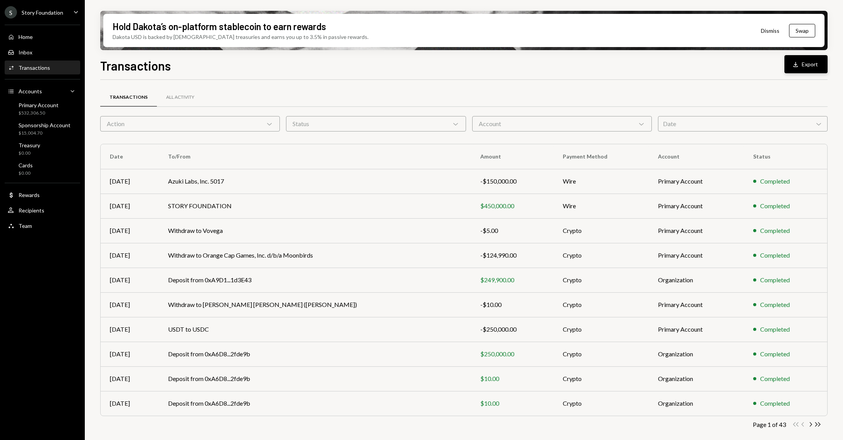
click at [811, 69] on button "Download Export" at bounding box center [805, 64] width 43 height 18
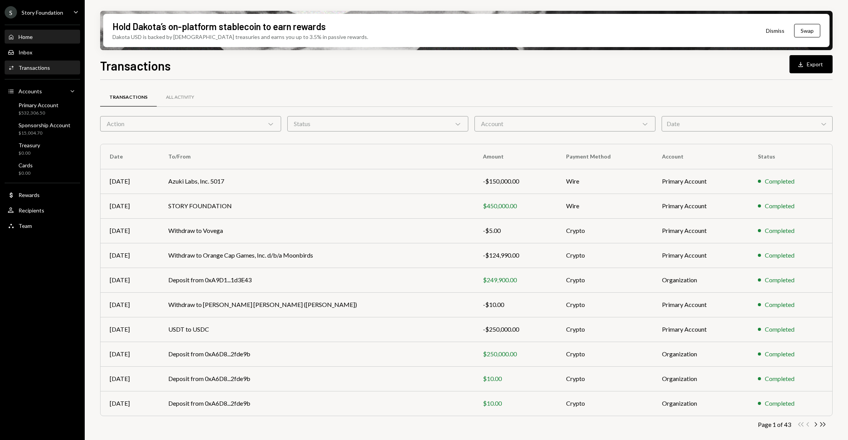
click at [45, 30] on div "Home Home" at bounding box center [42, 36] width 69 height 13
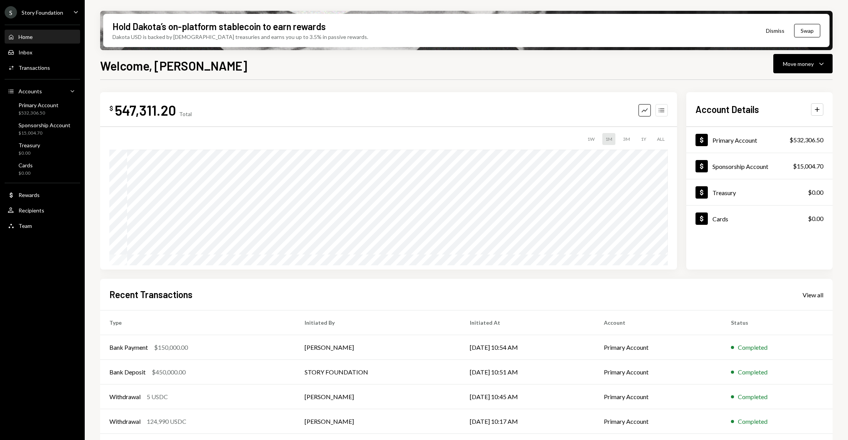
click at [662, 112] on icon "Accounts" at bounding box center [662, 110] width 8 height 8
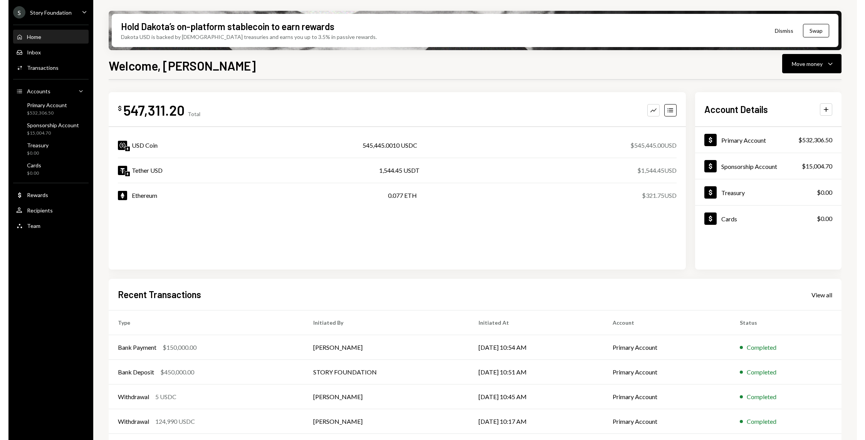
scroll to position [24, 0]
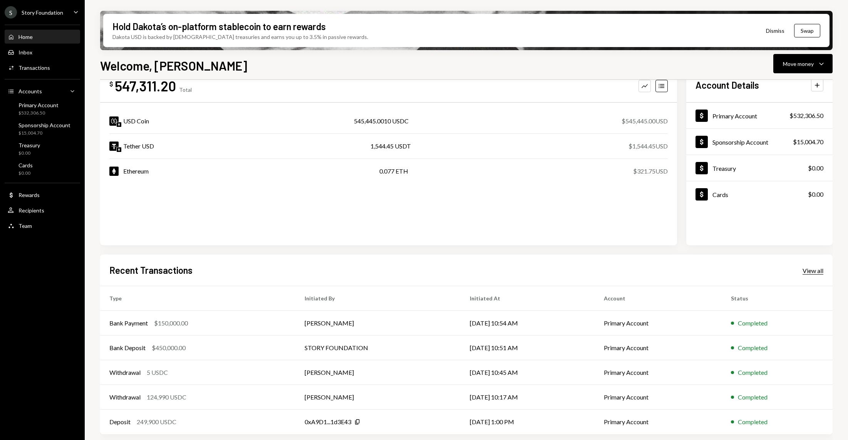
click at [808, 272] on div "View all" at bounding box center [813, 271] width 21 height 8
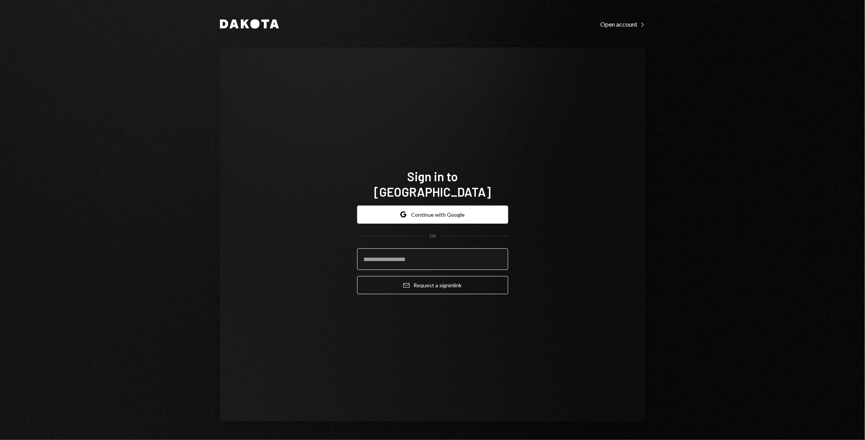
click at [413, 257] on input "email" at bounding box center [432, 259] width 151 height 22
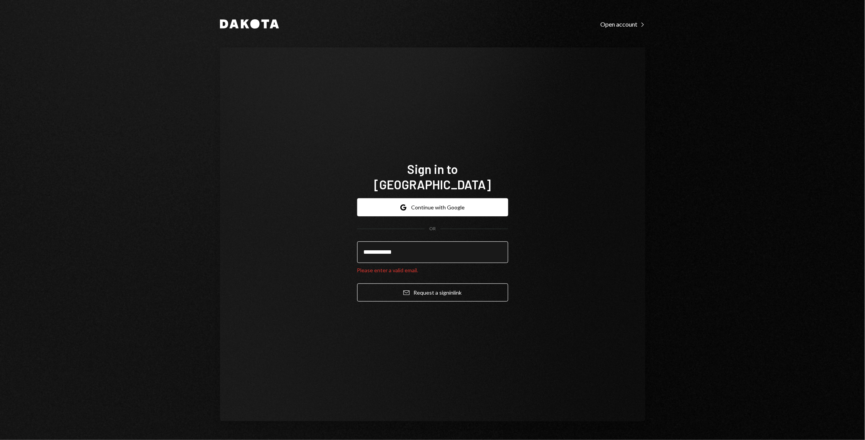
type input "**********"
click at [357, 283] on button "Email Request a sign in link" at bounding box center [432, 292] width 151 height 18
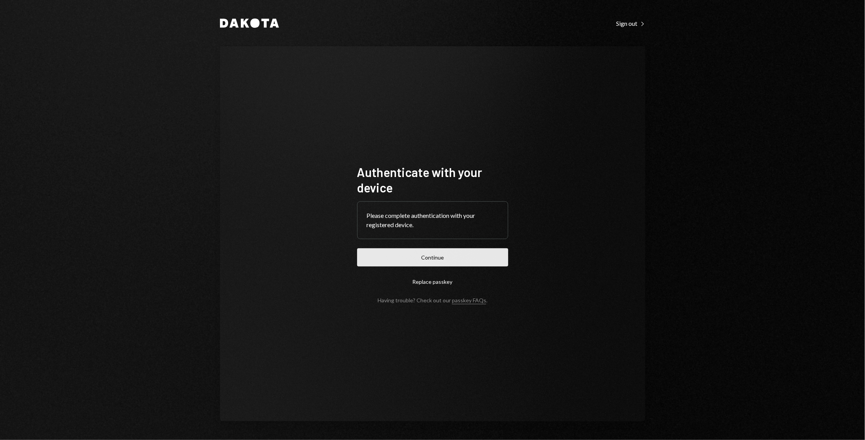
click at [379, 260] on button "Continue" at bounding box center [432, 257] width 151 height 18
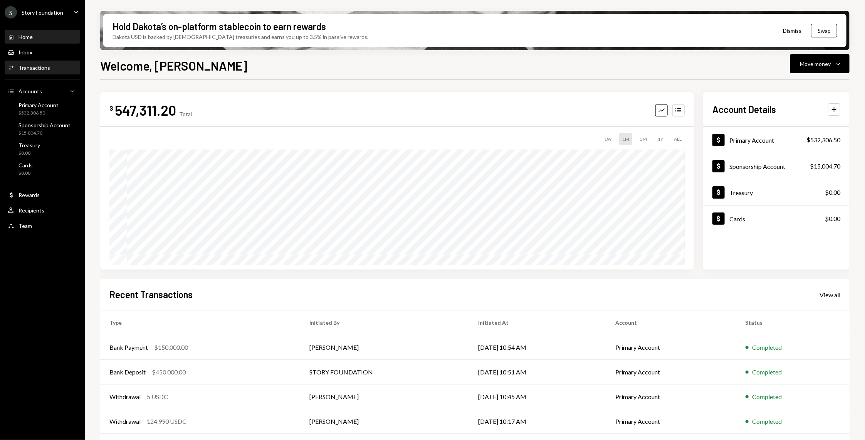
click at [32, 62] on div "Activities Transactions" at bounding box center [42, 67] width 69 height 13
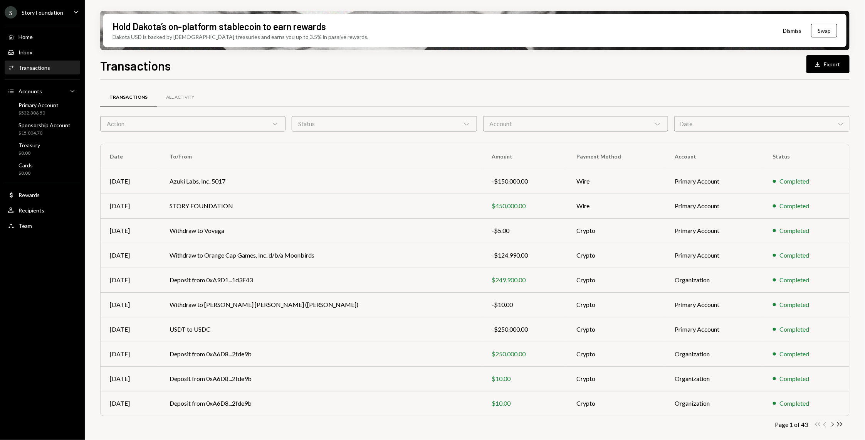
click at [834, 425] on icon "Chevron Right" at bounding box center [832, 423] width 7 height 7
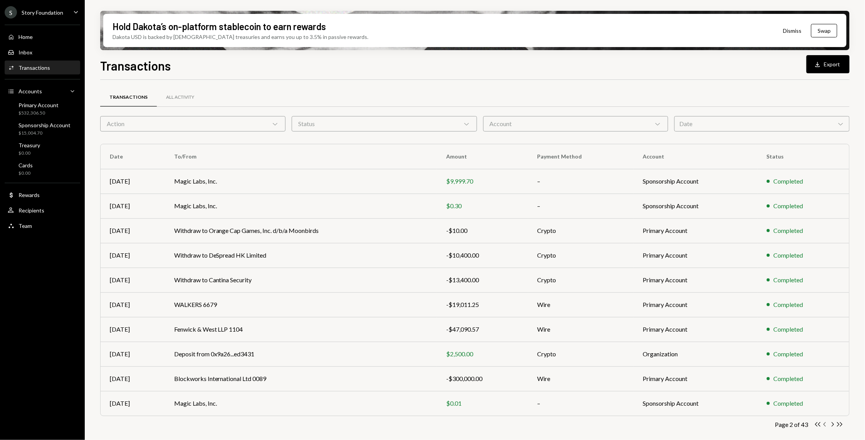
click at [825, 423] on icon "Chevron Left" at bounding box center [824, 423] width 7 height 7
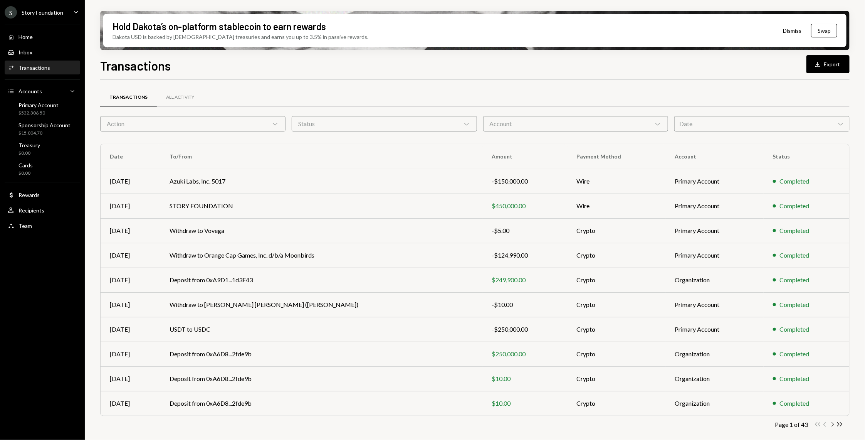
click at [832, 425] on icon "Chevron Right" at bounding box center [832, 423] width 7 height 7
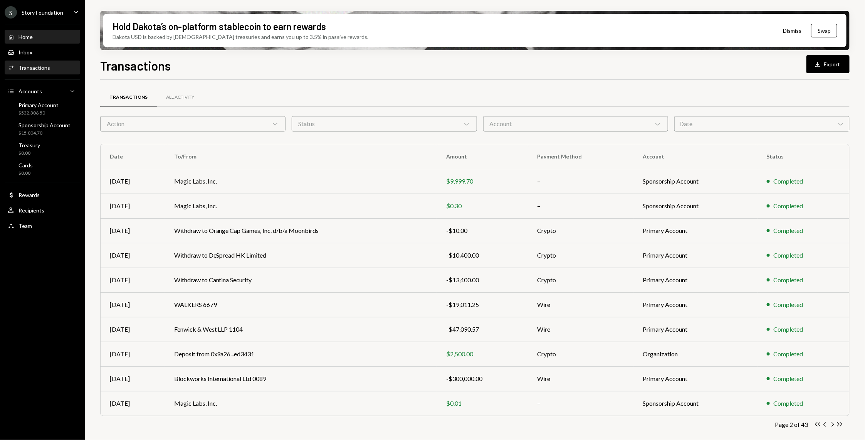
click at [32, 40] on div "Home Home" at bounding box center [42, 36] width 69 height 13
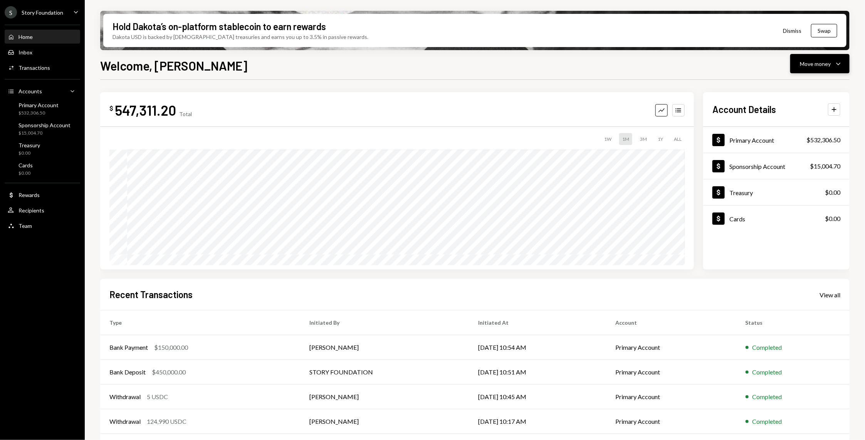
click at [843, 69] on button "Move money Caret Down" at bounding box center [819, 63] width 59 height 19
click at [801, 89] on div "Send" at bounding box center [814, 87] width 56 height 8
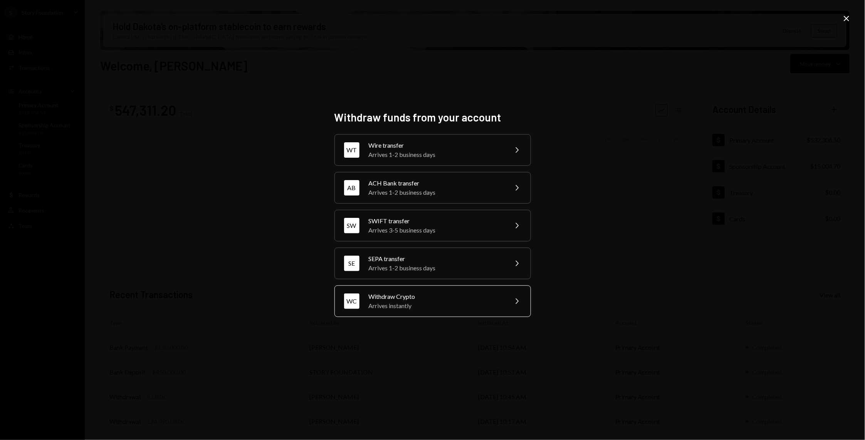
click at [426, 307] on div "Arrives instantly" at bounding box center [436, 305] width 134 height 9
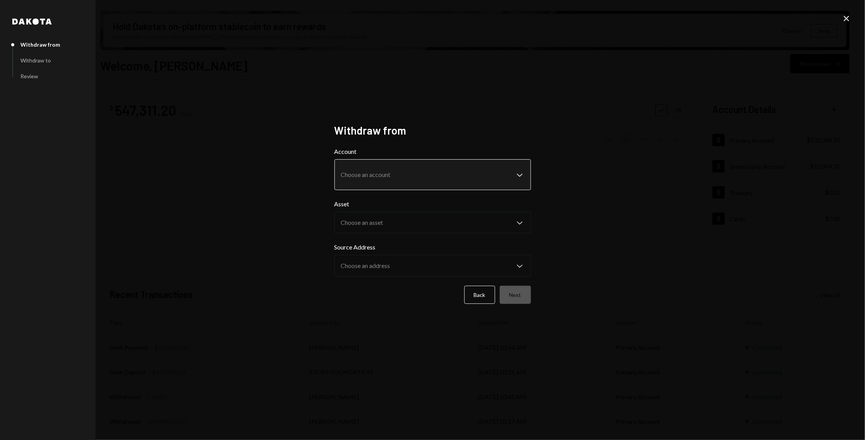
click at [432, 173] on body "S Story Foundation Caret Down Home Home Inbox Inbox Activities Transactions Acc…" at bounding box center [432, 220] width 865 height 440
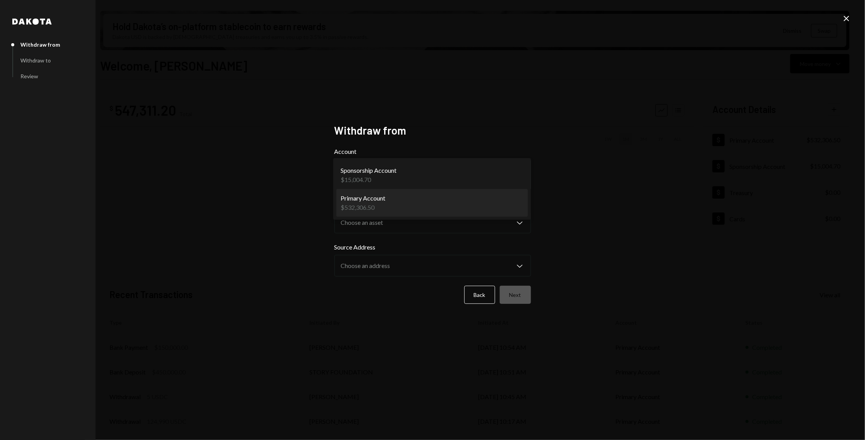
select select "**********"
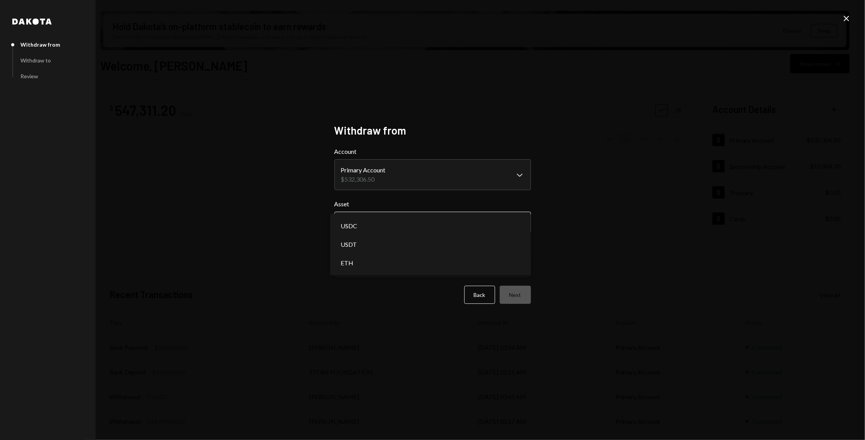
click at [403, 231] on body "S Story Foundation Caret Down Home Home Inbox Inbox Activities Transactions Acc…" at bounding box center [432, 220] width 865 height 440
select select "****"
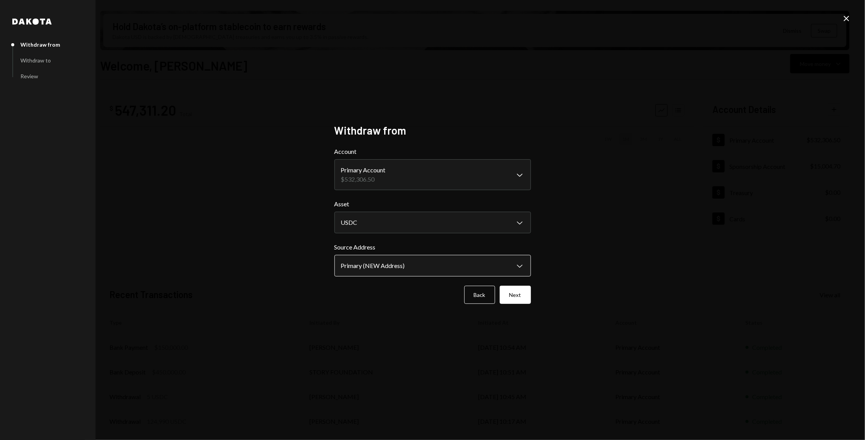
click at [392, 260] on body "S Story Foundation Caret Down Home Home Inbox Inbox Activities Transactions Acc…" at bounding box center [432, 220] width 865 height 440
click at [417, 224] on body "S Story Foundation Caret Down Home Home Inbox Inbox Activities Transactions Acc…" at bounding box center [432, 220] width 865 height 440
click at [517, 299] on button "Next" at bounding box center [515, 294] width 31 height 18
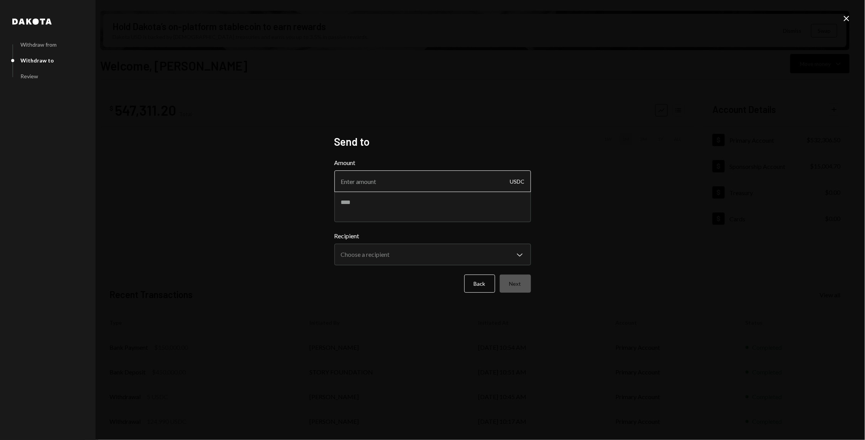
click at [395, 190] on input "Amount" at bounding box center [432, 181] width 196 height 22
click at [391, 207] on textarea at bounding box center [432, 206] width 196 height 31
paste textarea "**********"
type textarea "**********"
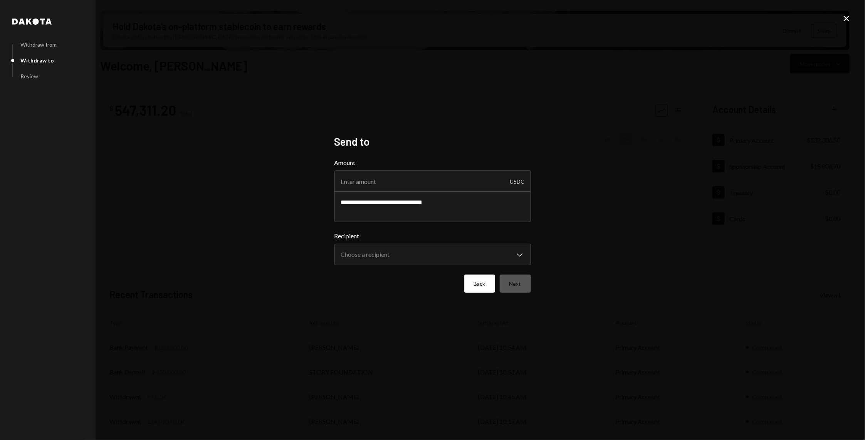
click at [473, 289] on button "Back" at bounding box center [479, 283] width 31 height 18
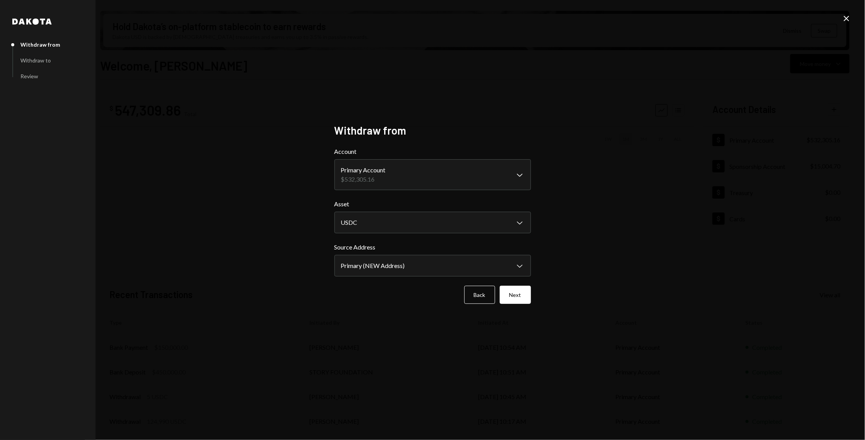
click at [846, 15] on icon "Close" at bounding box center [846, 18] width 9 height 9
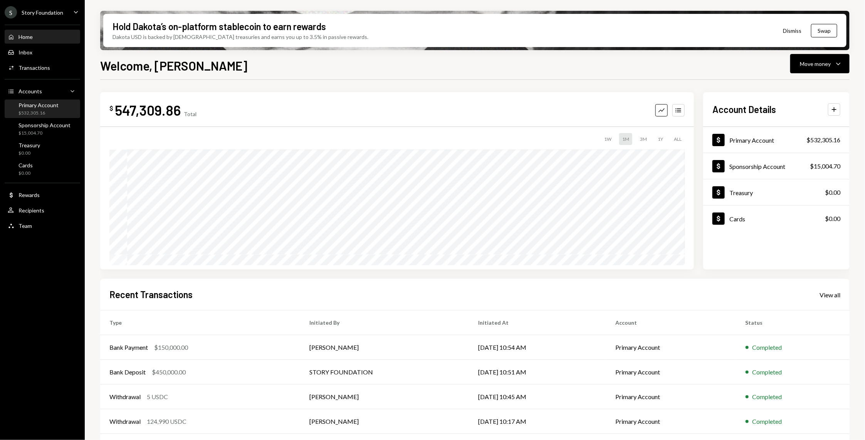
click at [49, 108] on div "Primary Account $532,305.16" at bounding box center [38, 109] width 40 height 15
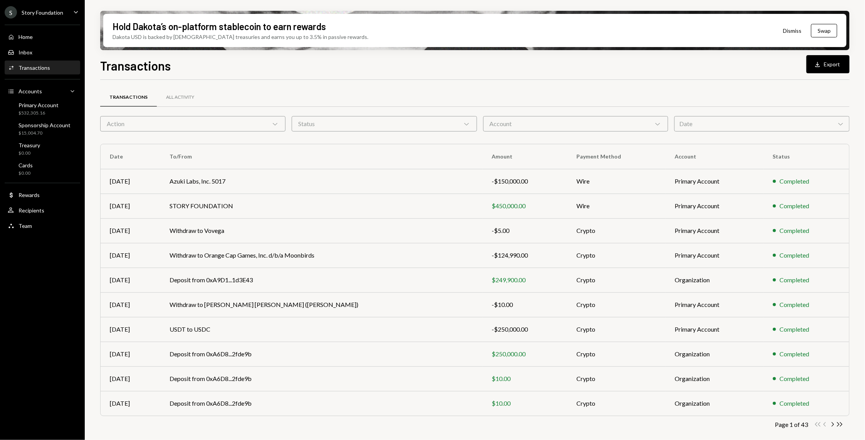
click at [412, 113] on div "Transactions All Activity" at bounding box center [474, 101] width 749 height 29
